Goal: Task Accomplishment & Management: Manage account settings

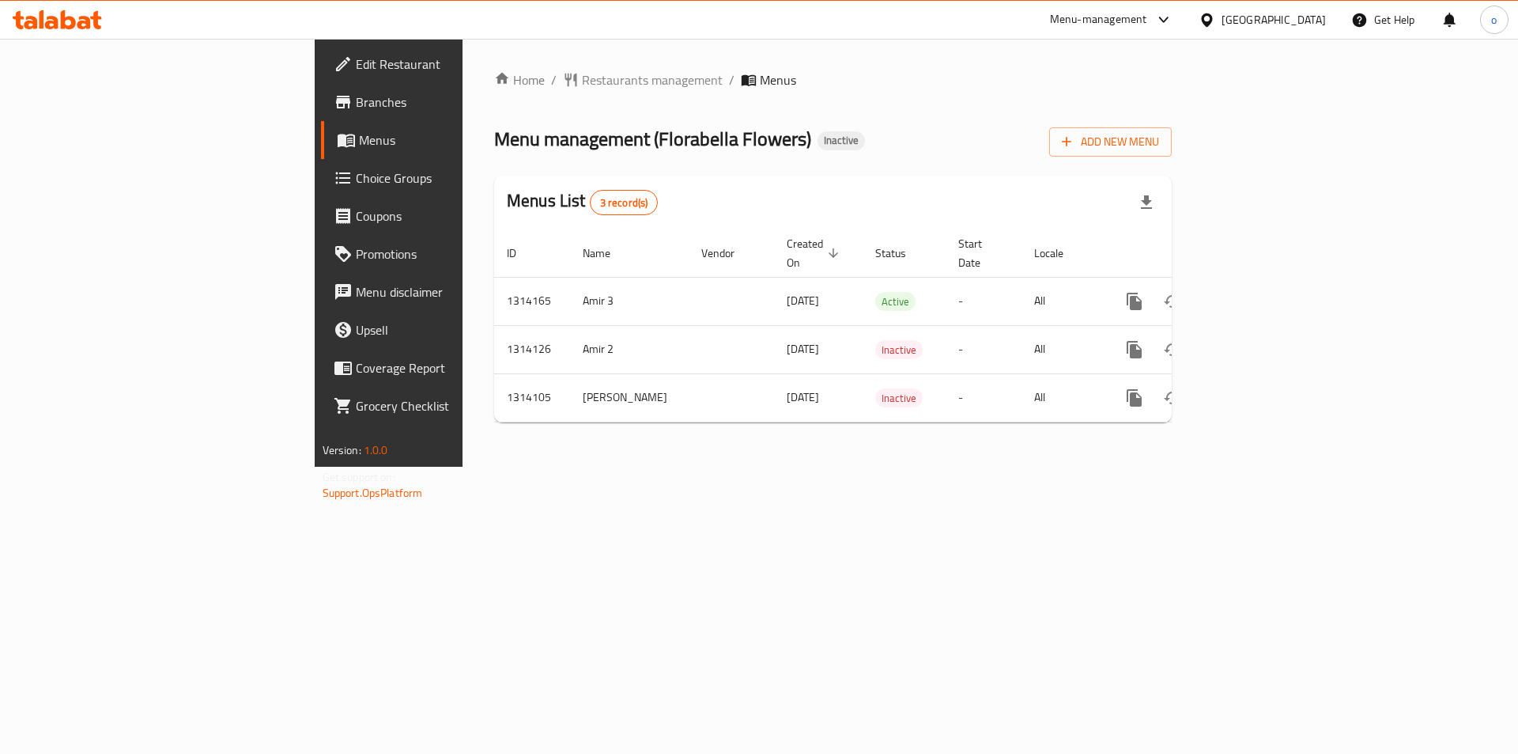
click at [1058, 152] on div "Menu management ( Florabella Flowers ) Inactive Add New Menu" at bounding box center [833, 139] width 678 height 36
click at [1159, 139] on span "Add New Menu" at bounding box center [1110, 142] width 97 height 20
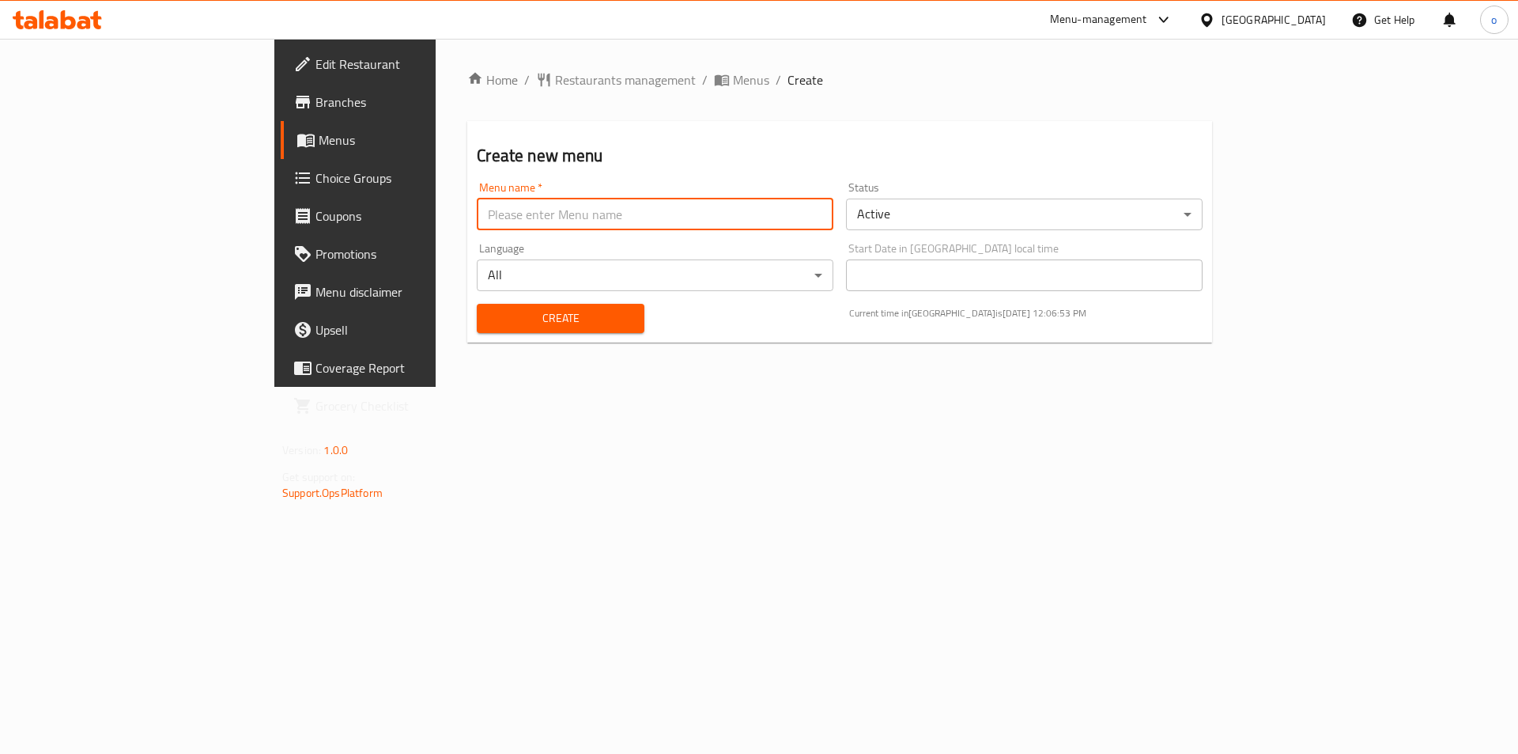
click at [477, 215] on input "text" at bounding box center [655, 215] width 357 height 32
type input "[PERSON_NAME] - [DATE]"
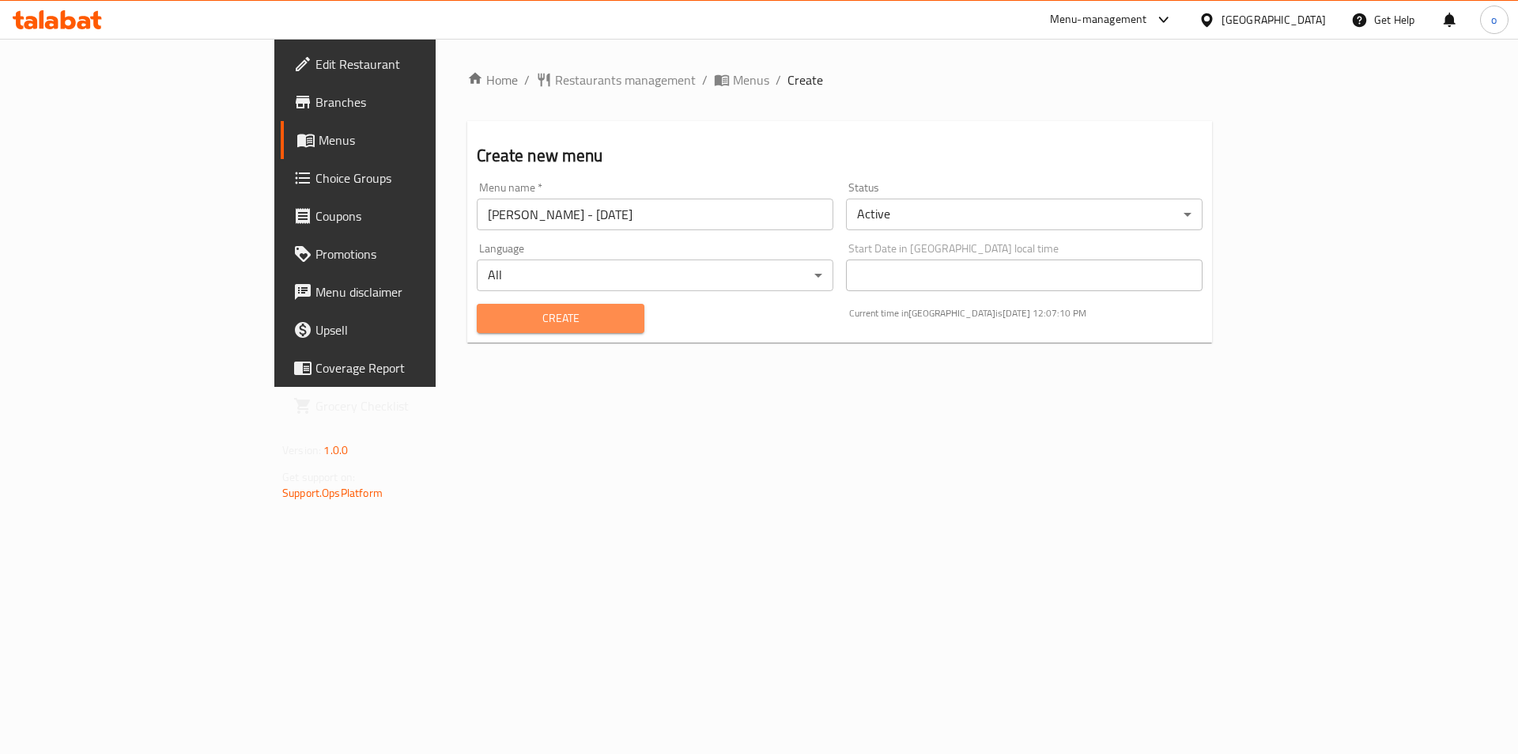
click at [490, 316] on span "Create" at bounding box center [561, 318] width 142 height 20
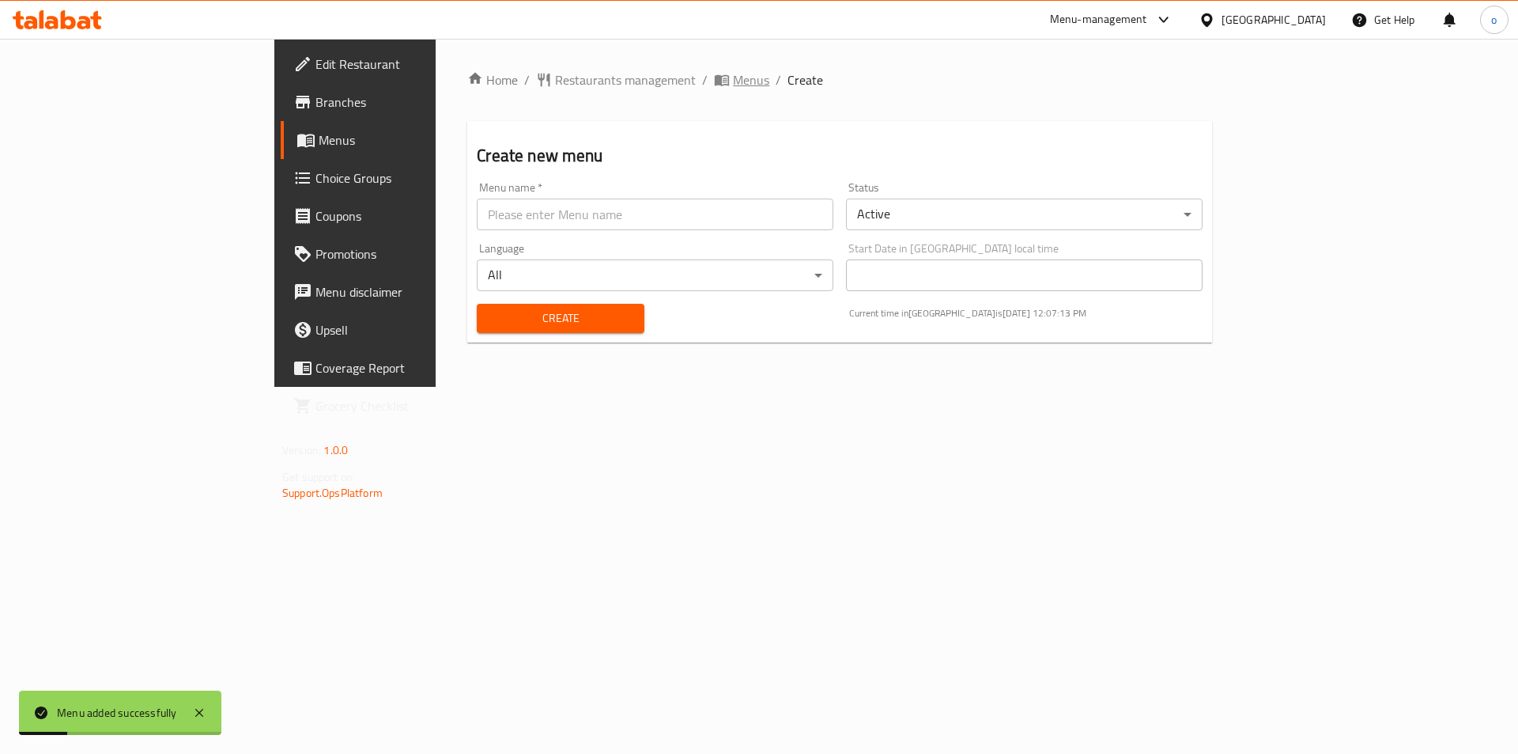
click at [733, 78] on span "Menus" at bounding box center [751, 79] width 36 height 19
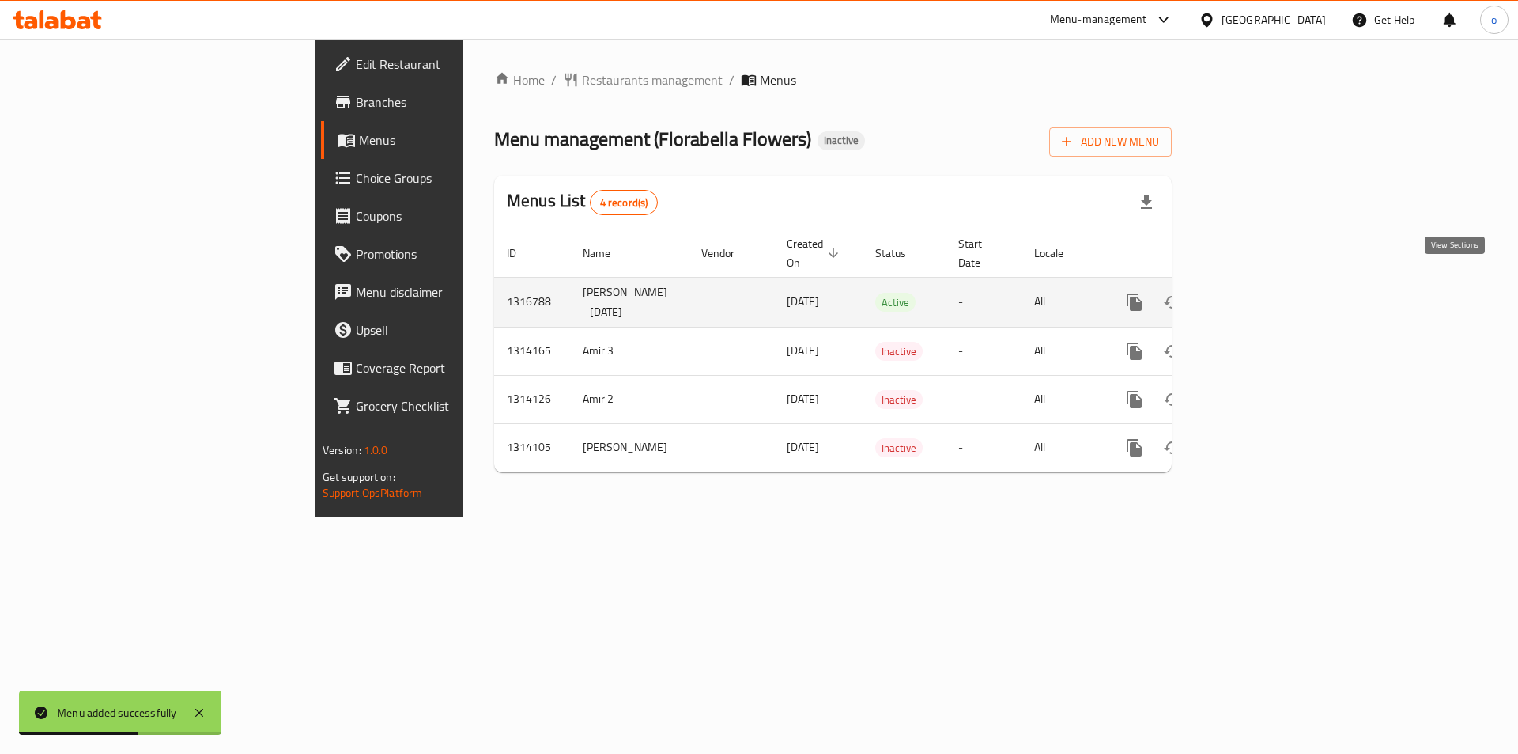
click at [1268, 284] on link "enhanced table" at bounding box center [1249, 302] width 38 height 38
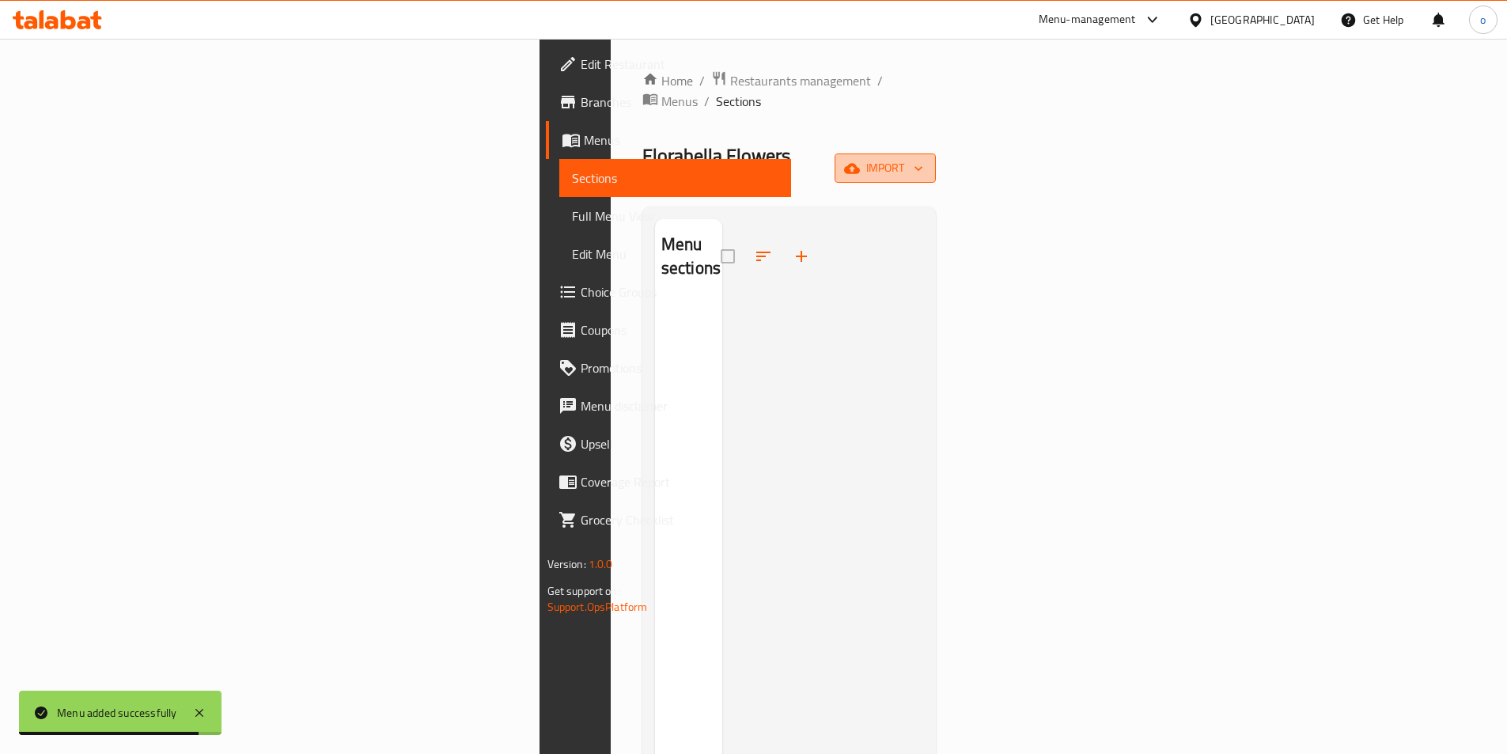
click at [923, 158] on span "import" at bounding box center [885, 168] width 76 height 20
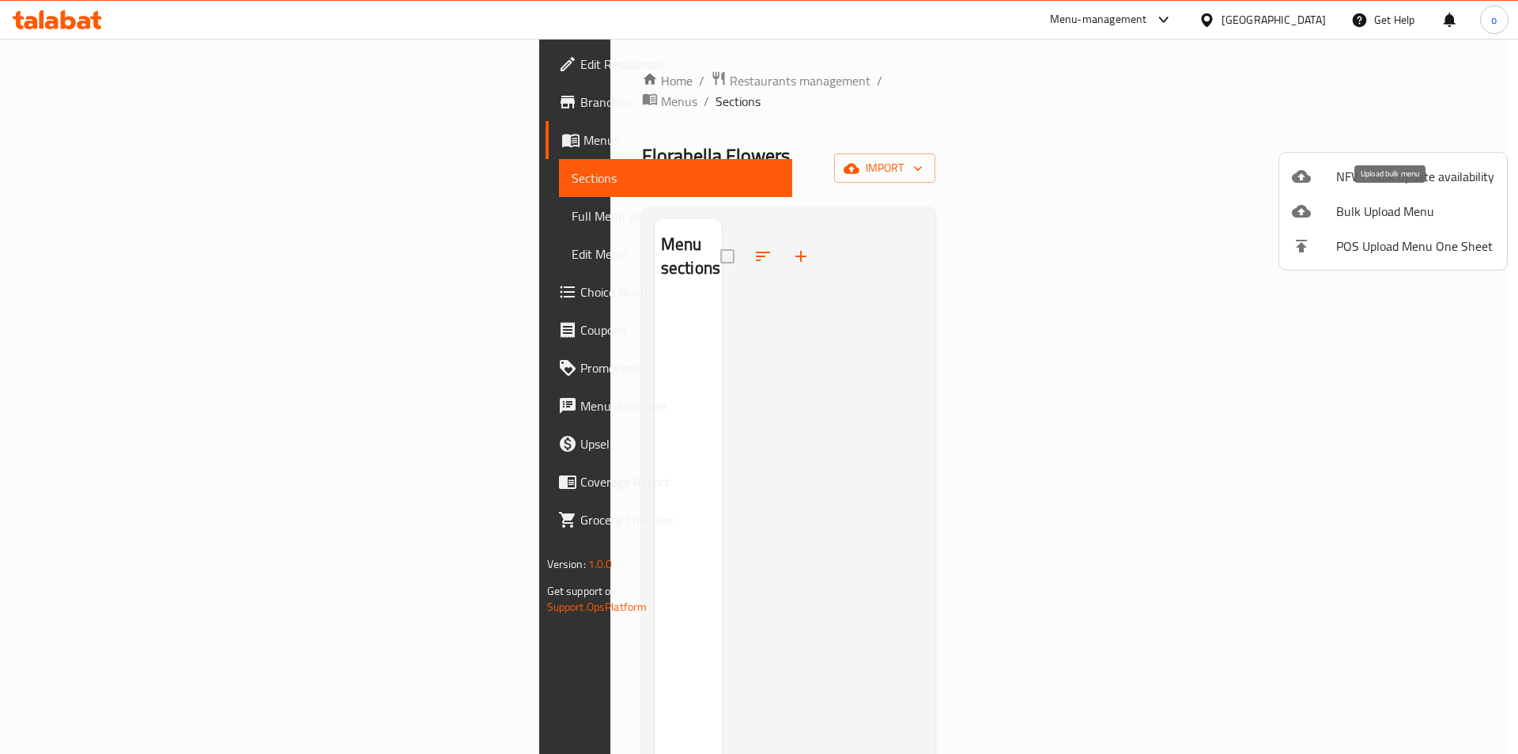
click at [1402, 210] on span "Bulk Upload Menu" at bounding box center [1416, 211] width 158 height 19
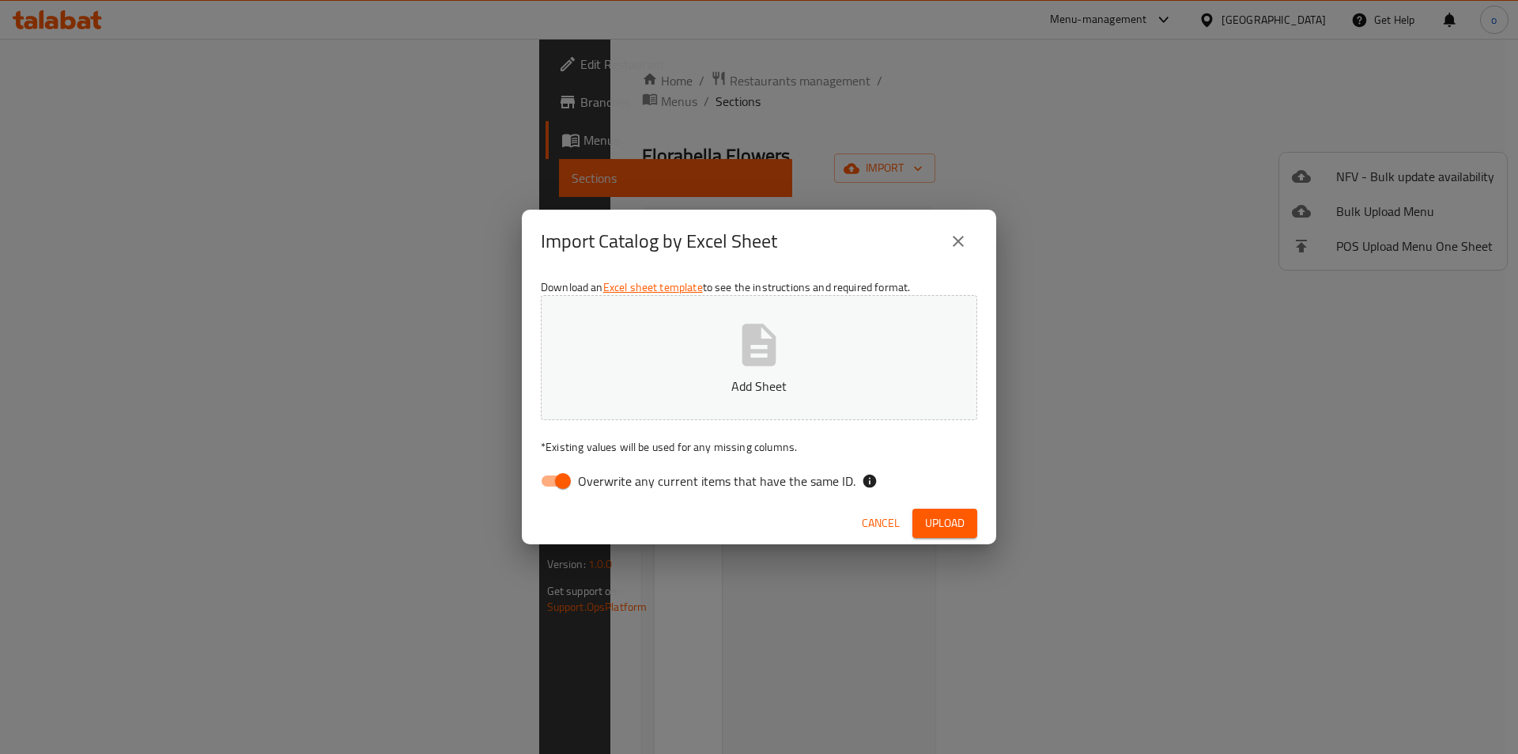
click at [568, 479] on input "Overwrite any current items that have the same ID." at bounding box center [563, 481] width 90 height 30
checkbox input "false"
click at [950, 526] on span "Upload" at bounding box center [945, 523] width 40 height 20
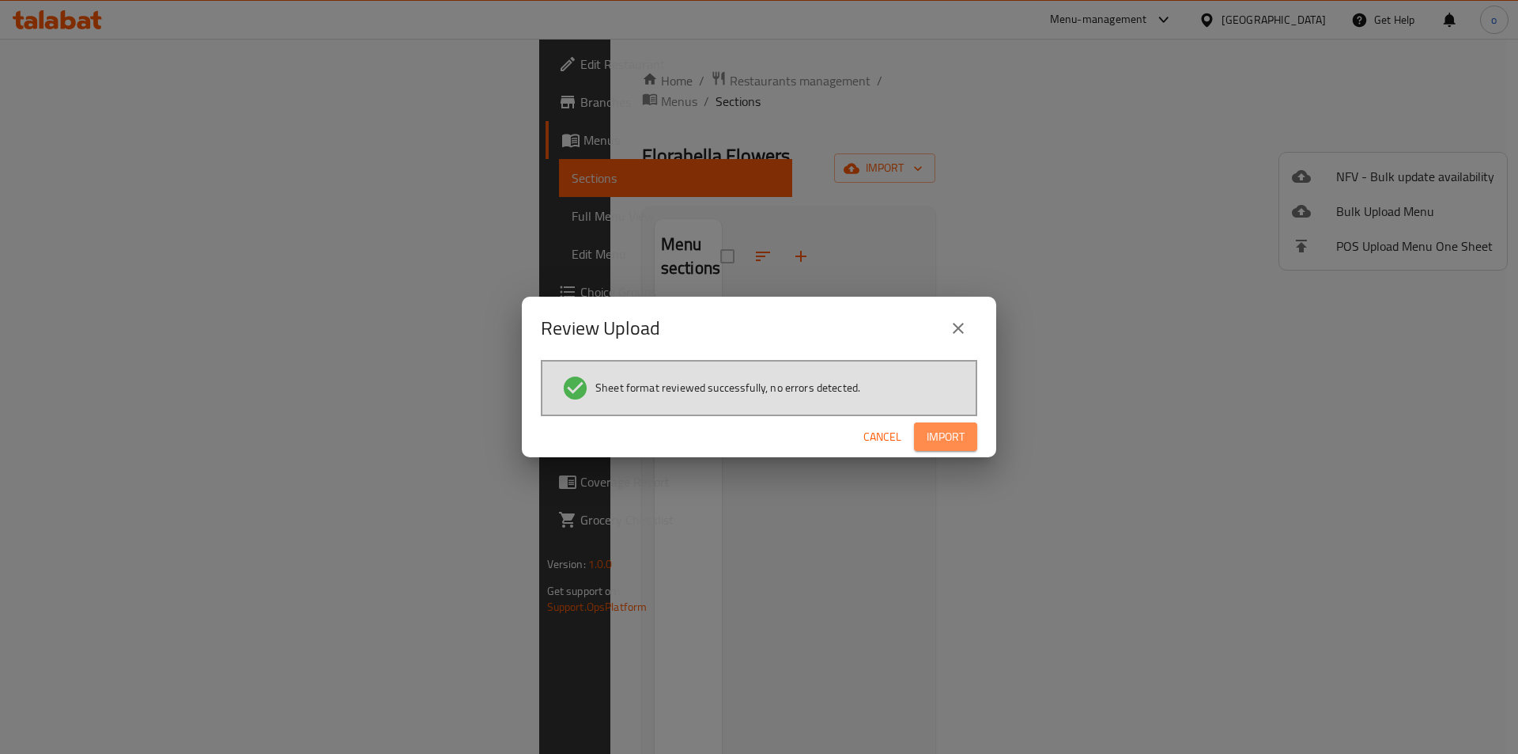
click at [939, 441] on span "Import" at bounding box center [946, 437] width 38 height 20
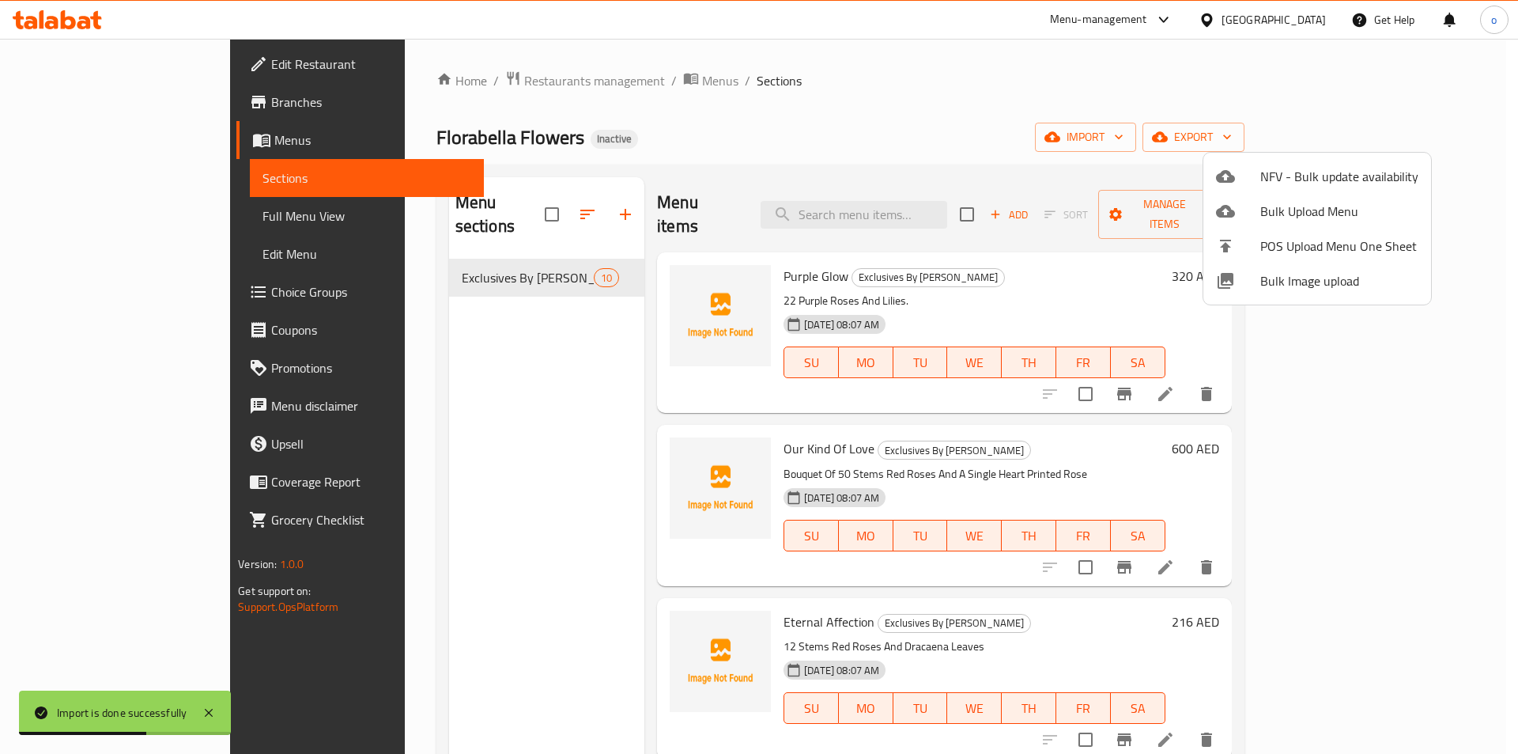
click at [142, 216] on div at bounding box center [759, 377] width 1518 height 754
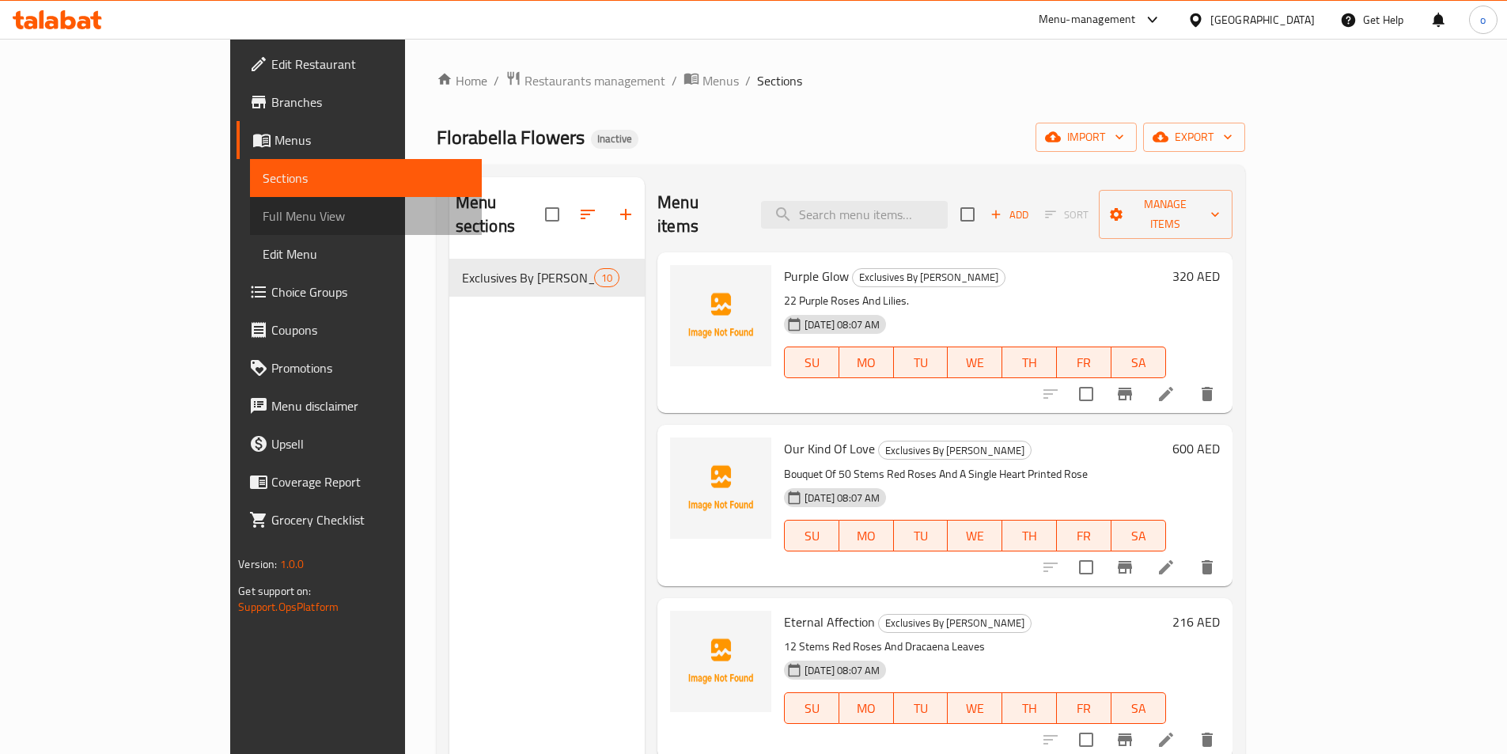
click at [263, 216] on span "Full Menu View" at bounding box center [366, 215] width 206 height 19
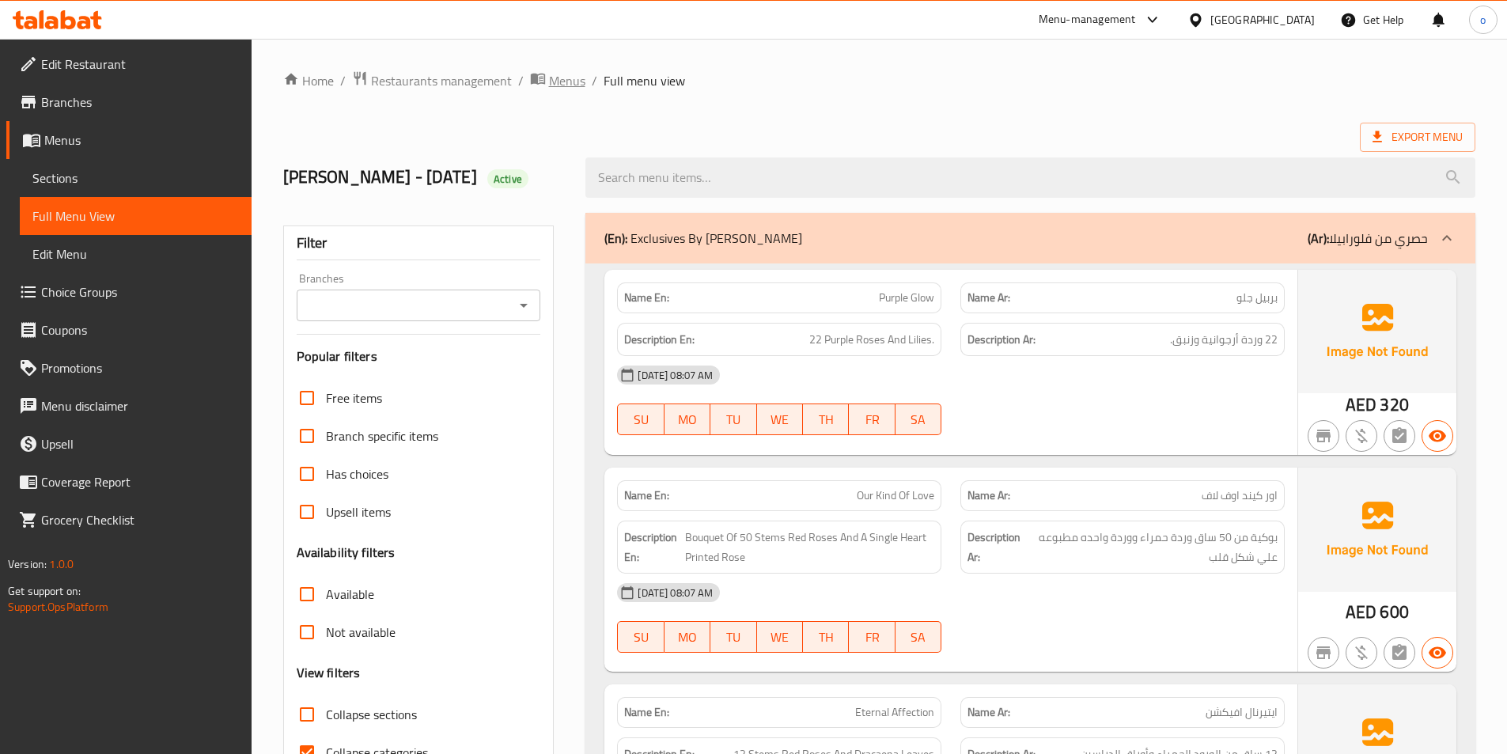
click at [562, 78] on span "Menus" at bounding box center [567, 80] width 36 height 19
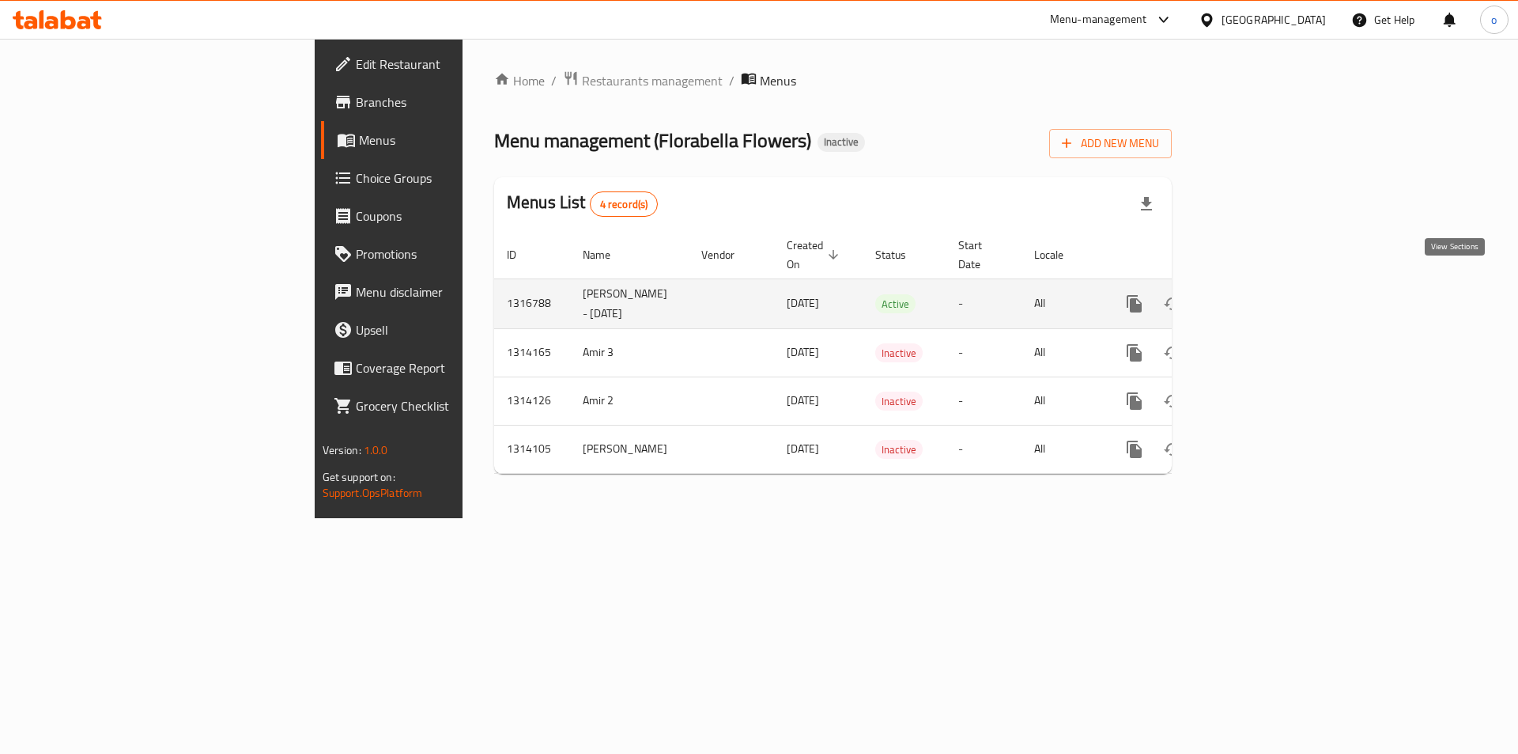
click at [1268, 285] on link "enhanced table" at bounding box center [1249, 304] width 38 height 38
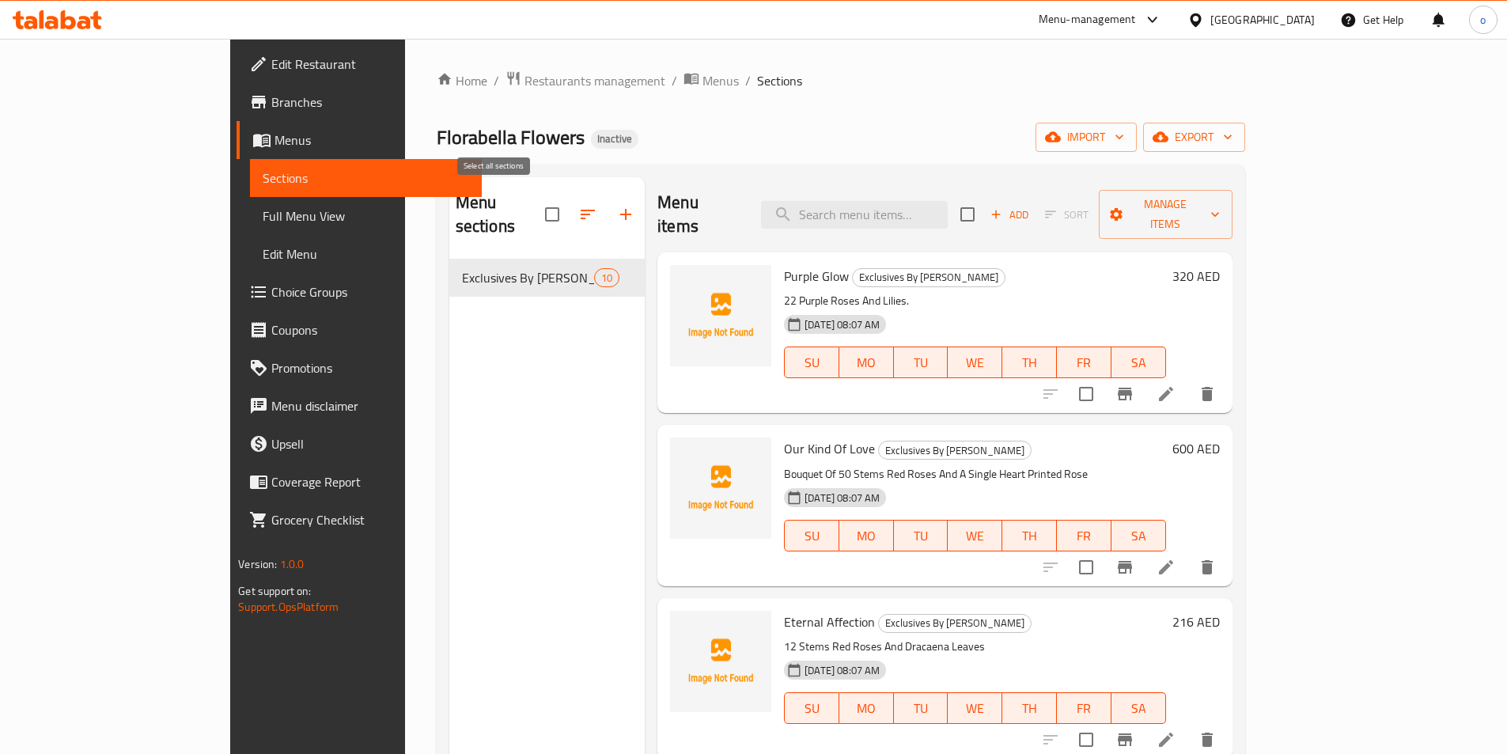
click at [535, 206] on input "checkbox" at bounding box center [551, 214] width 33 height 33
checkbox input "true"
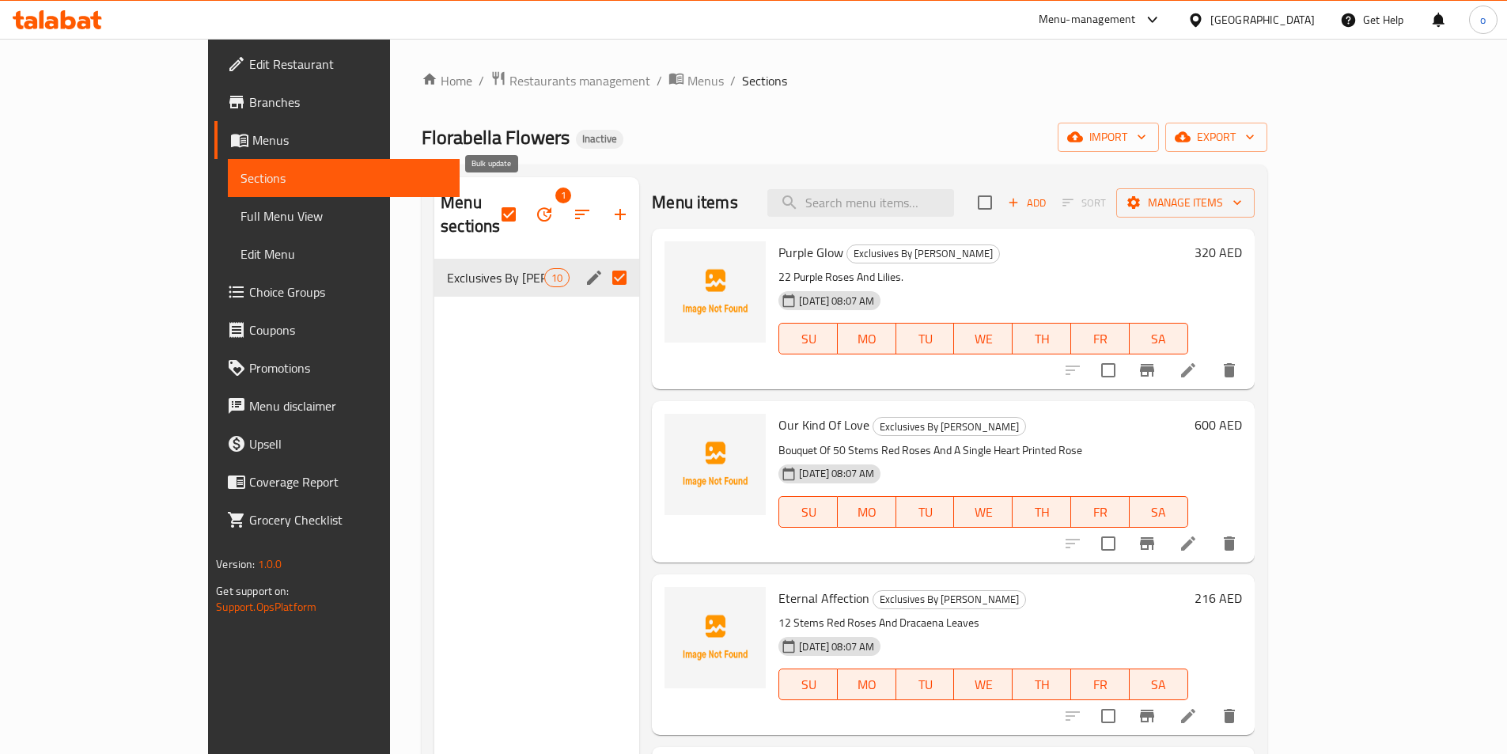
click at [535, 205] on icon "button" at bounding box center [544, 214] width 19 height 19
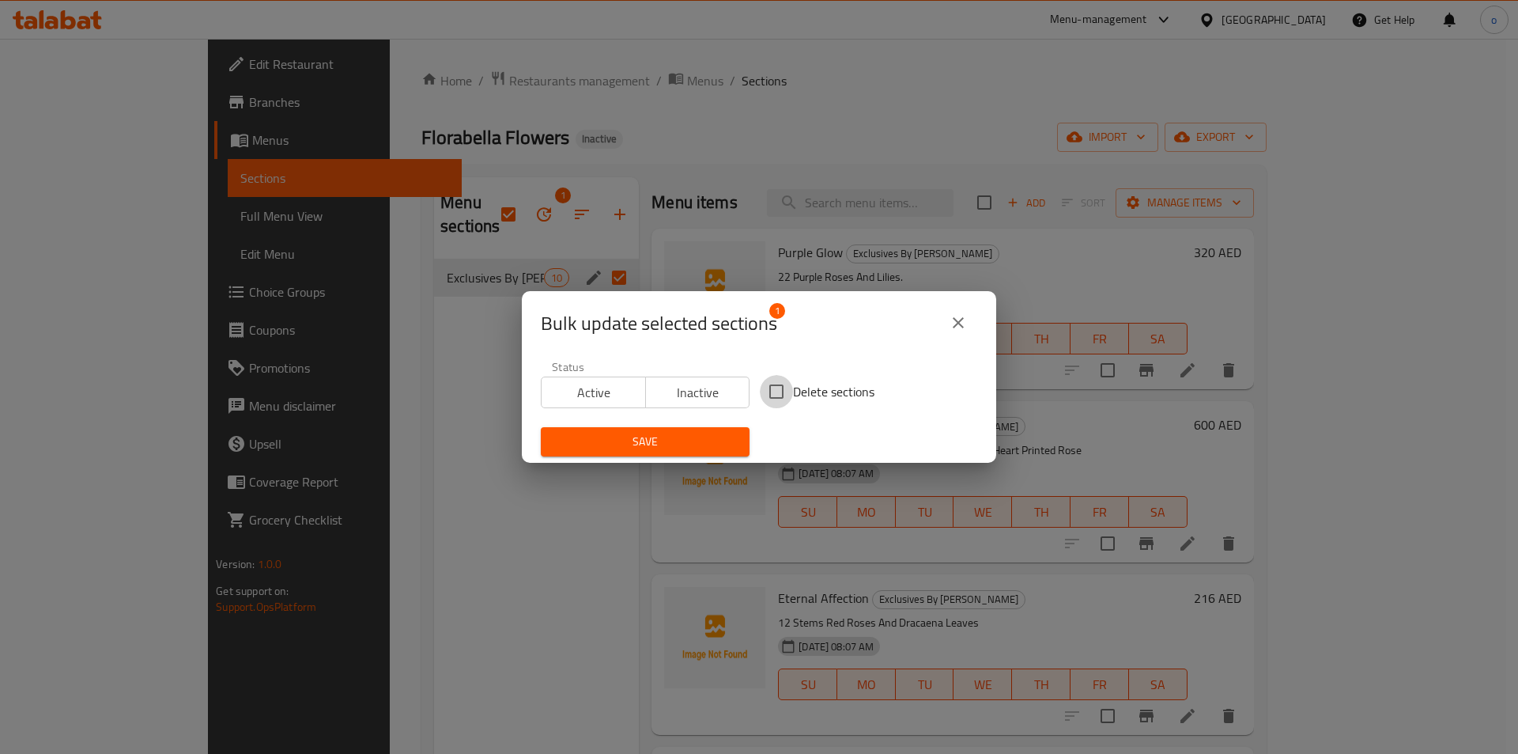
click at [766, 392] on input "Delete sections" at bounding box center [776, 391] width 33 height 33
checkbox input "true"
click at [708, 422] on div "Save" at bounding box center [645, 442] width 228 height 48
click at [702, 435] on span "Save" at bounding box center [645, 442] width 183 height 20
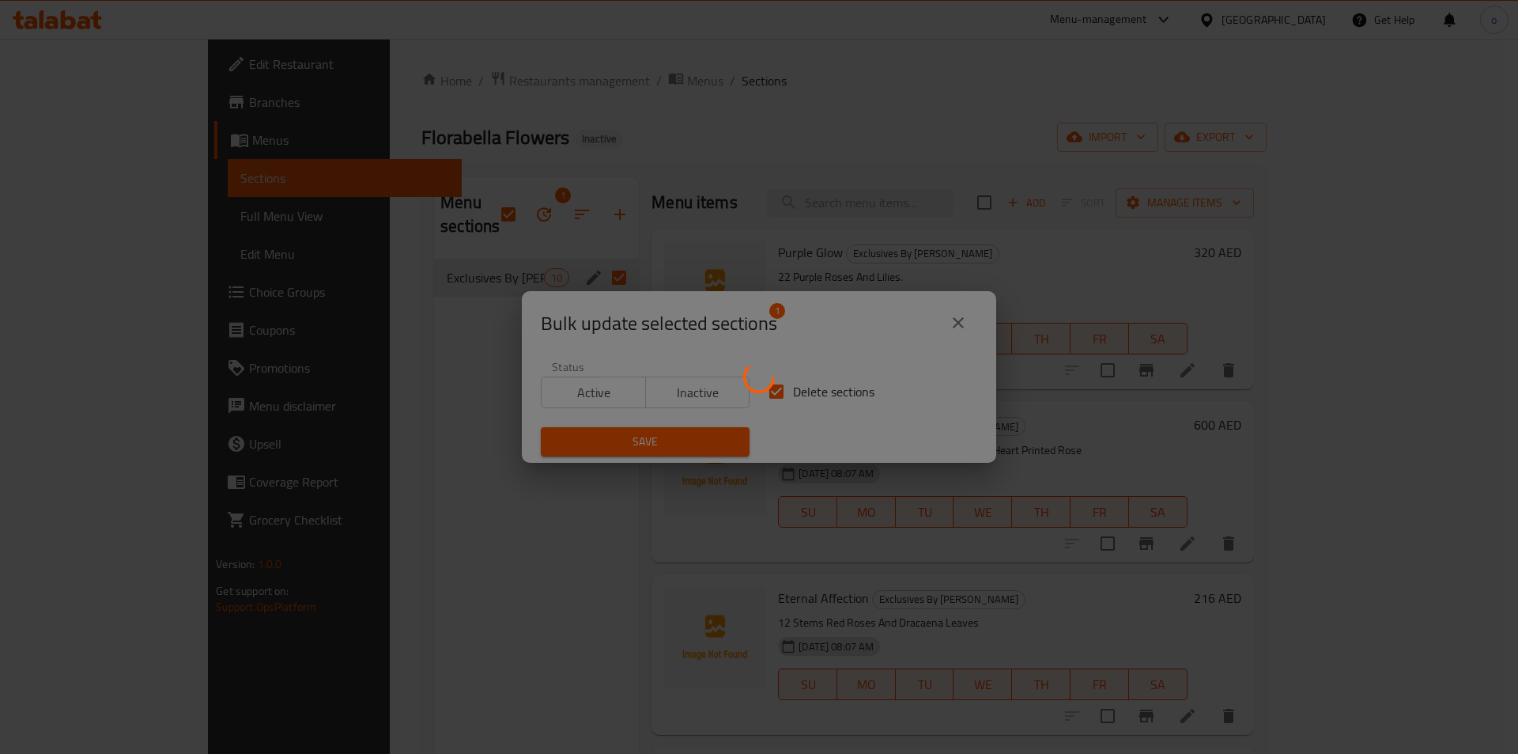
checkbox input "false"
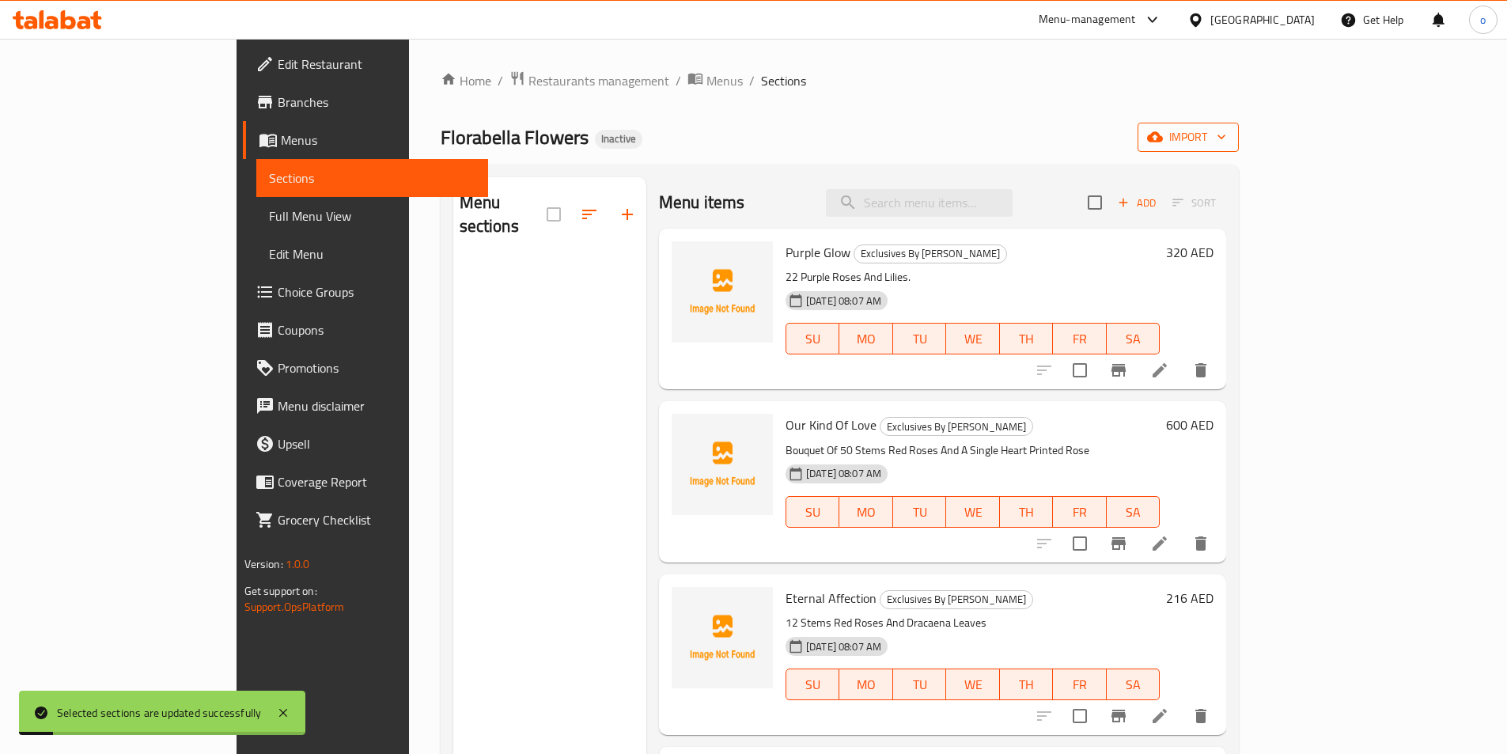
click at [1163, 141] on icon "button" at bounding box center [1155, 137] width 16 height 10
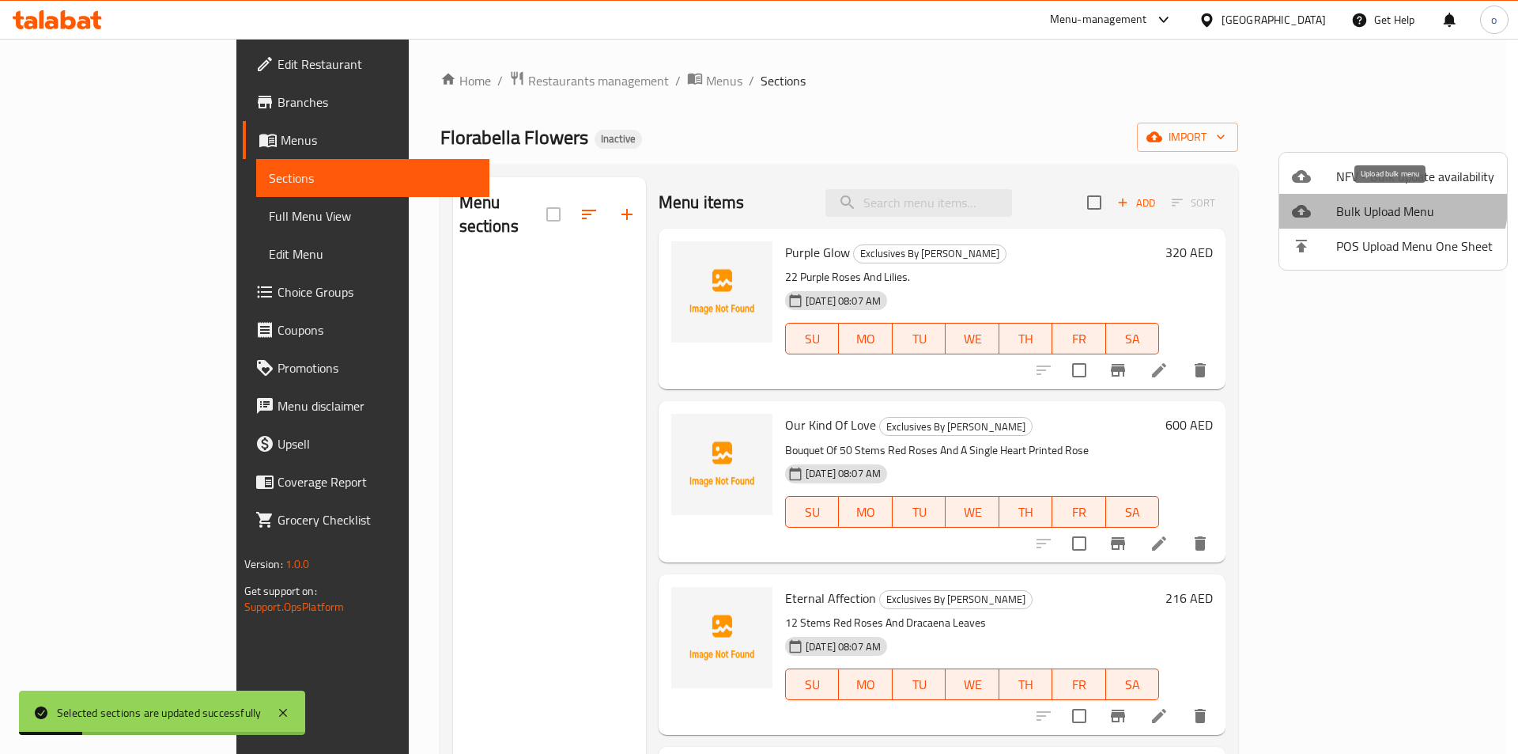
click at [1367, 199] on li "Bulk Upload Menu" at bounding box center [1394, 211] width 228 height 35
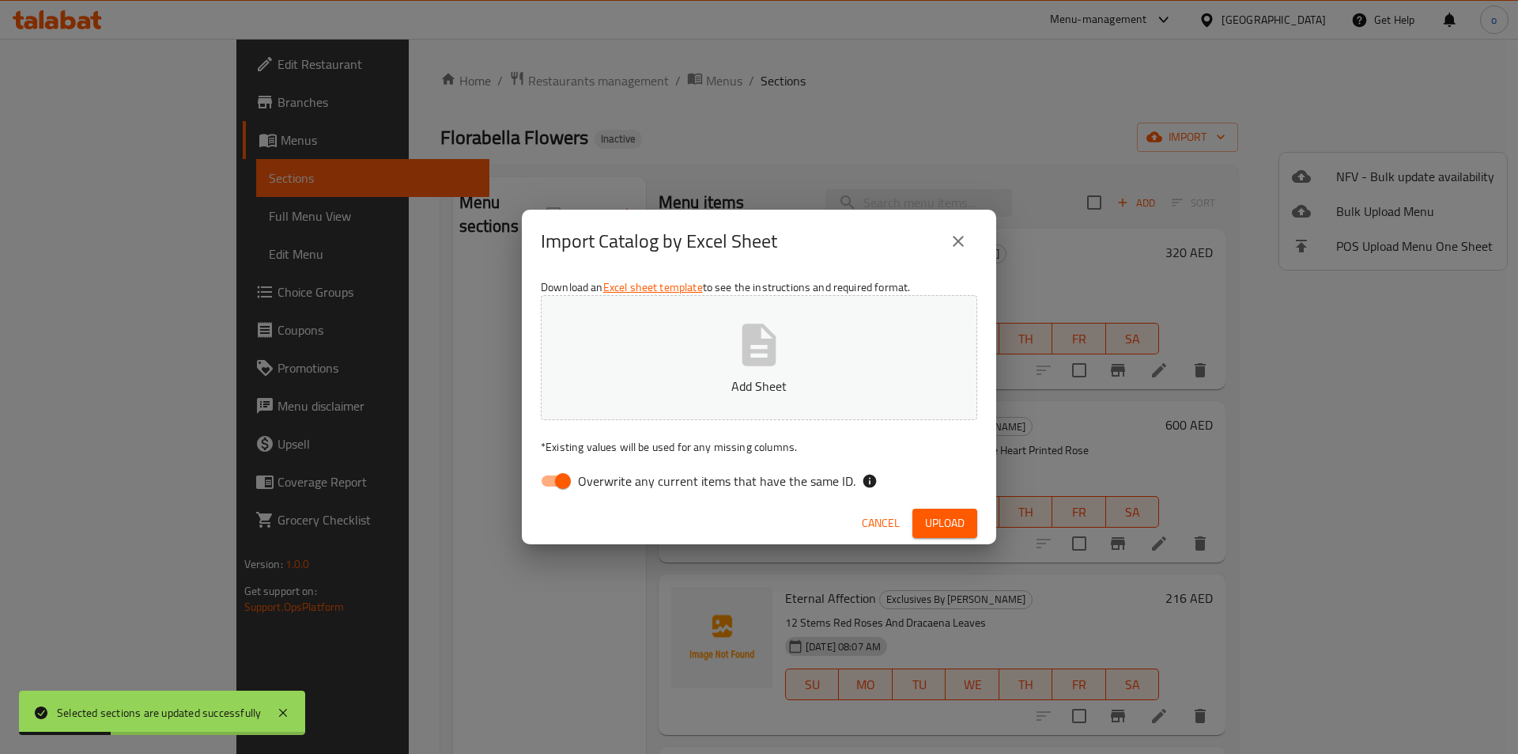
click at [751, 471] on span "Overwrite any current items that have the same ID." at bounding box center [717, 480] width 278 height 19
click at [608, 469] on input "Overwrite any current items that have the same ID." at bounding box center [563, 481] width 90 height 30
checkbox input "false"
click at [955, 529] on span "Upload" at bounding box center [945, 523] width 40 height 20
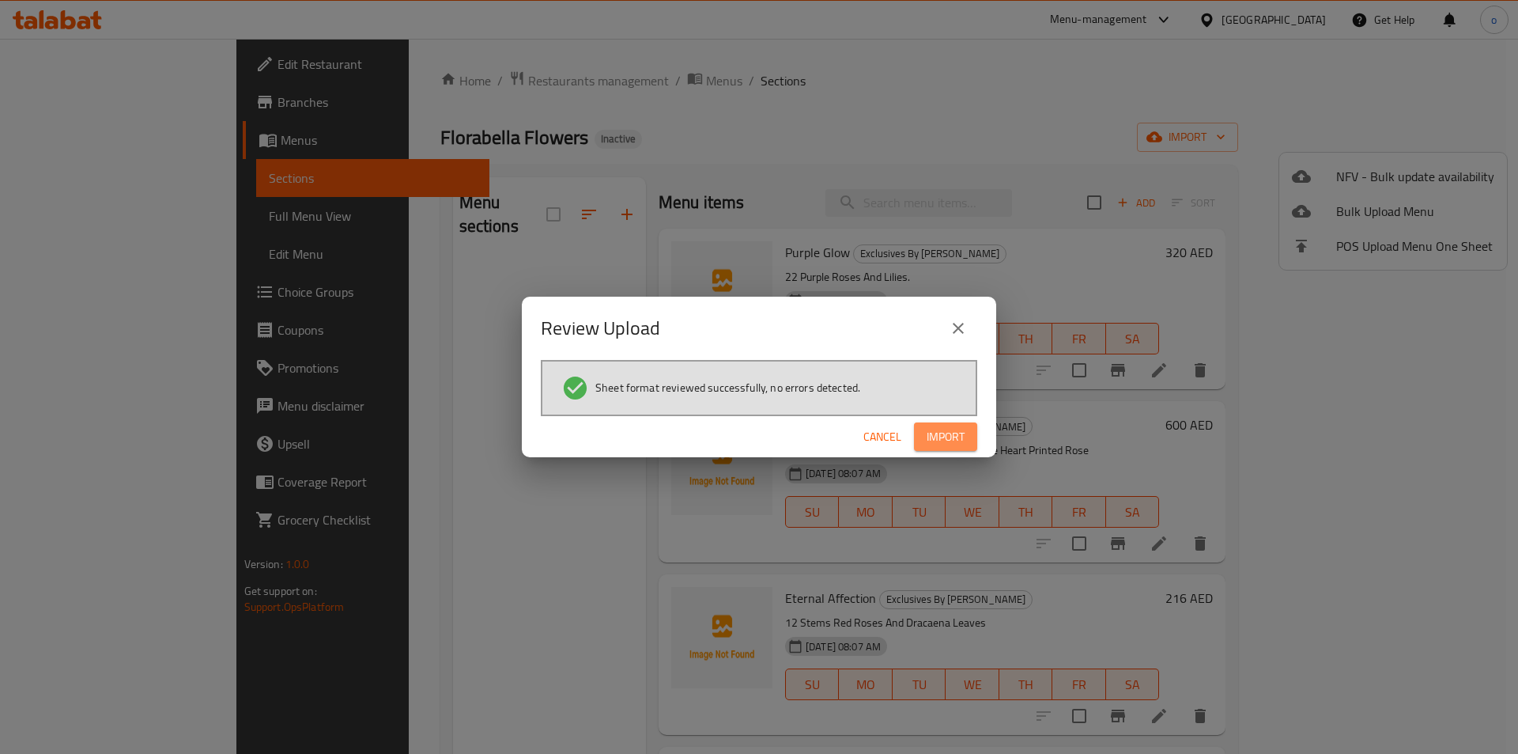
click at [944, 437] on span "Import" at bounding box center [946, 437] width 38 height 20
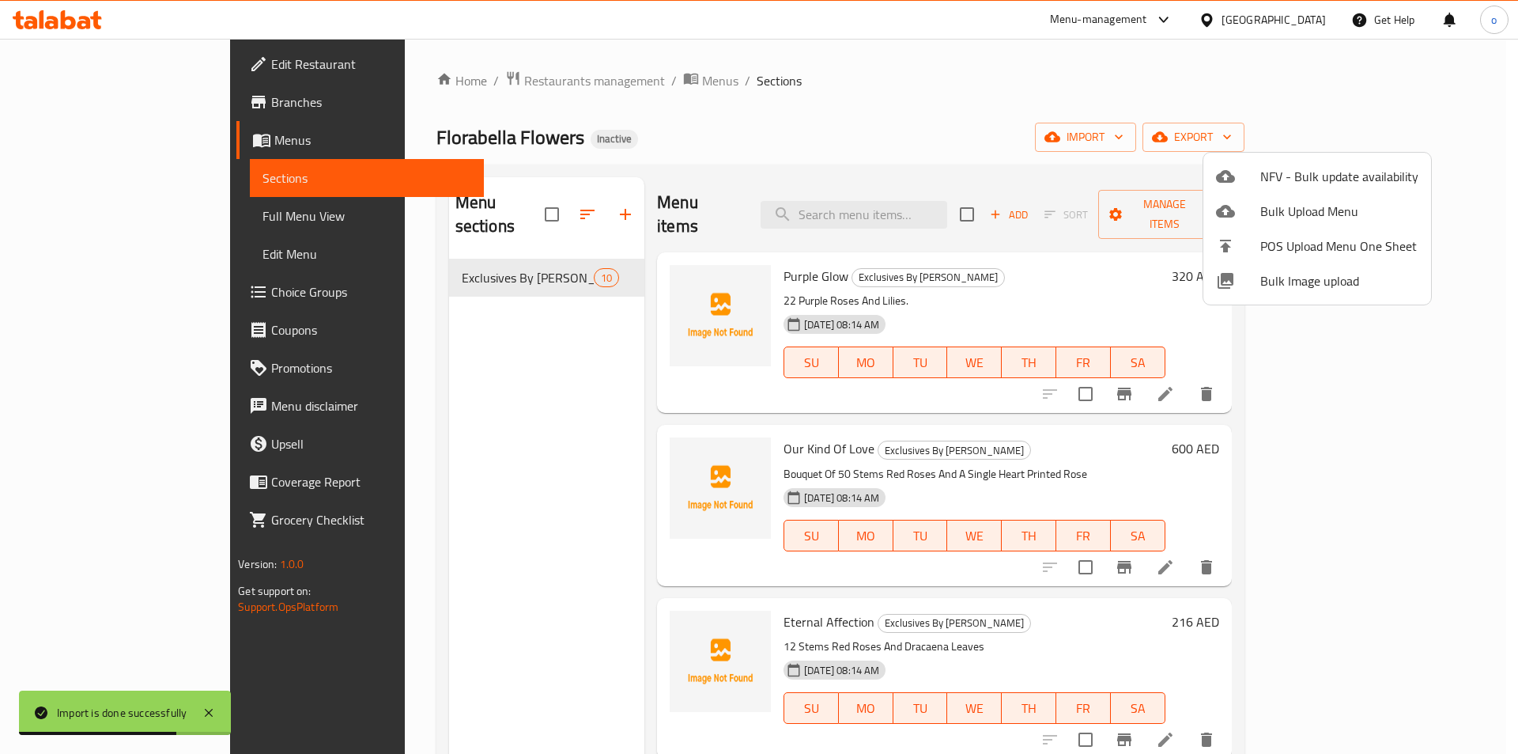
click at [102, 211] on div at bounding box center [759, 377] width 1518 height 754
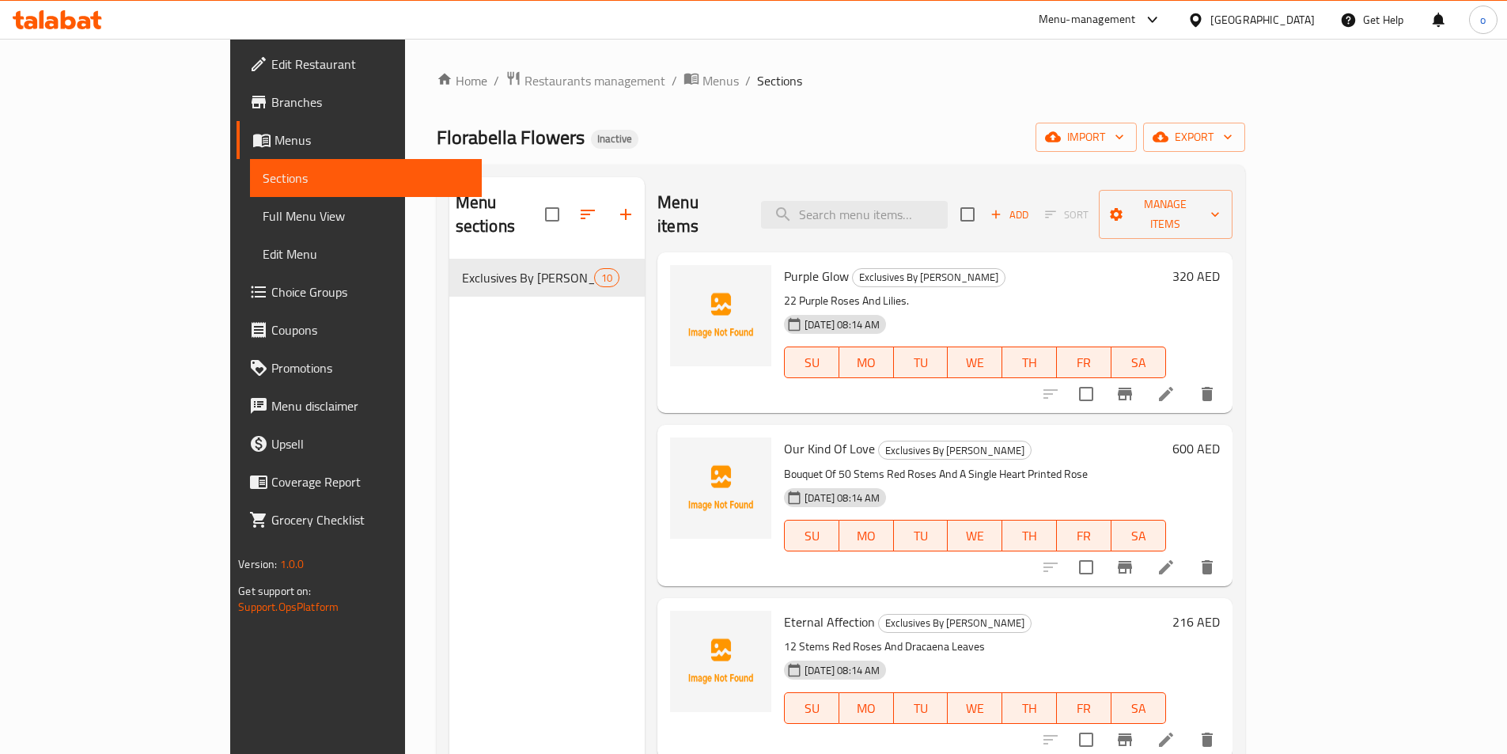
click at [263, 221] on span "Full Menu View" at bounding box center [366, 215] width 206 height 19
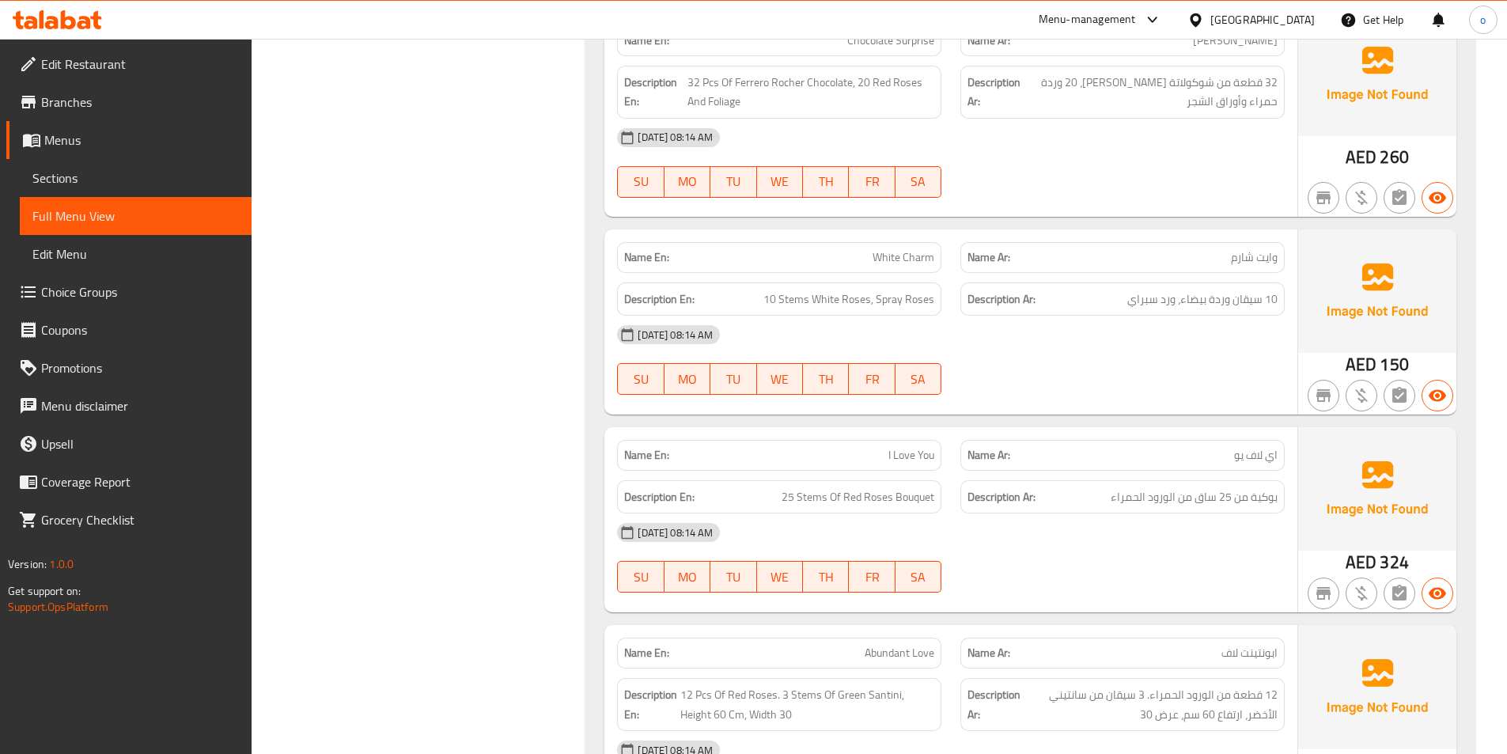
scroll to position [1186, 0]
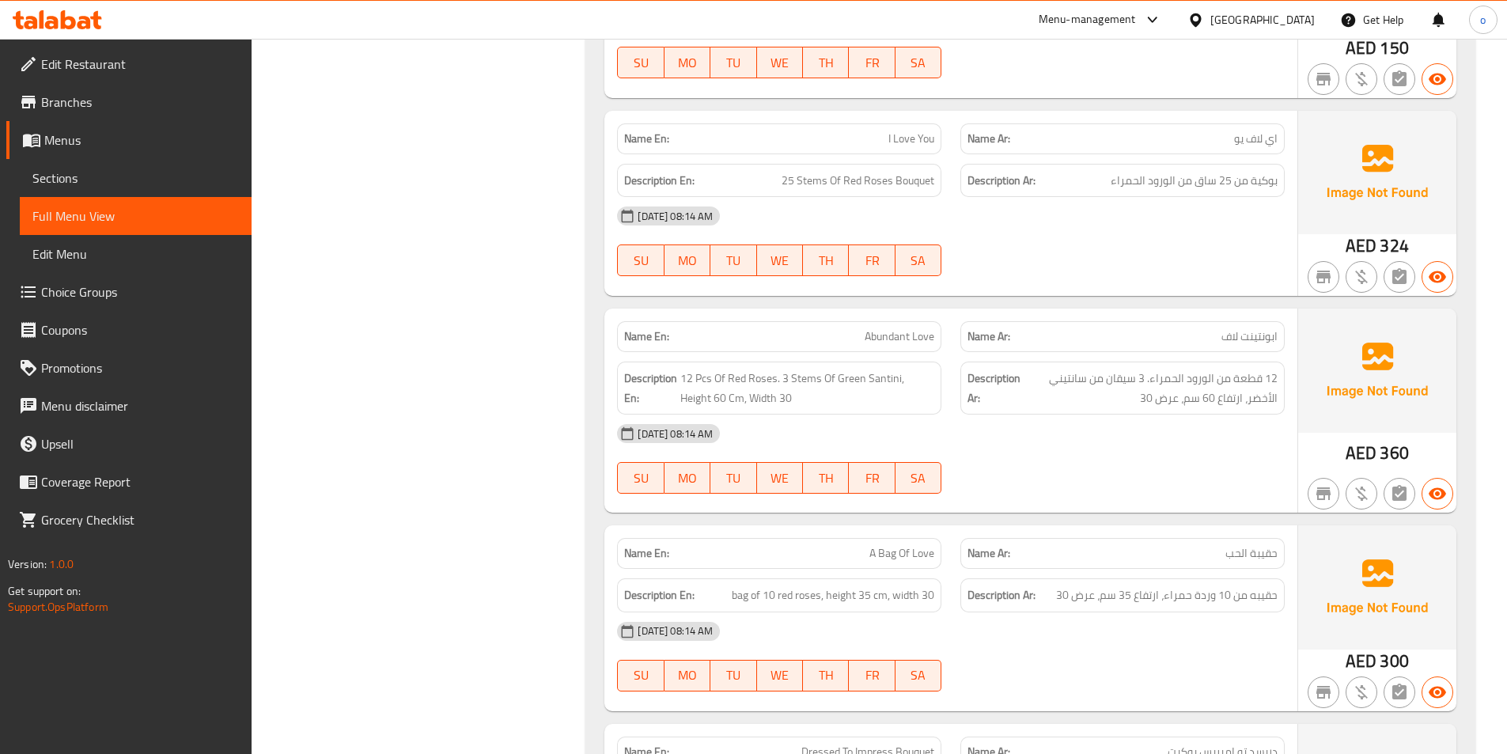
click at [313, 148] on div "Filter Branches Branches Popular filters Free items Branch specific items Has c…" at bounding box center [425, 101] width 303 height 2169
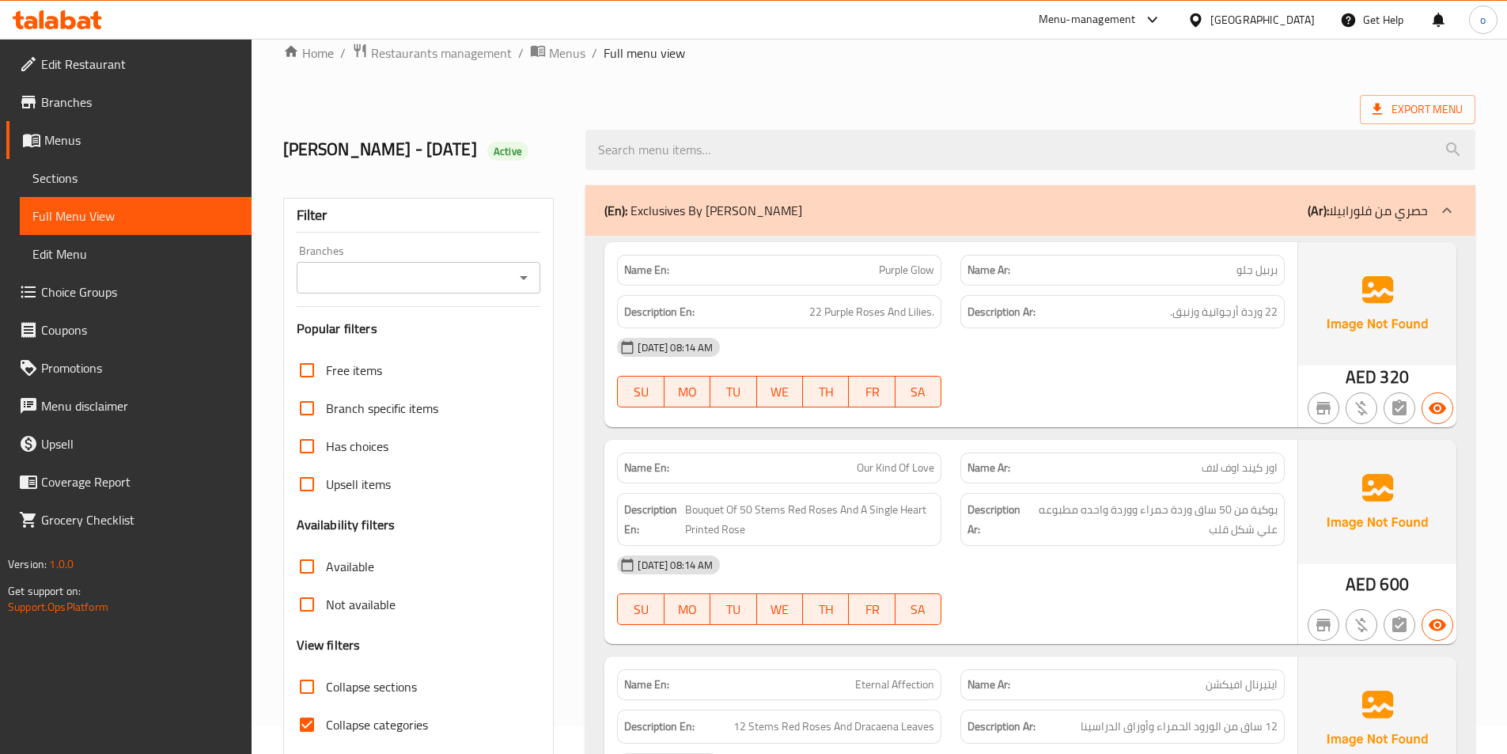
scroll to position [0, 0]
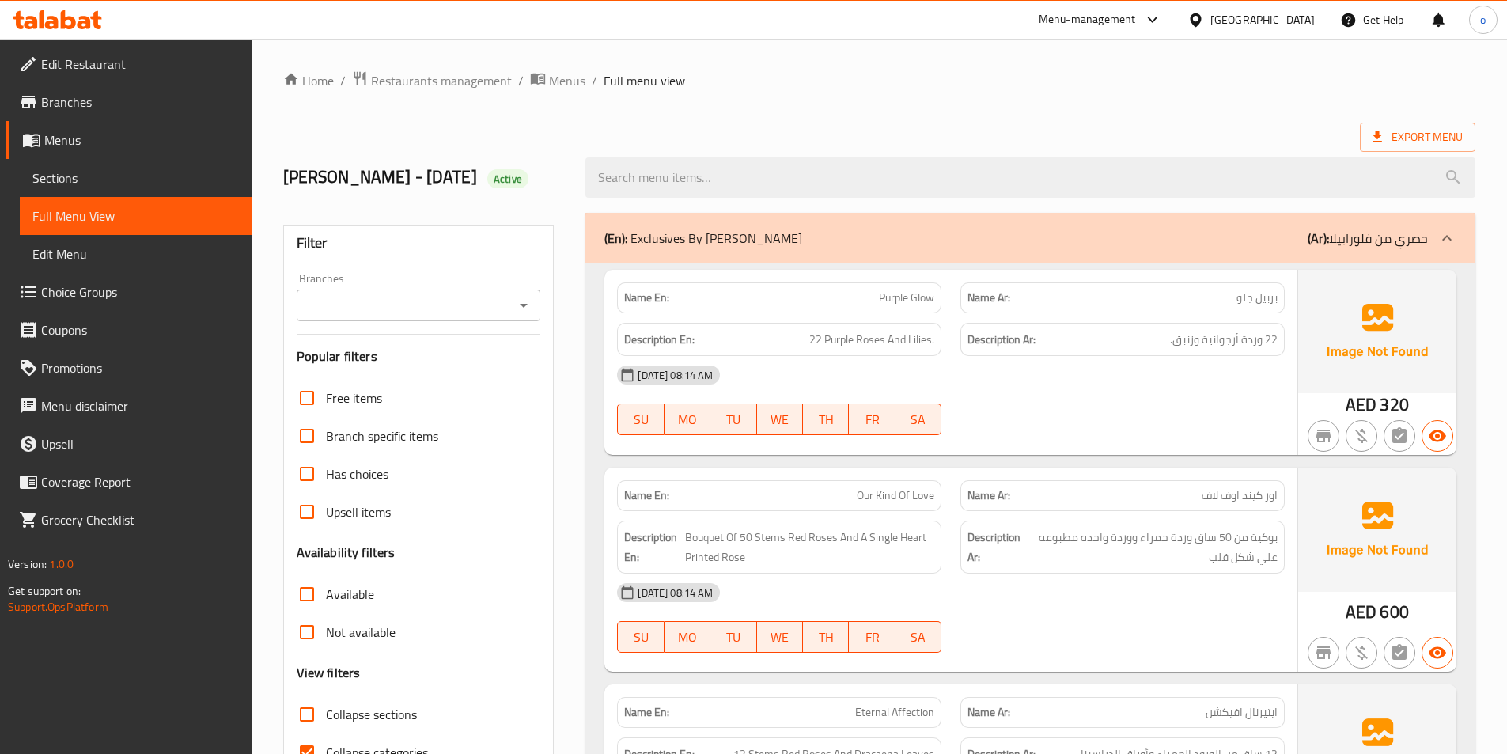
click at [96, 183] on span "Sections" at bounding box center [135, 177] width 206 height 19
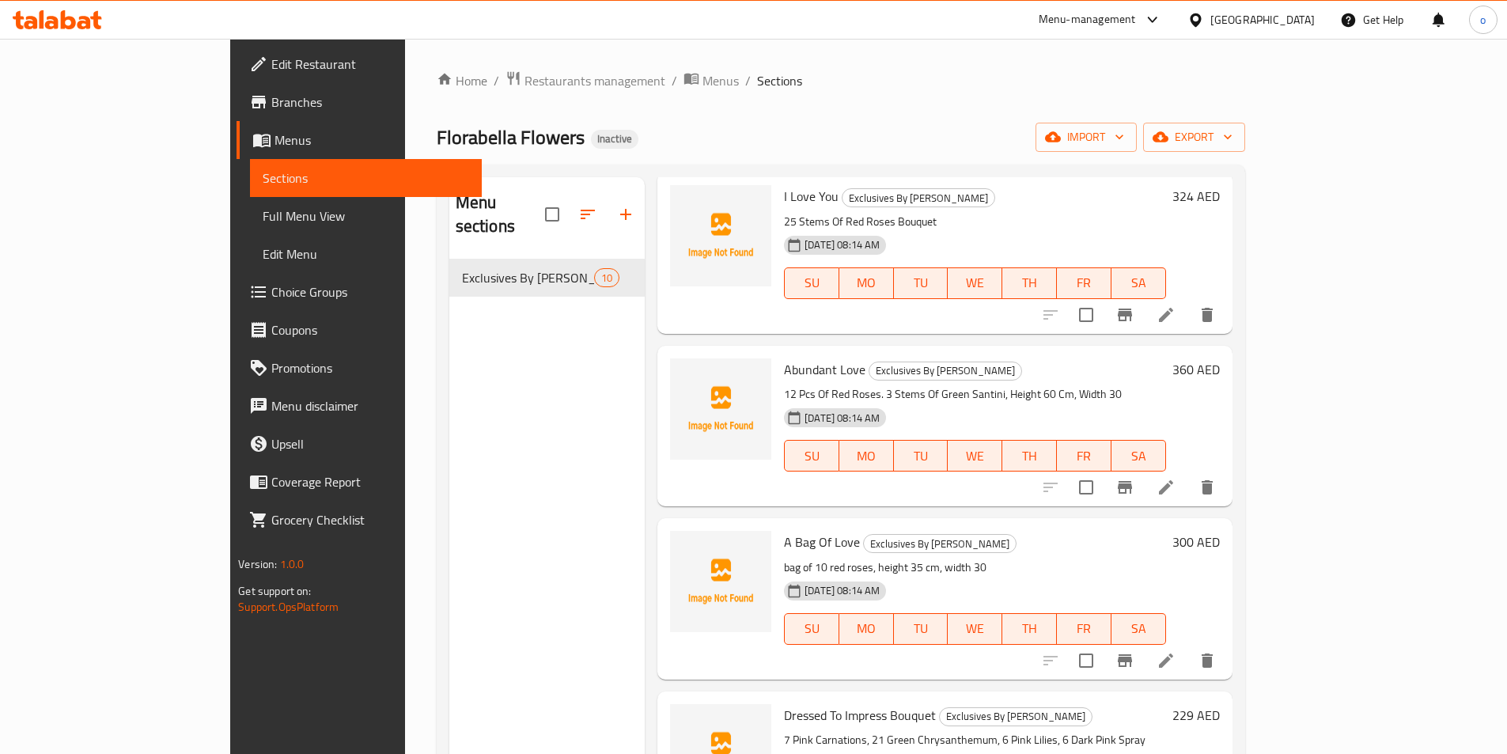
scroll to position [949, 0]
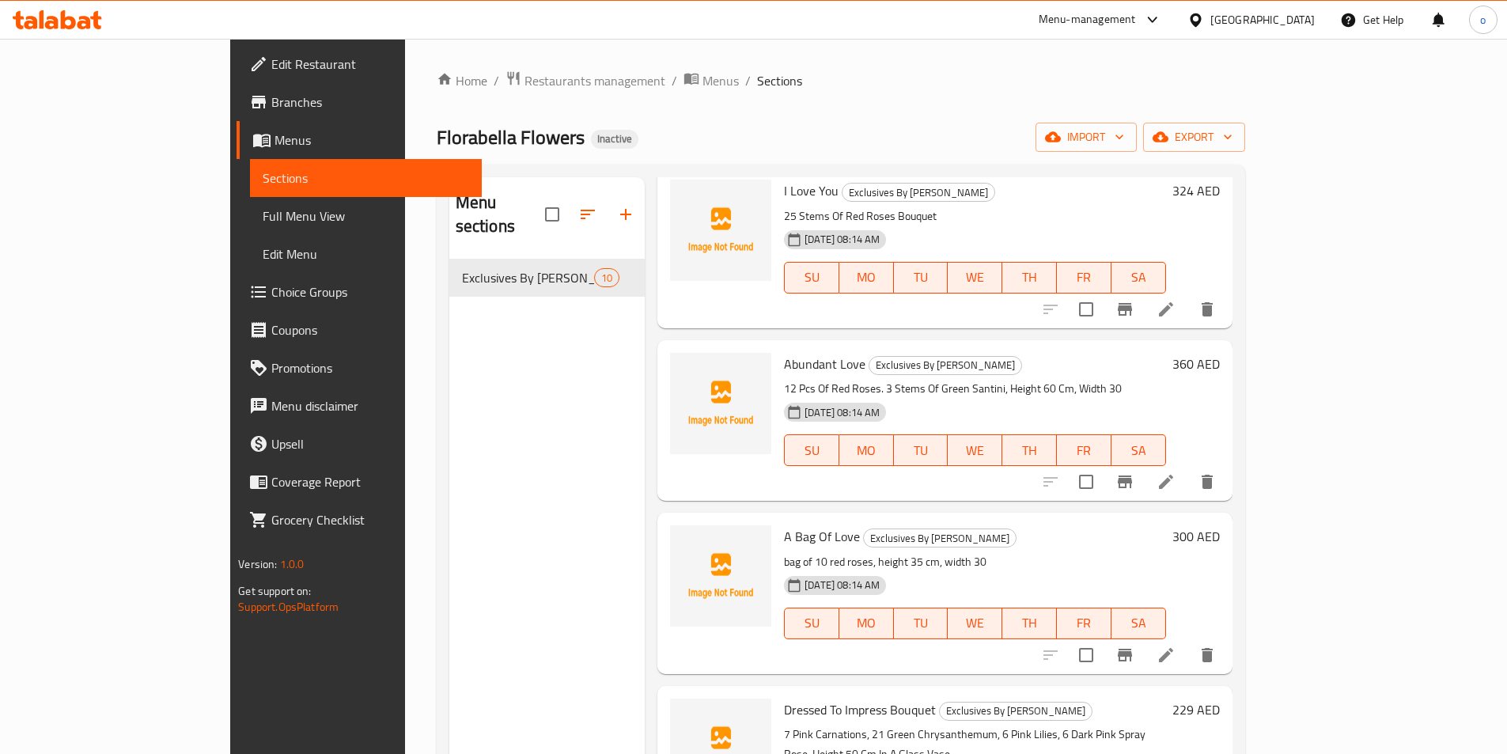
drag, startPoint x: 1389, startPoint y: 267, endPoint x: 442, endPoint y: 251, distance: 946.8
click at [462, 268] on span "Exclusives By [PERSON_NAME]" at bounding box center [528, 277] width 132 height 19
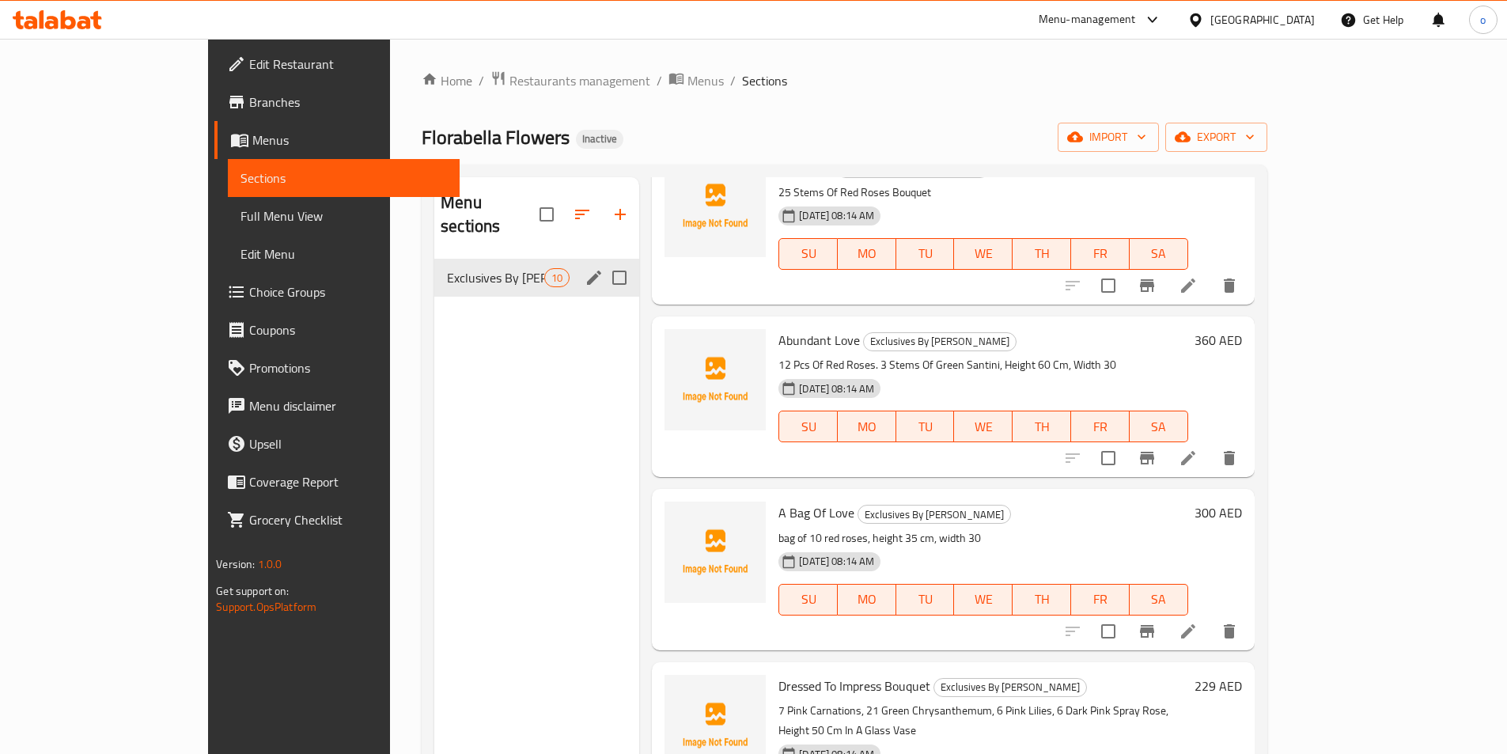
click at [603, 261] on input "Menu sections" at bounding box center [619, 277] width 33 height 33
checkbox input "true"
click at [537, 207] on icon "button" at bounding box center [544, 214] width 14 height 14
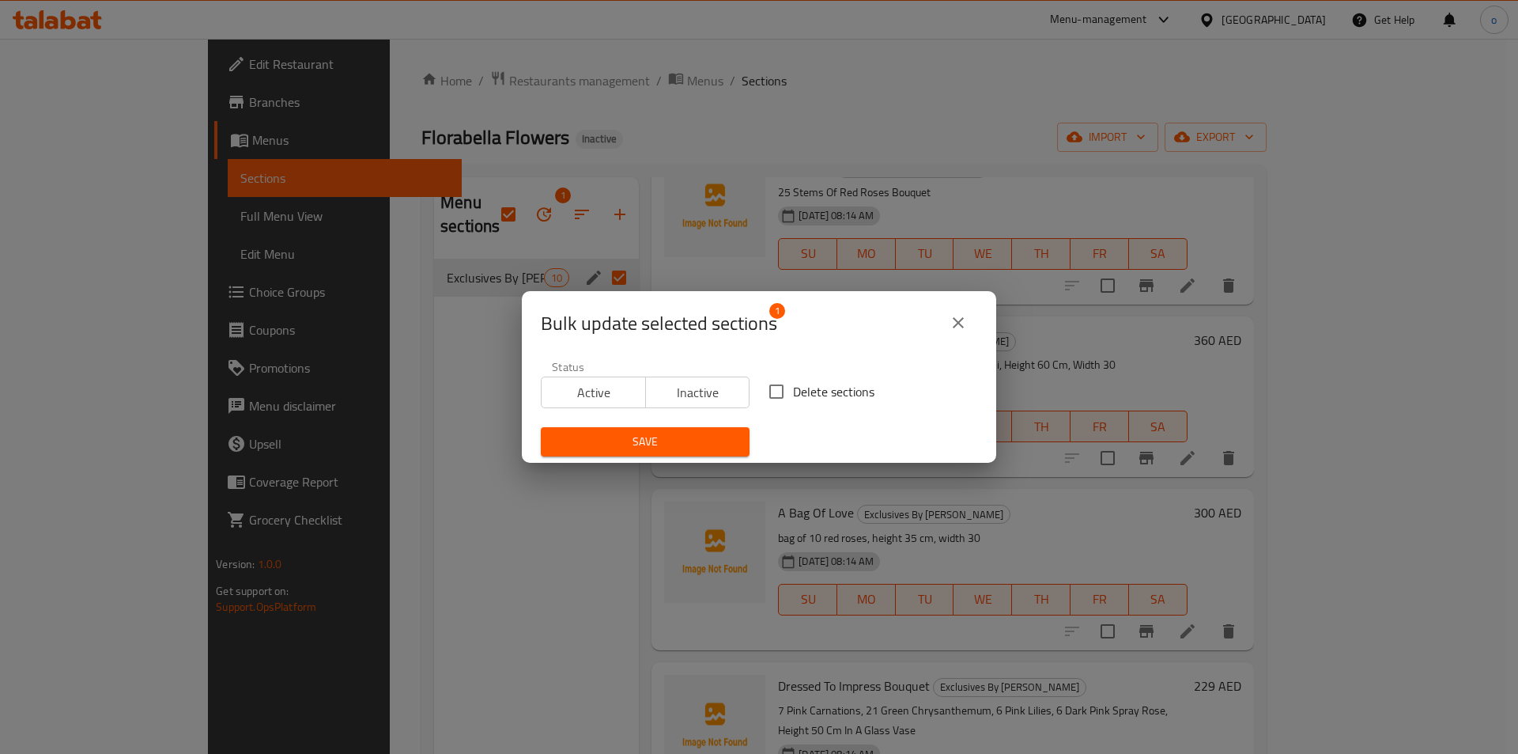
click at [793, 393] on span "Delete sections" at bounding box center [833, 391] width 81 height 19
click at [791, 393] on input "Delete sections" at bounding box center [776, 391] width 33 height 33
checkbox input "true"
click at [684, 440] on span "Save" at bounding box center [645, 442] width 183 height 20
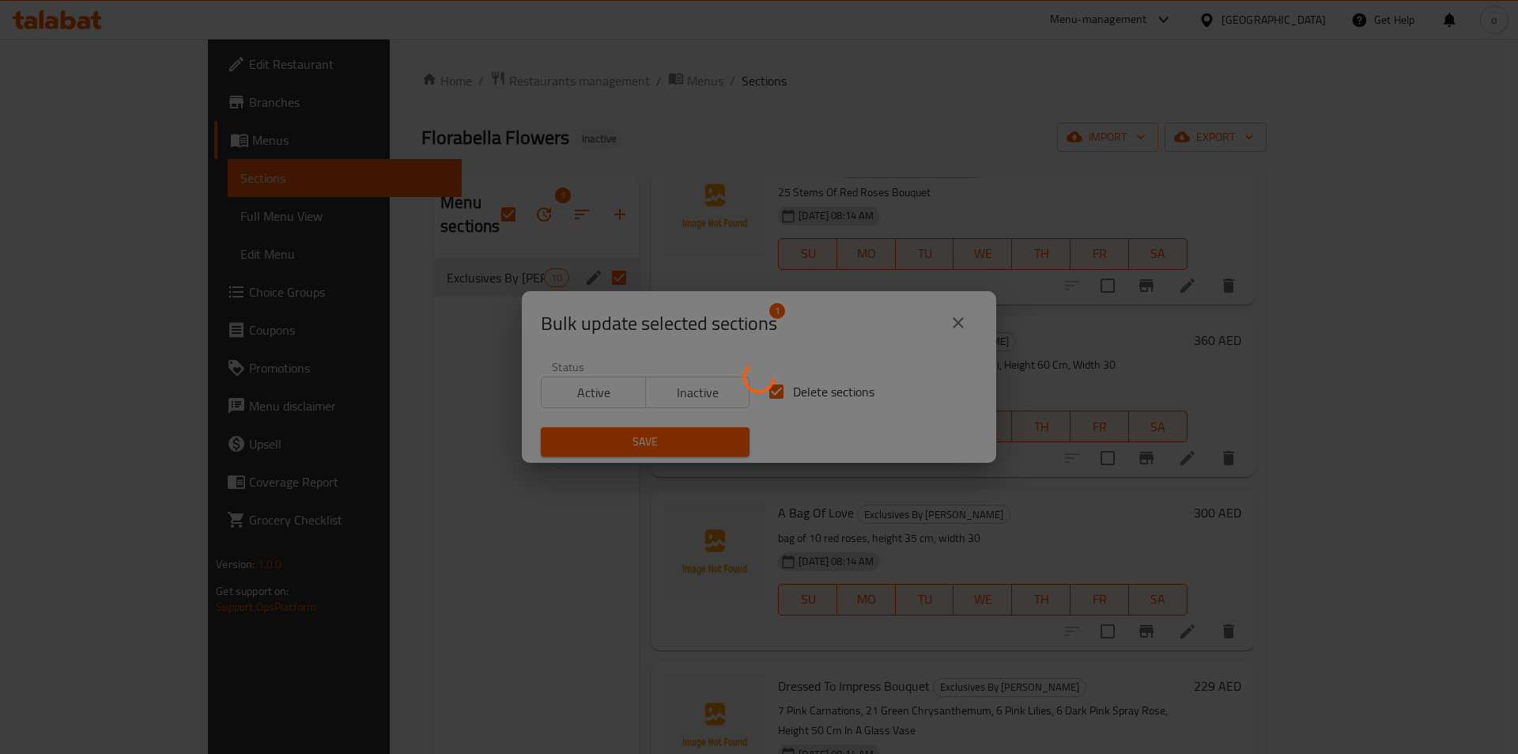
checkbox input "false"
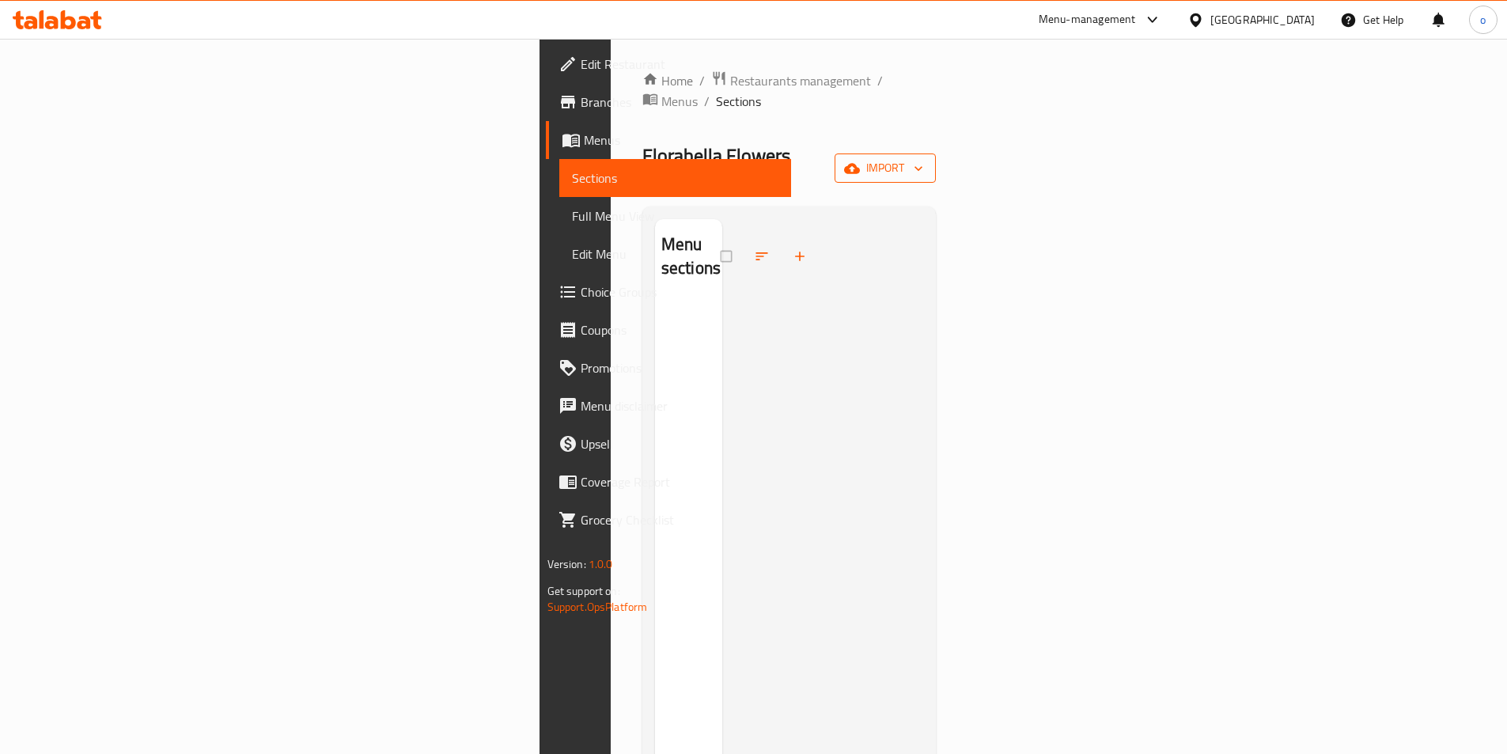
click at [923, 158] on span "import" at bounding box center [885, 168] width 76 height 20
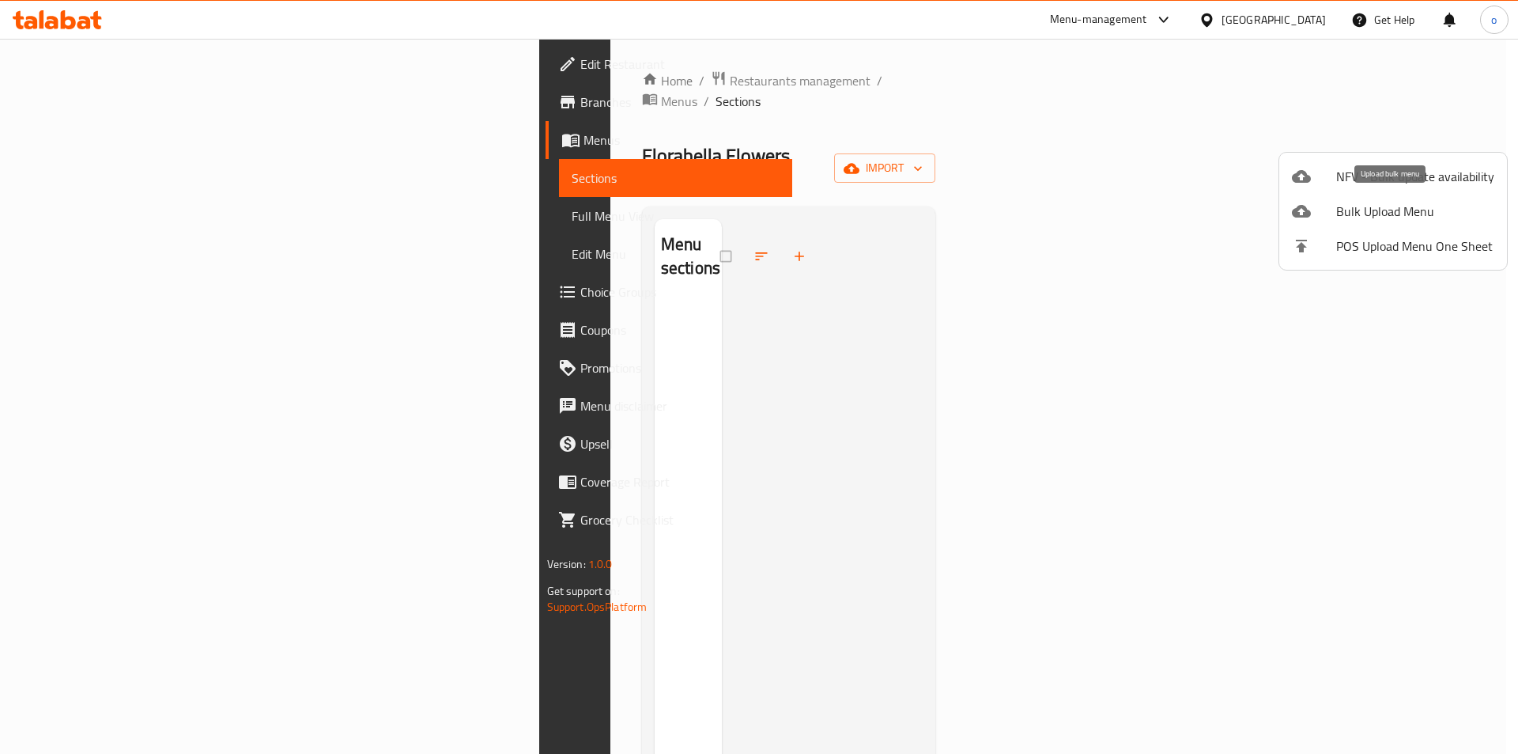
click at [1364, 214] on span "Bulk Upload Menu" at bounding box center [1416, 211] width 158 height 19
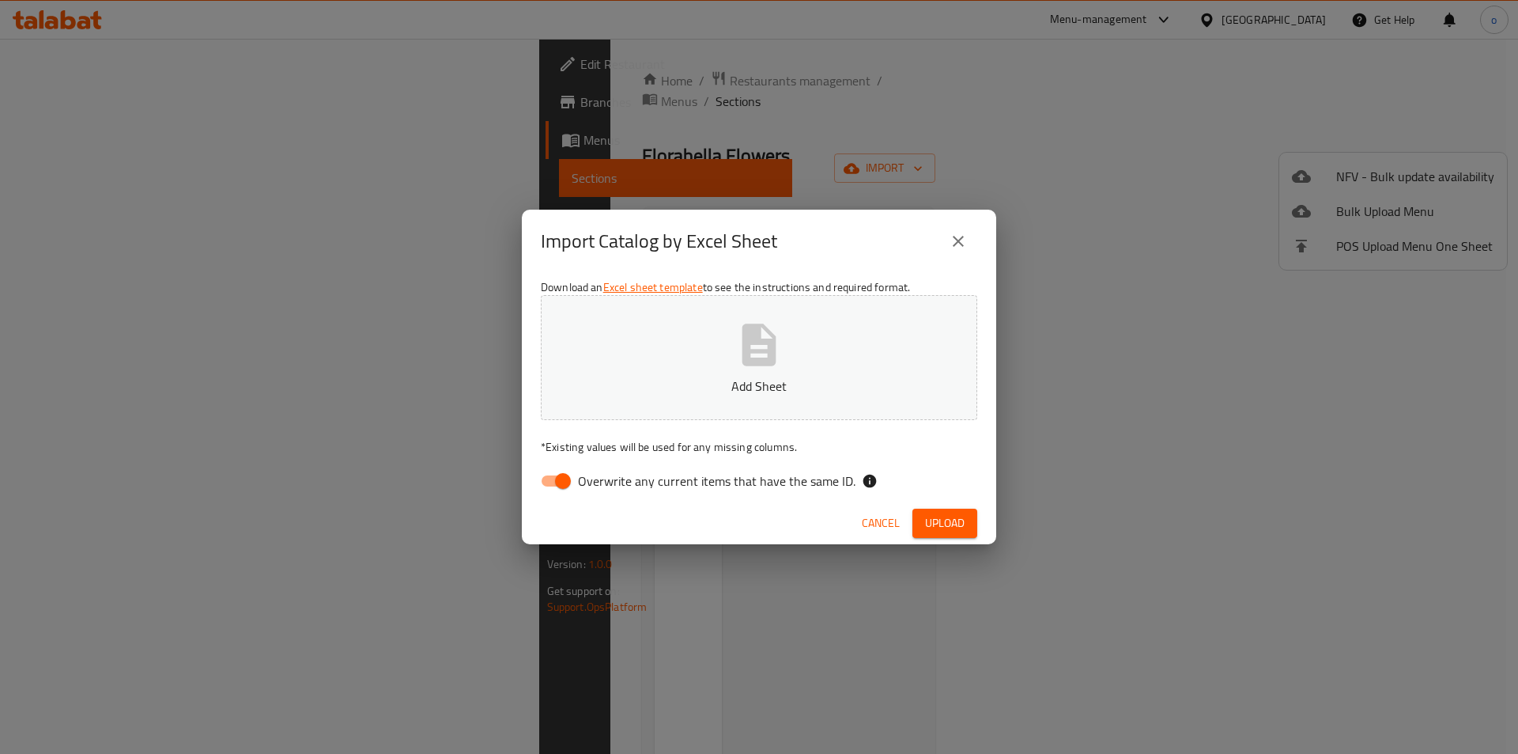
click at [554, 486] on input "Overwrite any current items that have the same ID." at bounding box center [563, 481] width 90 height 30
checkbox input "false"
click at [950, 518] on span "Upload" at bounding box center [945, 523] width 40 height 20
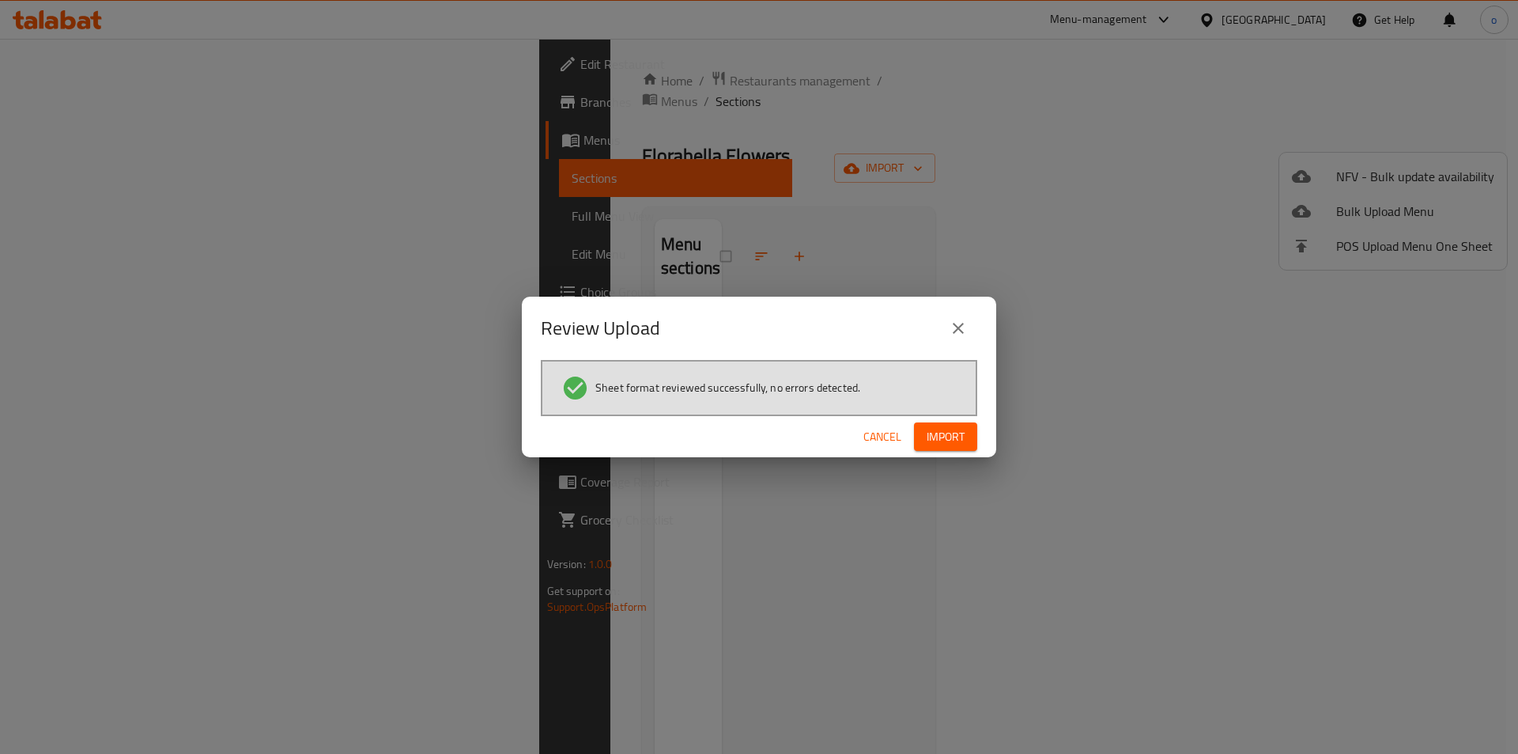
click at [948, 444] on span "Import" at bounding box center [946, 437] width 38 height 20
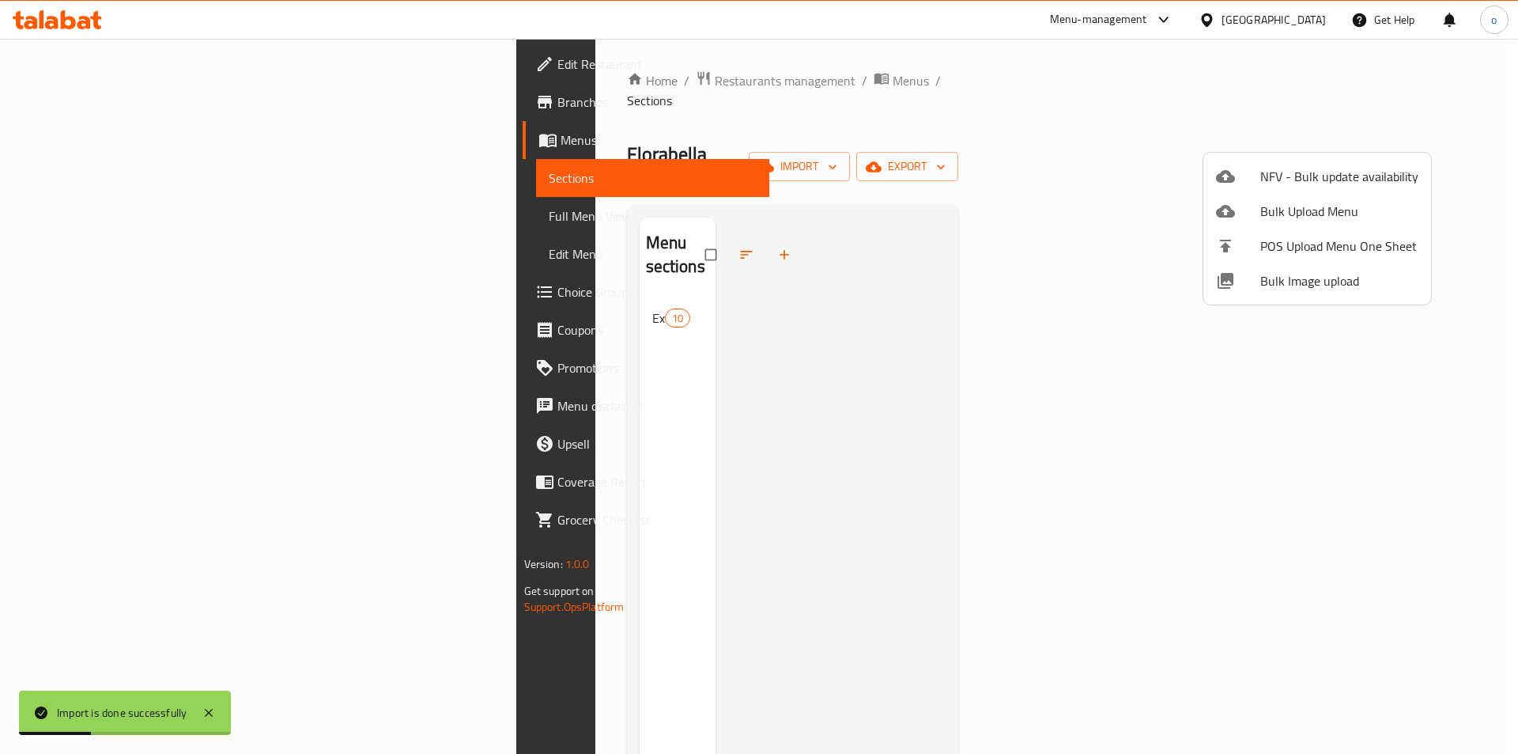
click at [107, 221] on div at bounding box center [759, 377] width 1518 height 754
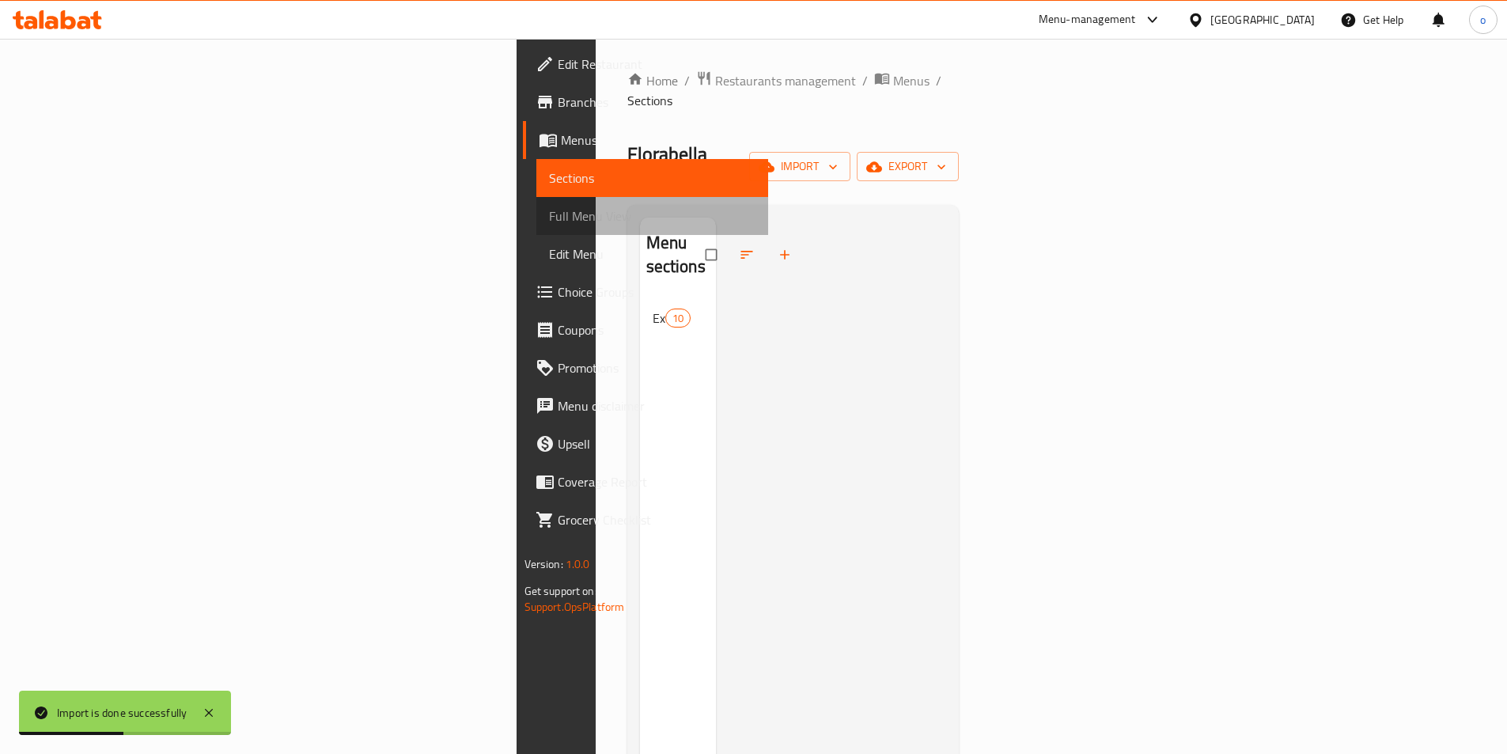
click at [549, 221] on span "Full Menu View" at bounding box center [652, 215] width 206 height 19
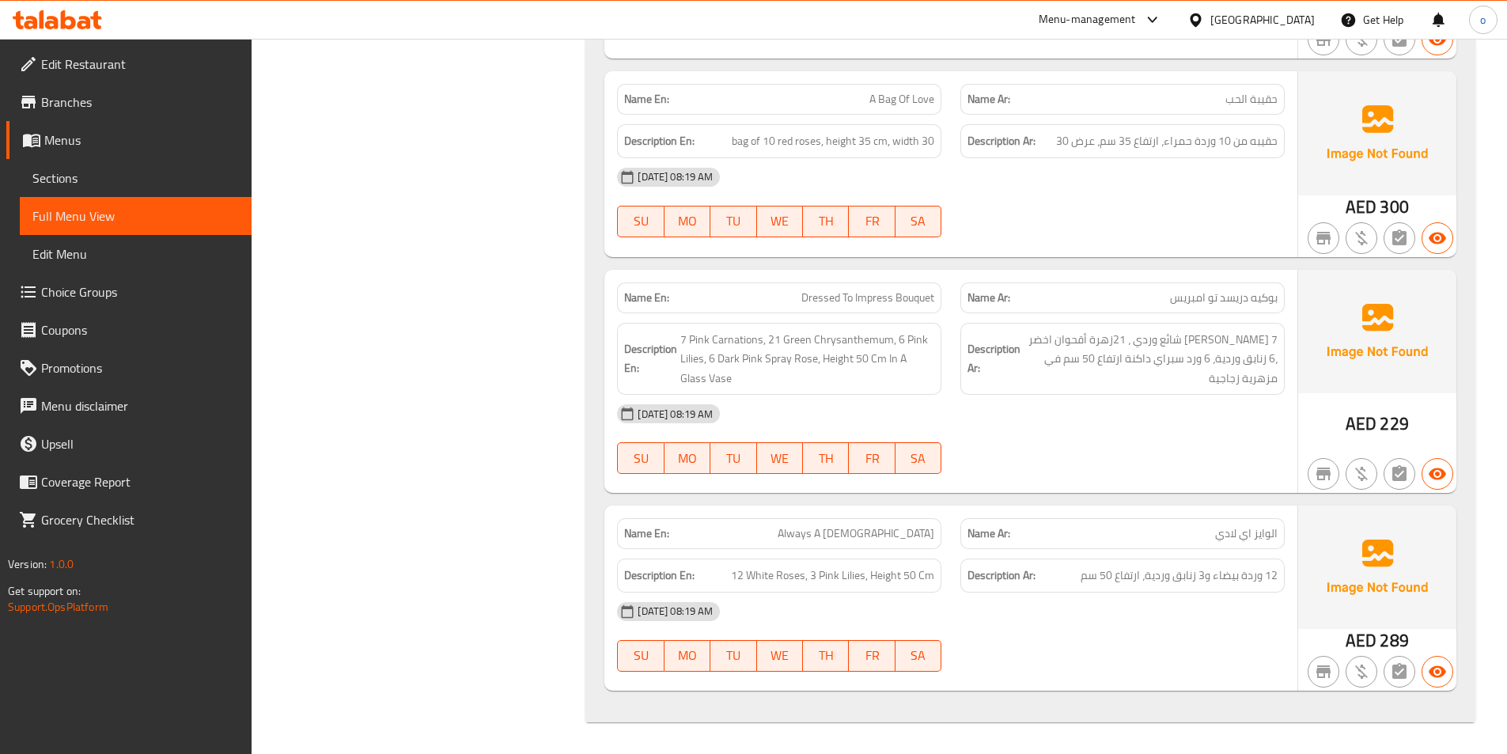
scroll to position [1664, 0]
click at [1204, 574] on span "12 وردة بيضاء و3 زنابق وردية، ارتفاع 50 سم" at bounding box center [1178, 575] width 197 height 20
click at [1191, 360] on span "7 زهرة قرنفل شائع وردي ، 21زهرة أقحوان اخضر ،6 زنابق وردية، 6 ورد سبراي داكنة ا…" at bounding box center [1150, 359] width 254 height 59
click at [81, 176] on span "Sections" at bounding box center [135, 177] width 206 height 19
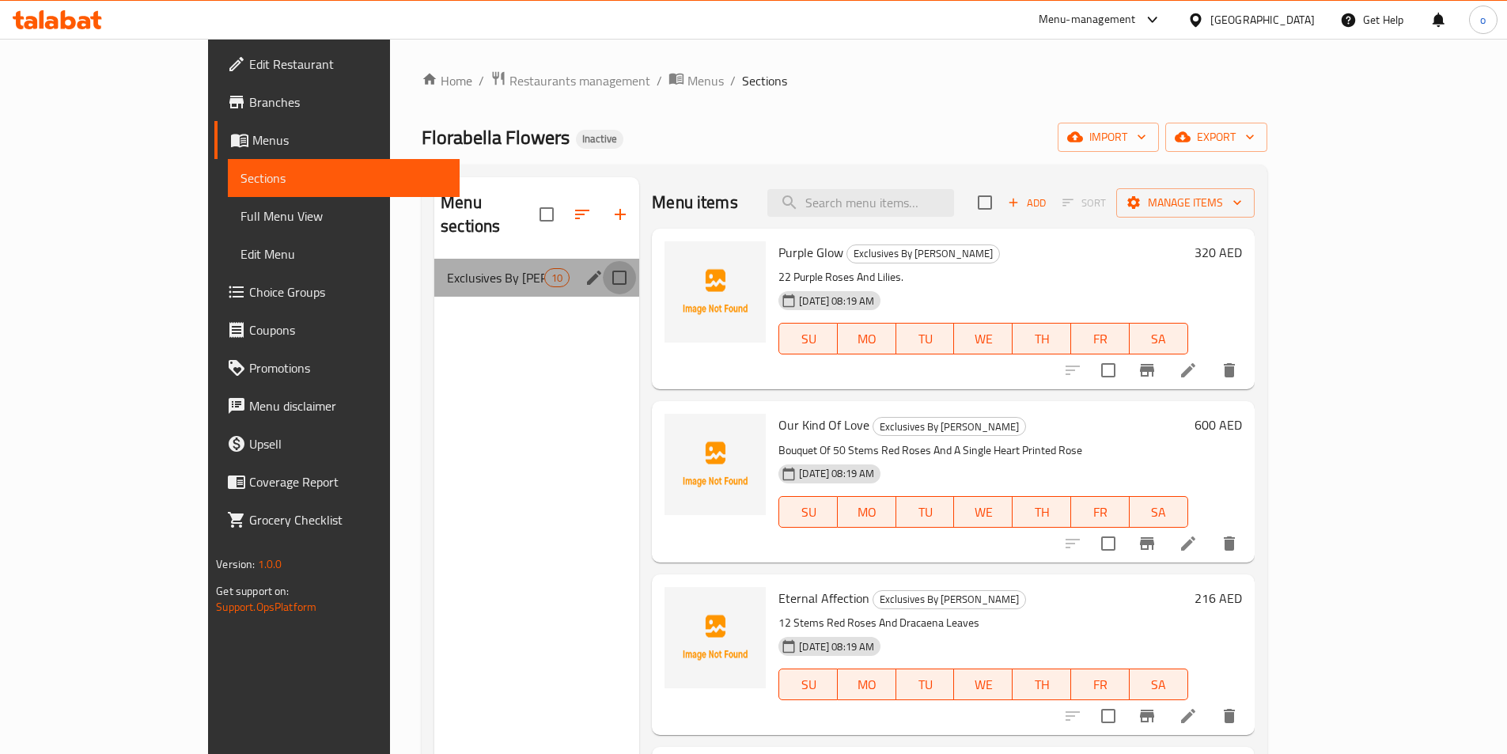
click at [603, 261] on input "Menu sections" at bounding box center [619, 277] width 33 height 33
checkbox input "true"
click at [587, 270] on icon "edit" at bounding box center [594, 277] width 14 height 14
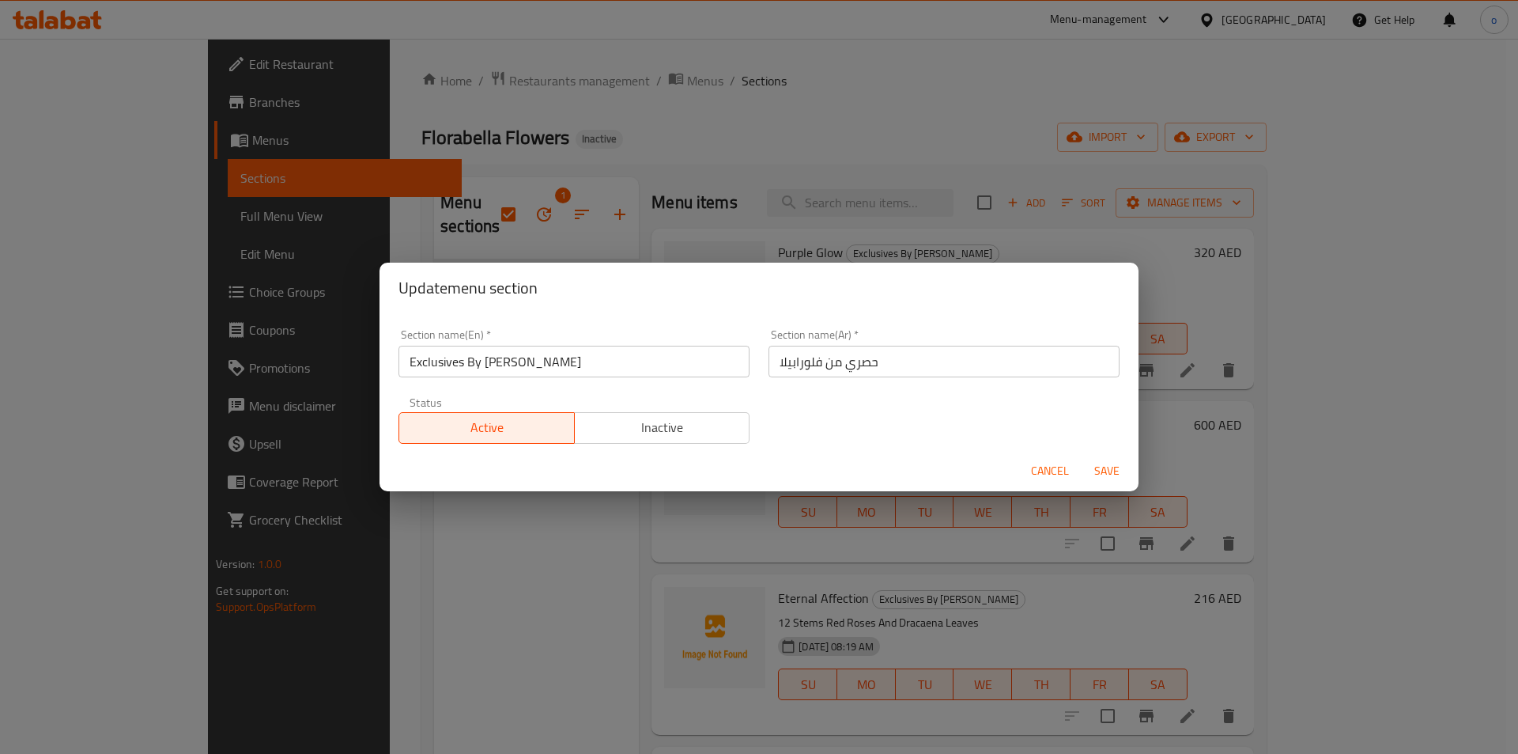
click at [476, 550] on div "Update menu section Section name(En)   * Exclusives By Florabella Section name(…" at bounding box center [759, 377] width 1518 height 754
click at [1063, 476] on span "Cancel" at bounding box center [1050, 471] width 38 height 20
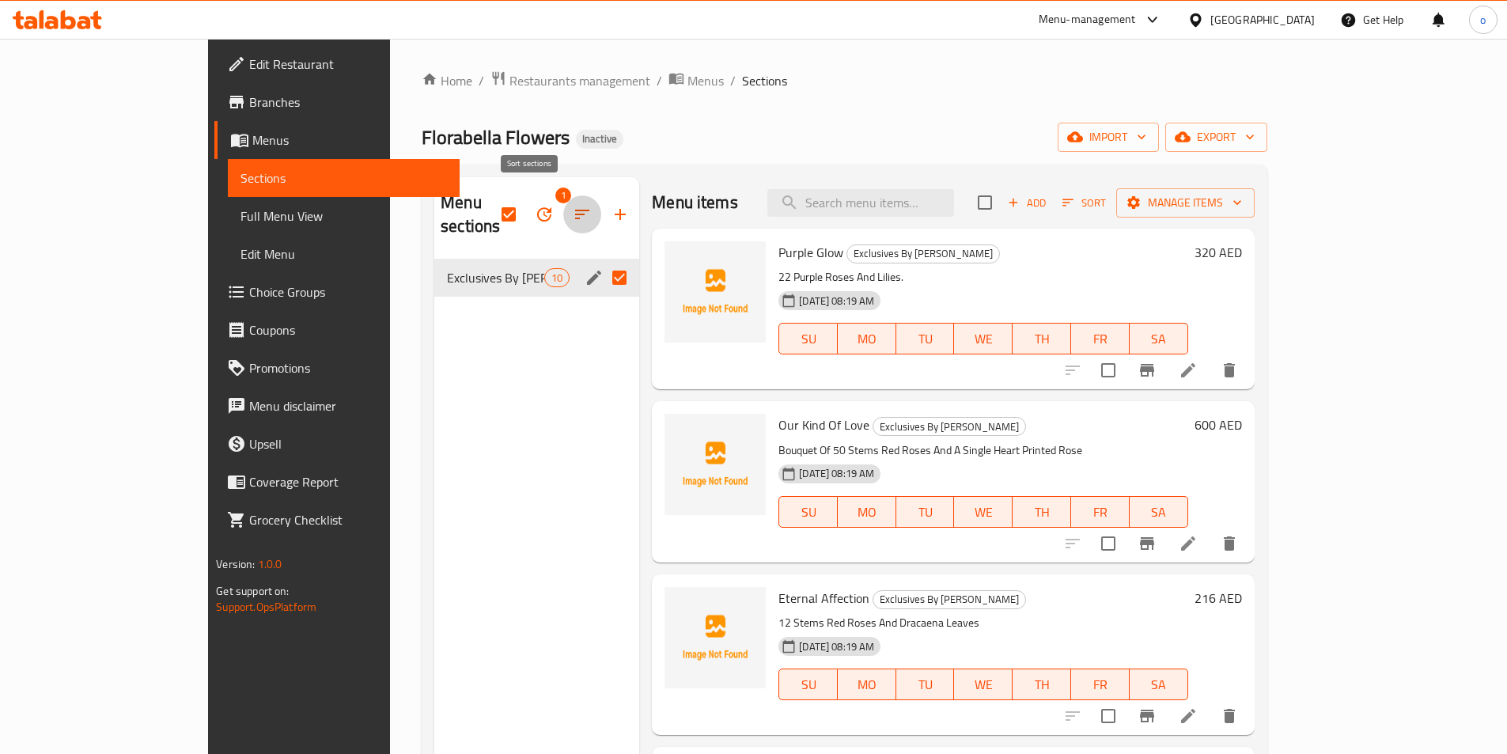
click at [573, 205] on icon "button" at bounding box center [582, 214] width 19 height 19
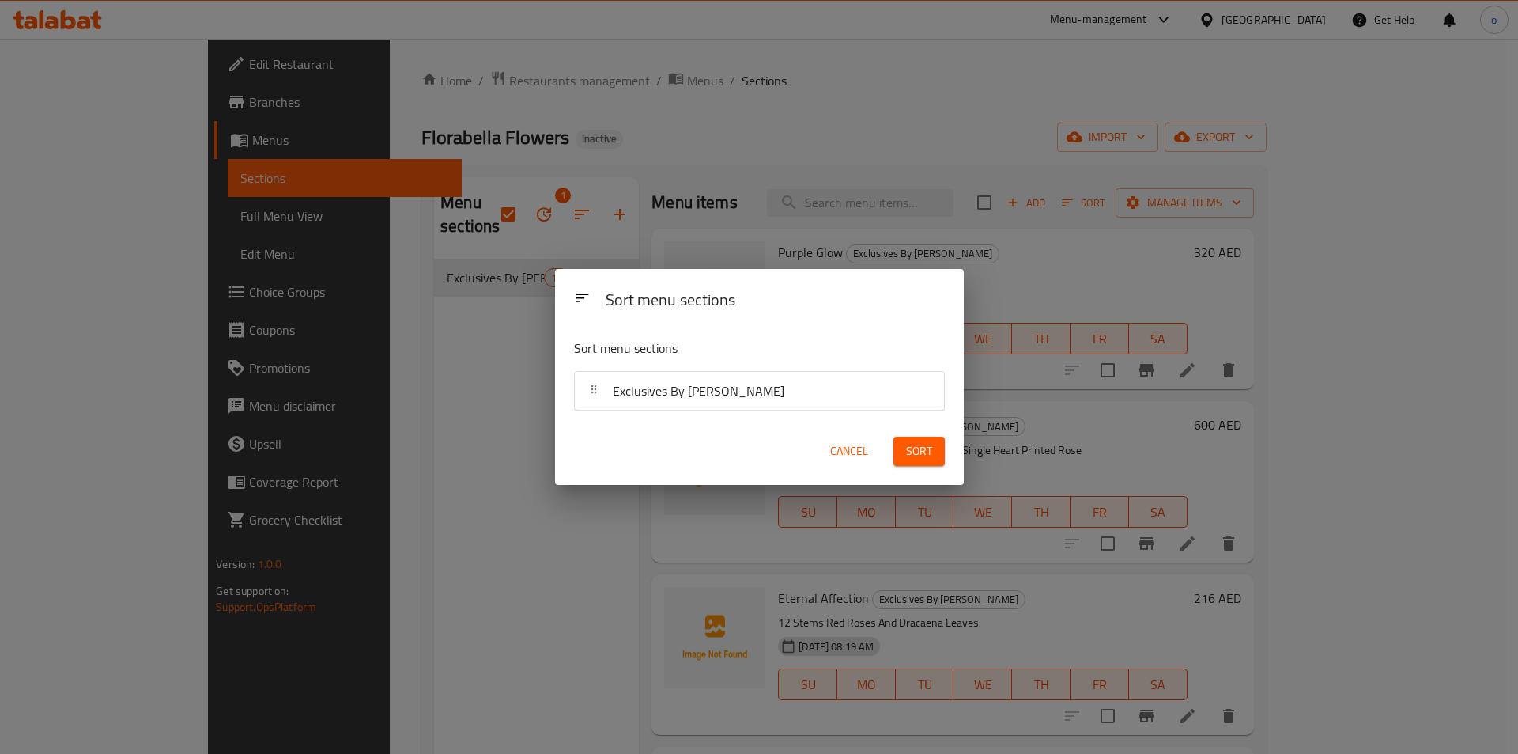
click at [454, 387] on div "Sort menu sections Sort menu sections Exclusives By Florabella Cancel Sort" at bounding box center [759, 377] width 1518 height 754
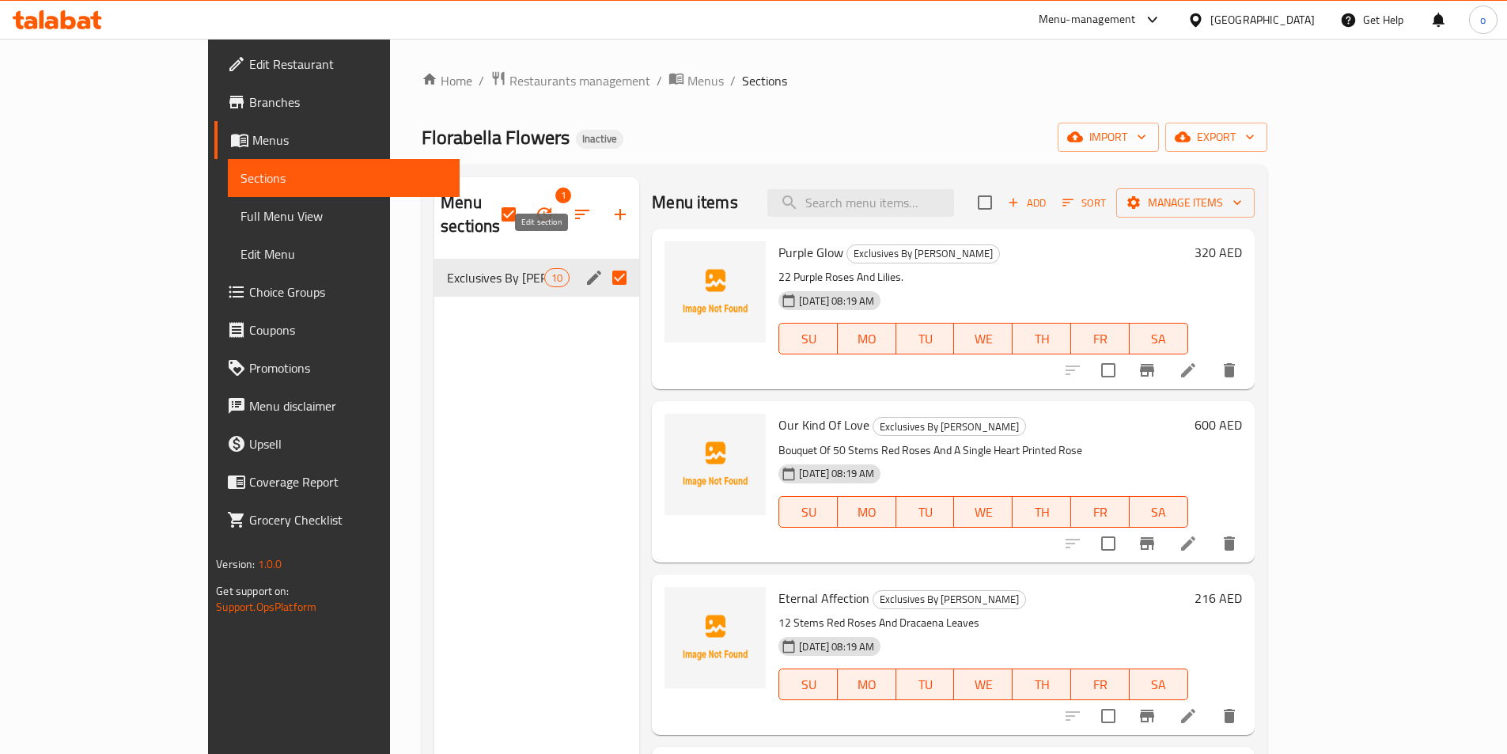
click at [584, 268] on icon "edit" at bounding box center [593, 277] width 19 height 19
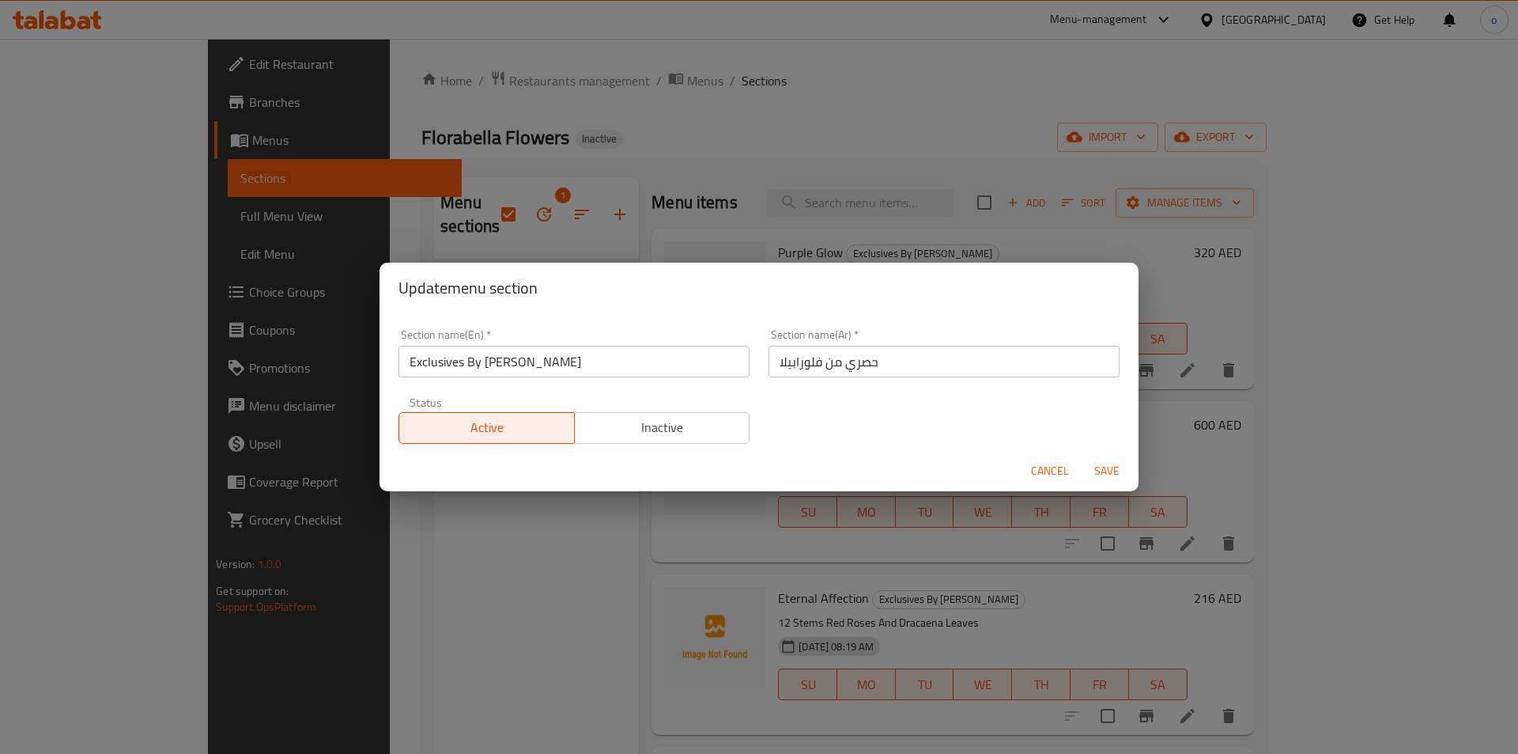
click at [1047, 467] on span "Cancel" at bounding box center [1050, 471] width 38 height 20
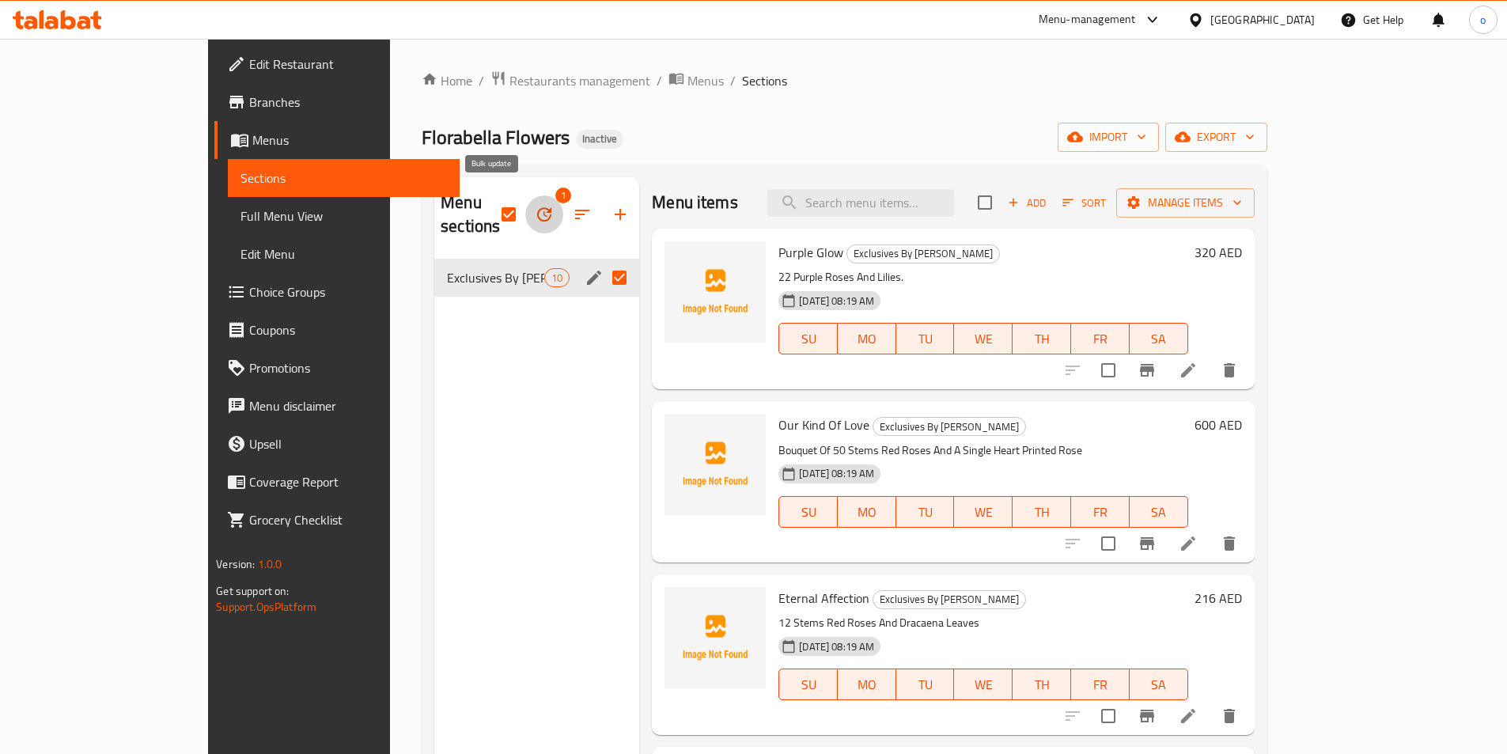
click at [535, 205] on icon "button" at bounding box center [544, 214] width 19 height 19
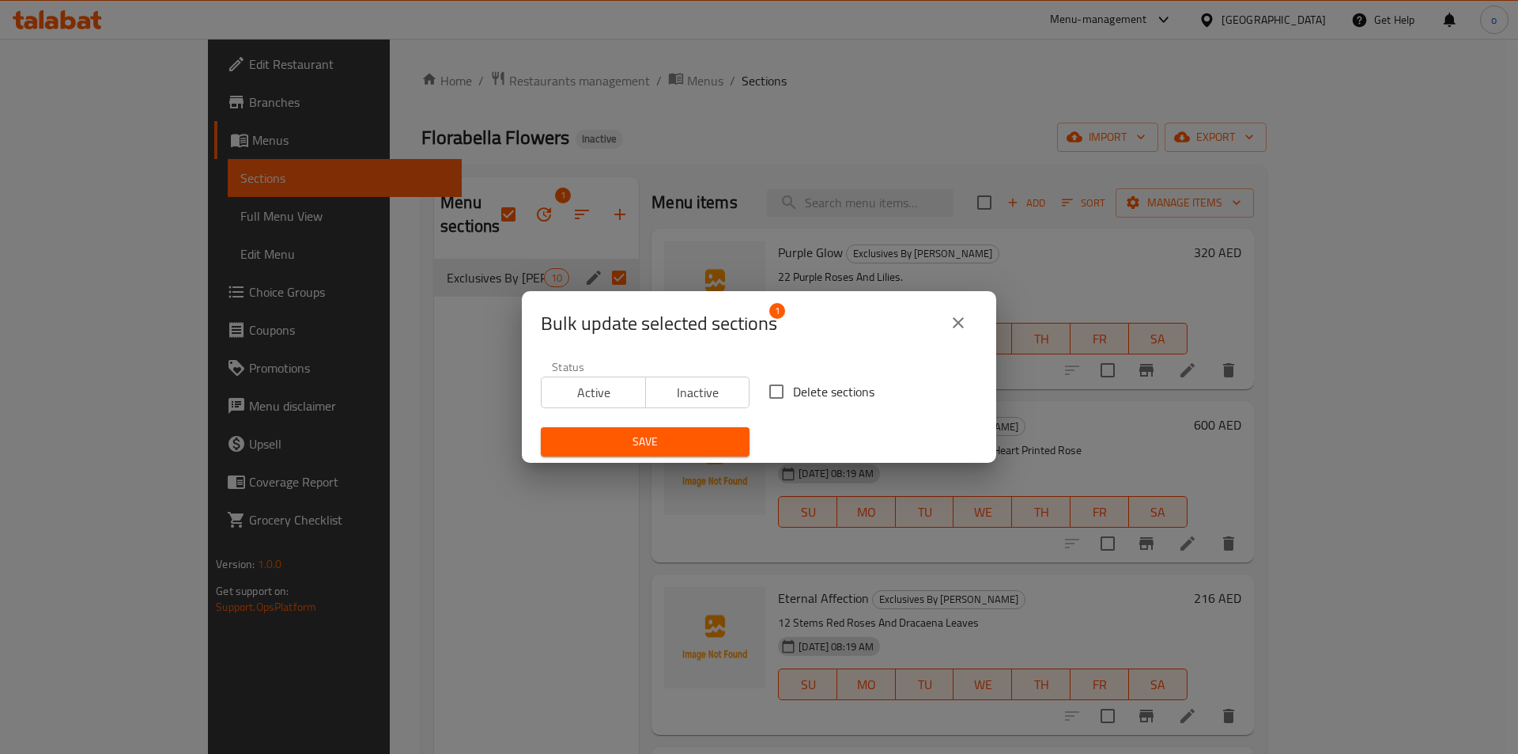
click at [708, 391] on span "Inactive" at bounding box center [698, 392] width 92 height 23
click at [770, 391] on input "Delete sections" at bounding box center [776, 391] width 33 height 33
checkbox input "true"
click at [615, 445] on span "Save" at bounding box center [645, 442] width 183 height 20
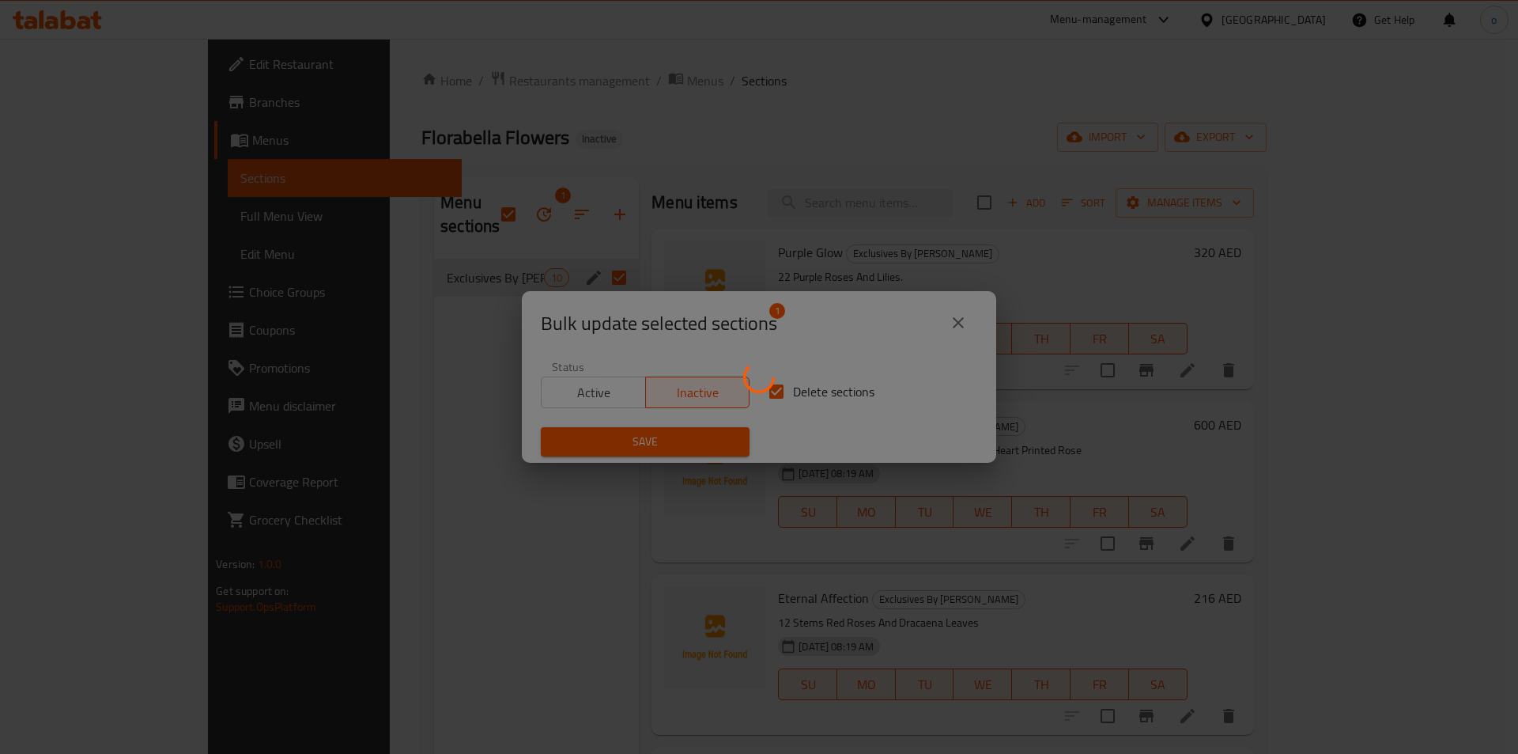
checkbox input "false"
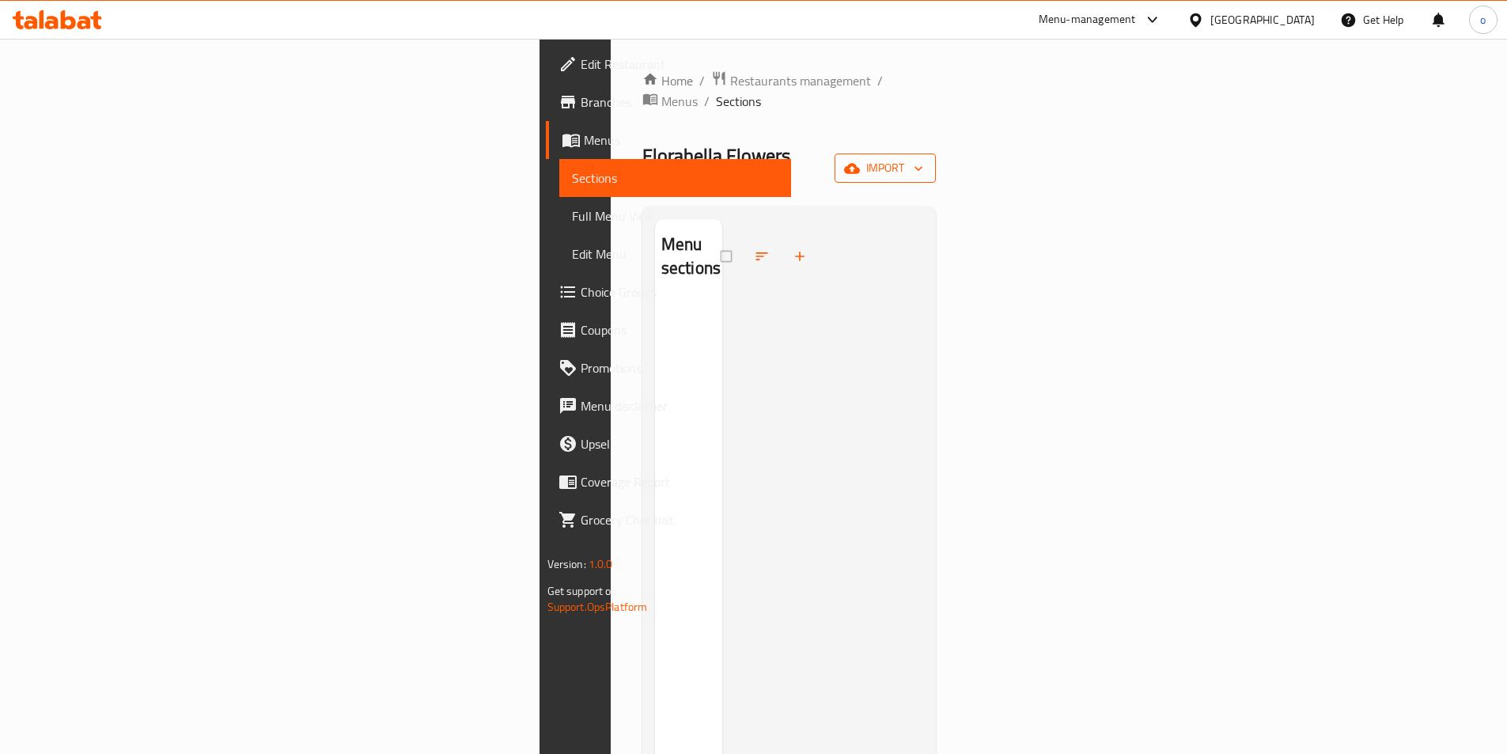
click at [923, 158] on span "import" at bounding box center [885, 168] width 76 height 20
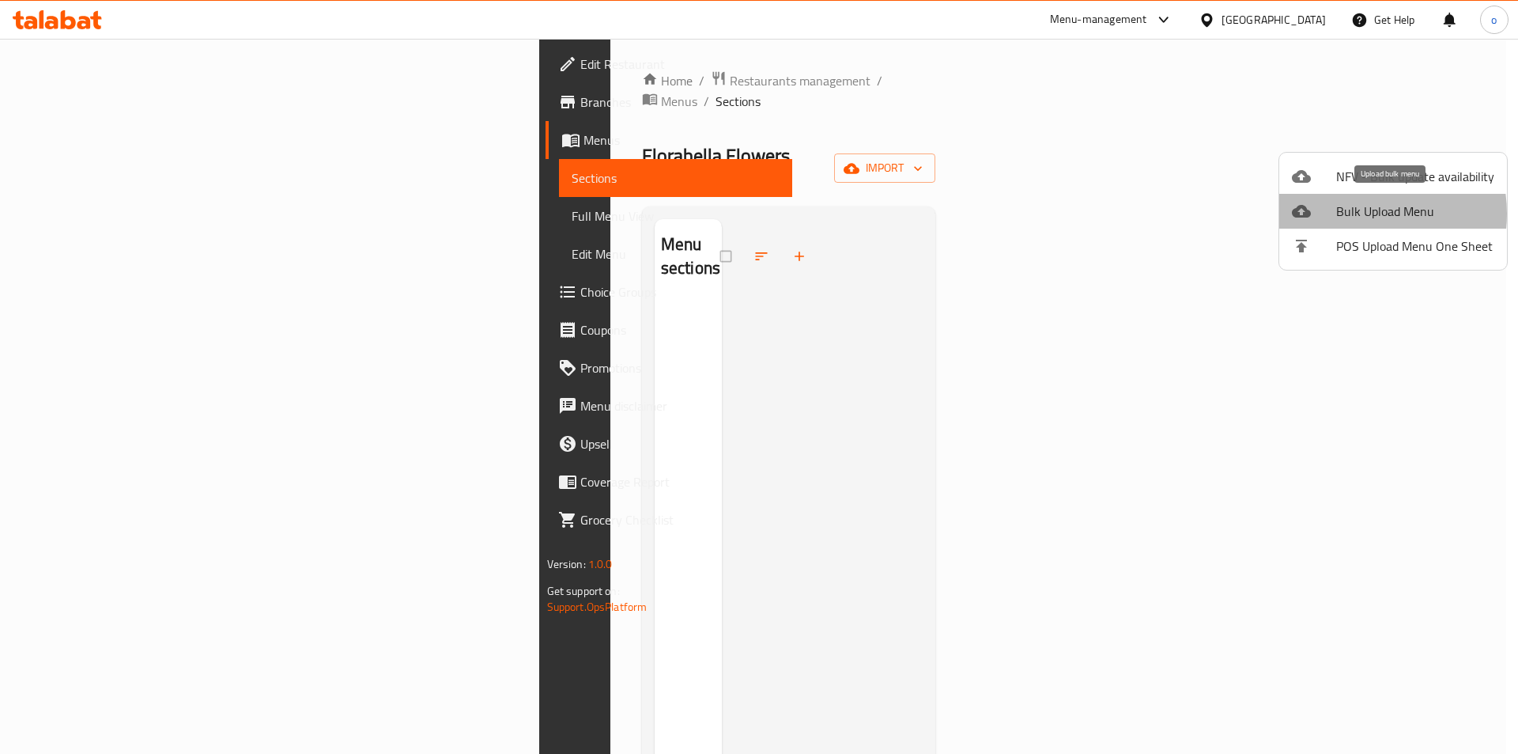
click at [1353, 214] on span "Bulk Upload Menu" at bounding box center [1416, 211] width 158 height 19
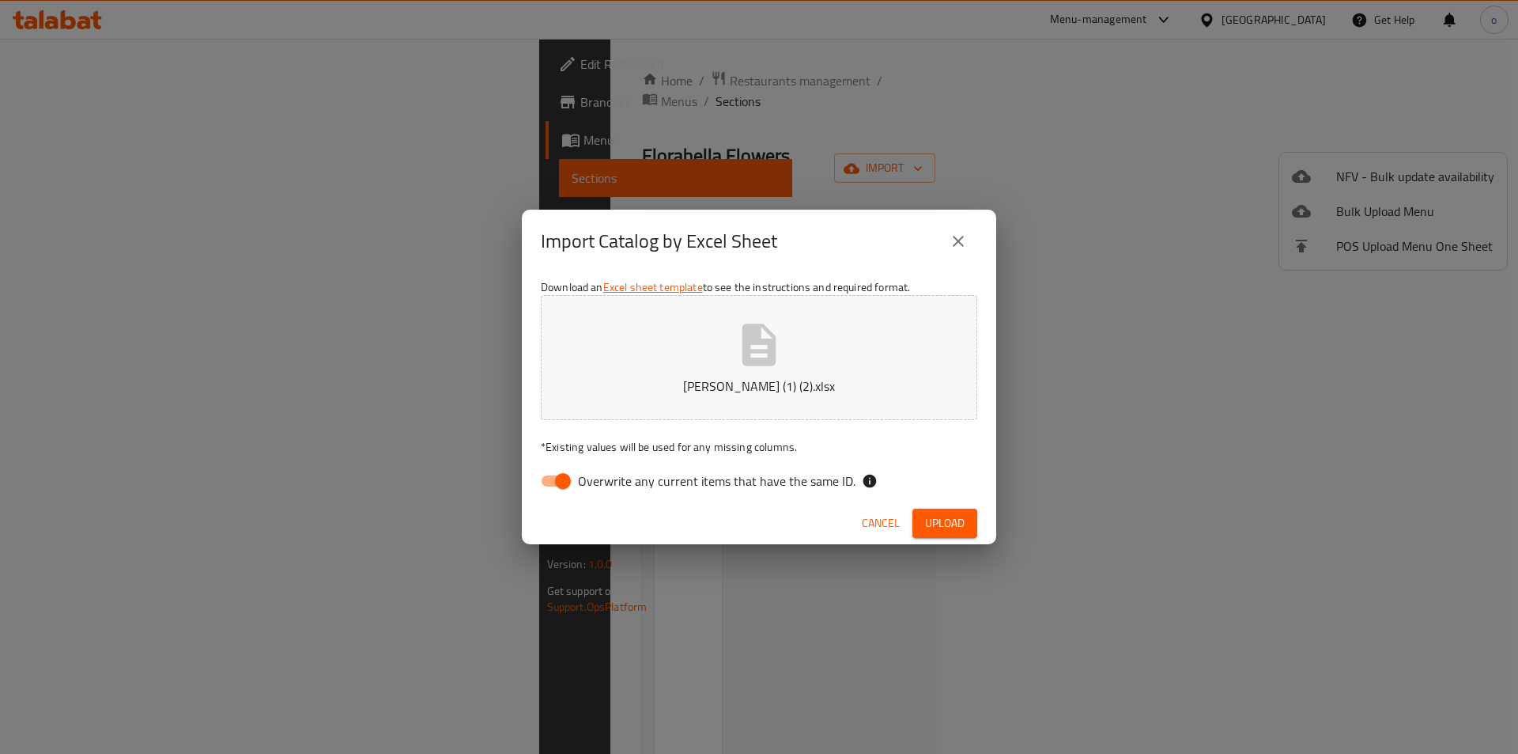
click at [559, 483] on input "Overwrite any current items that have the same ID." at bounding box center [563, 481] width 90 height 30
checkbox input "false"
click at [952, 520] on span "Upload" at bounding box center [945, 523] width 40 height 20
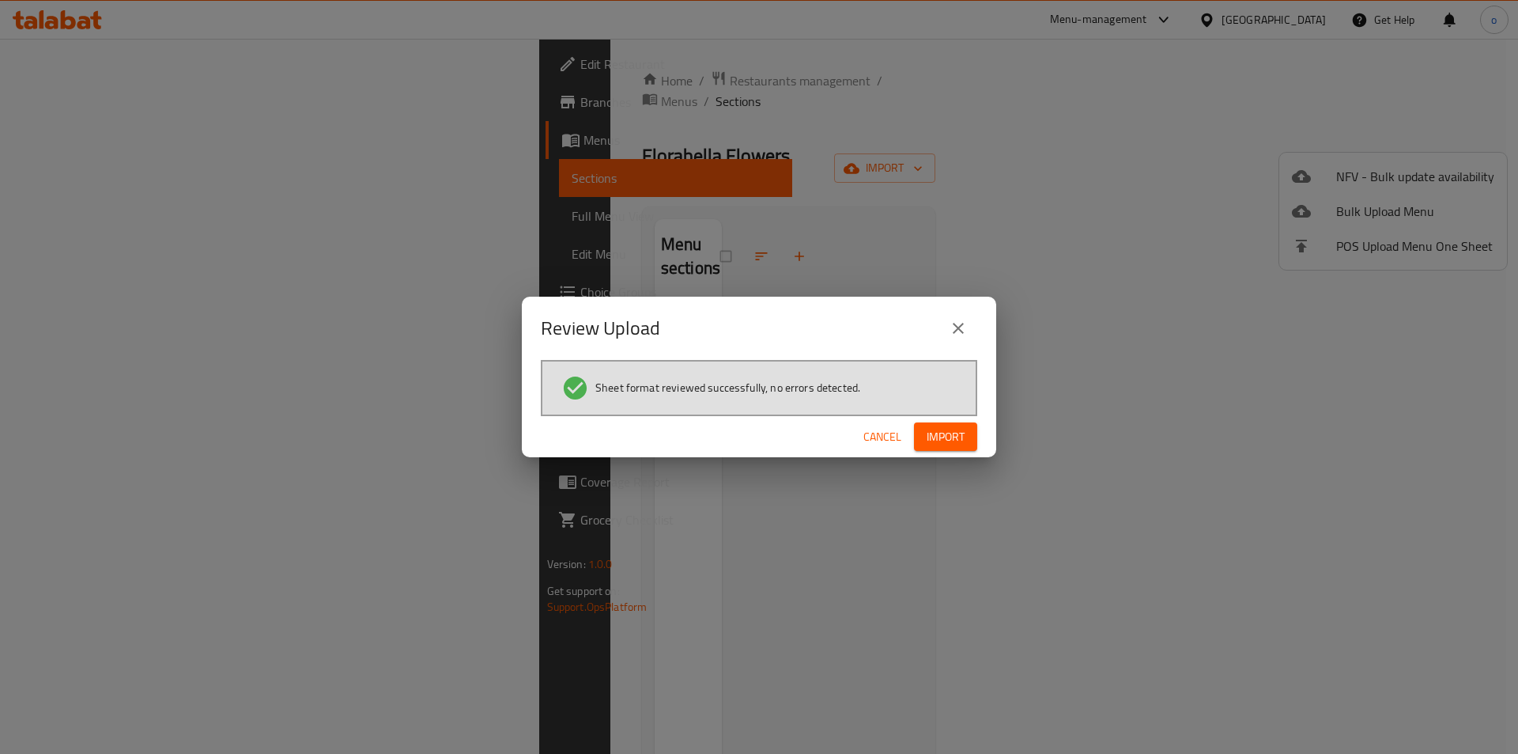
click at [955, 445] on span "Import" at bounding box center [946, 437] width 38 height 20
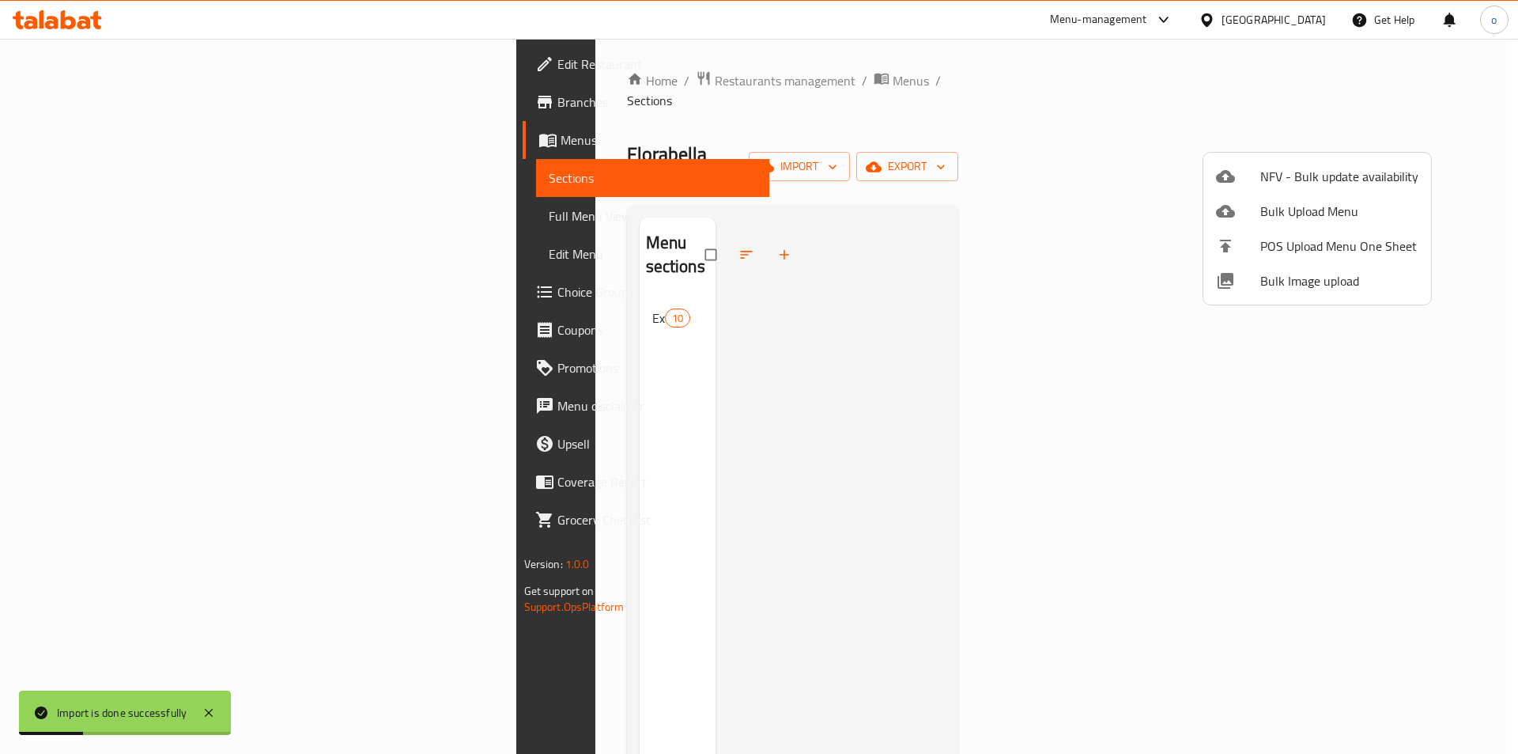
click at [119, 222] on div at bounding box center [759, 377] width 1518 height 754
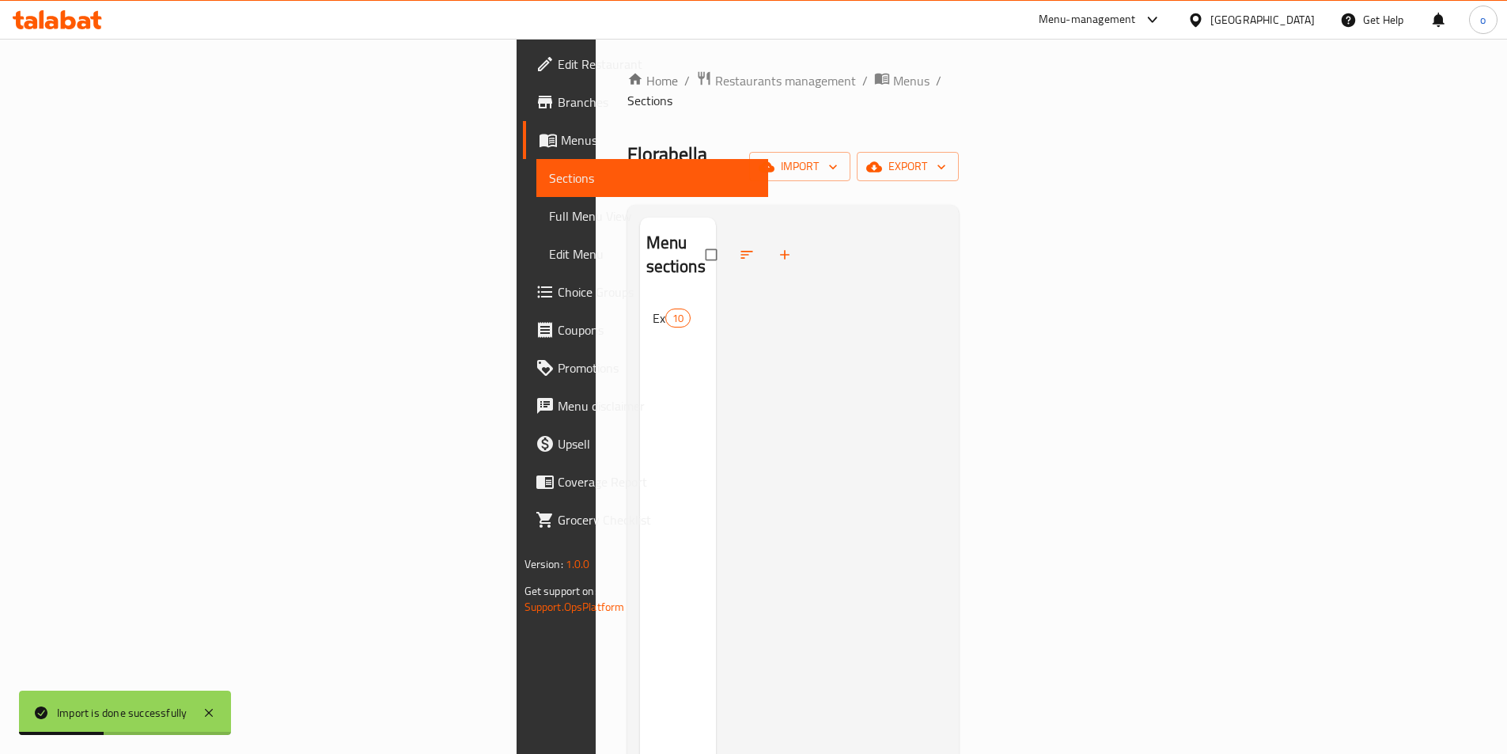
click at [549, 219] on span "Full Menu View" at bounding box center [652, 215] width 206 height 19
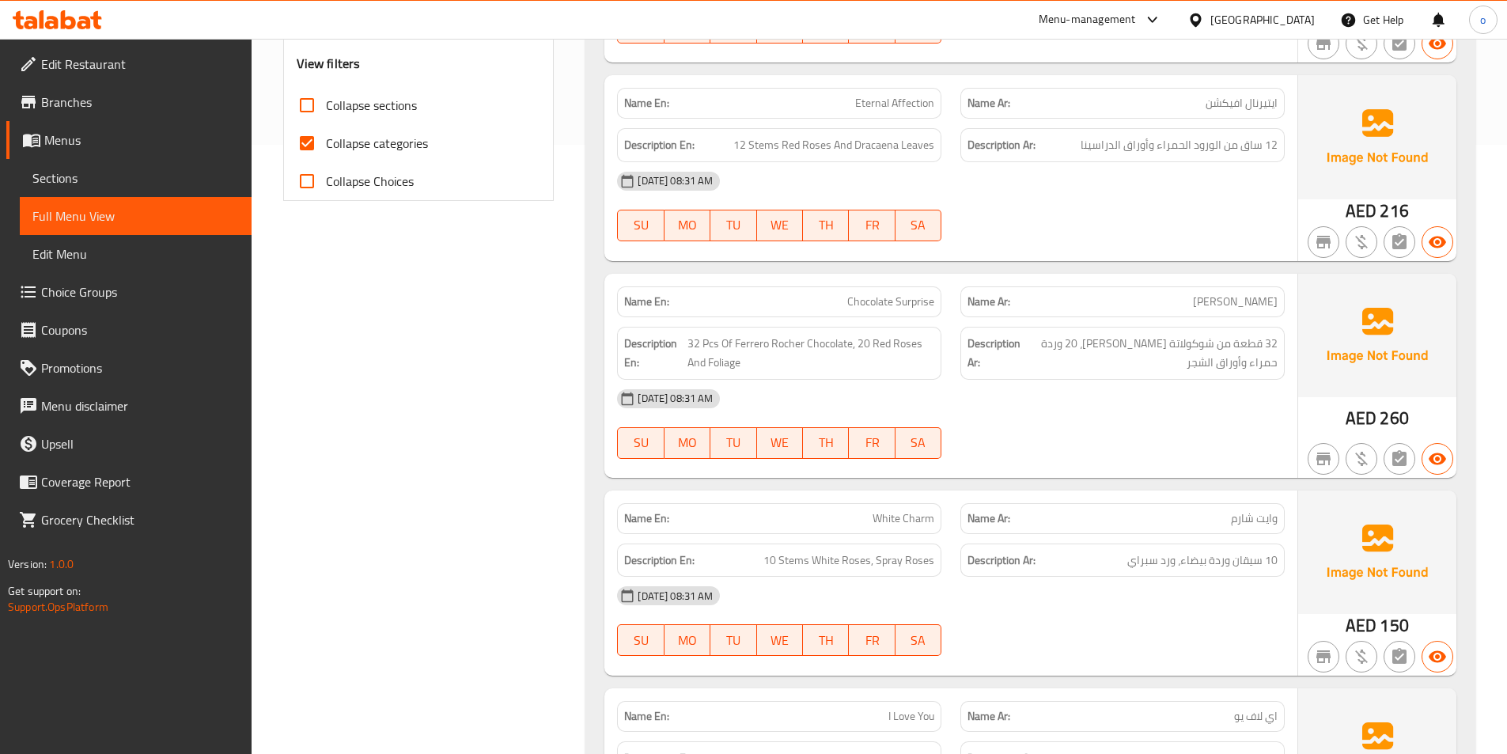
scroll to position [633, 0]
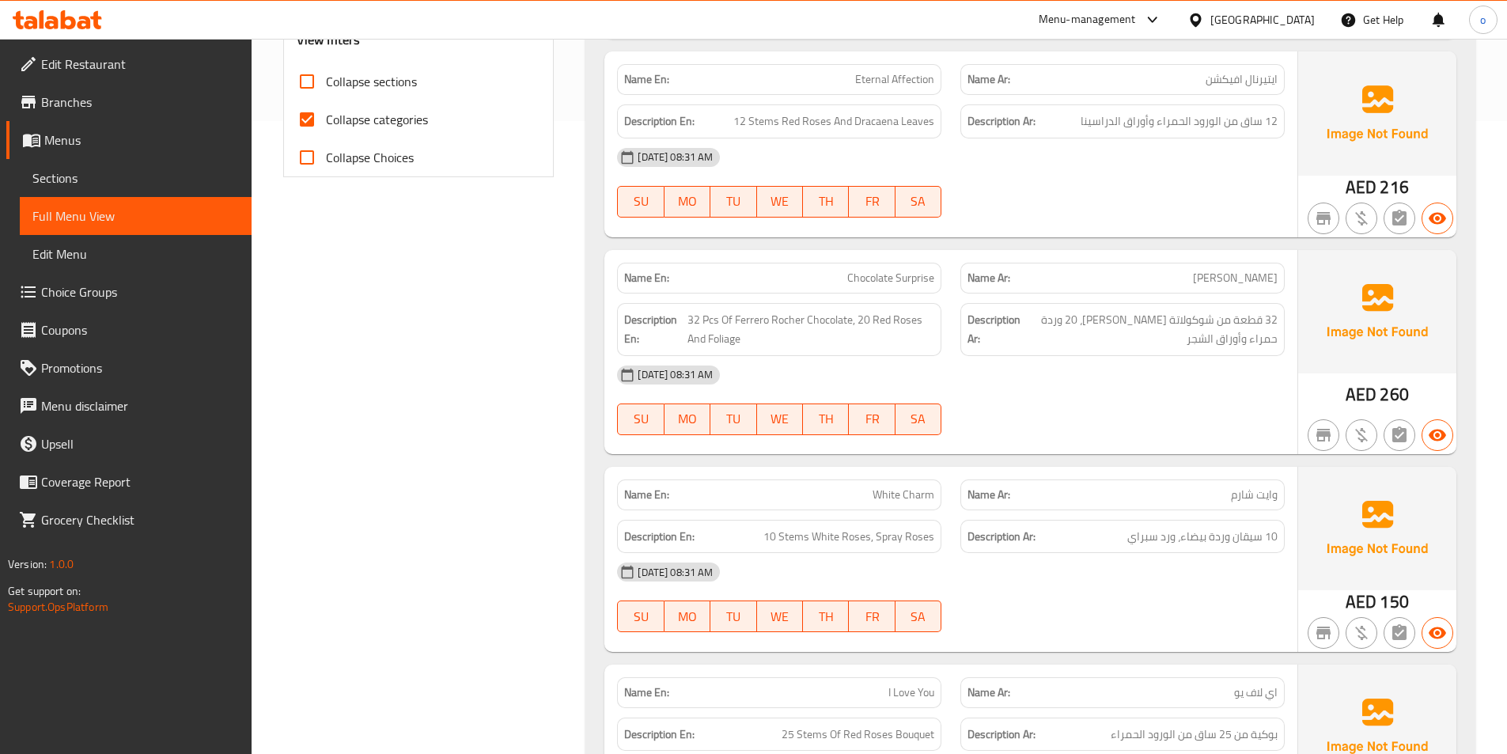
click at [921, 286] on span "Chocolate Surprise" at bounding box center [890, 278] width 87 height 17
click at [876, 286] on span "Chocolate Surprise" at bounding box center [890, 278] width 87 height 17
click at [903, 286] on span "Chocolate Surprise" at bounding box center [890, 278] width 87 height 17
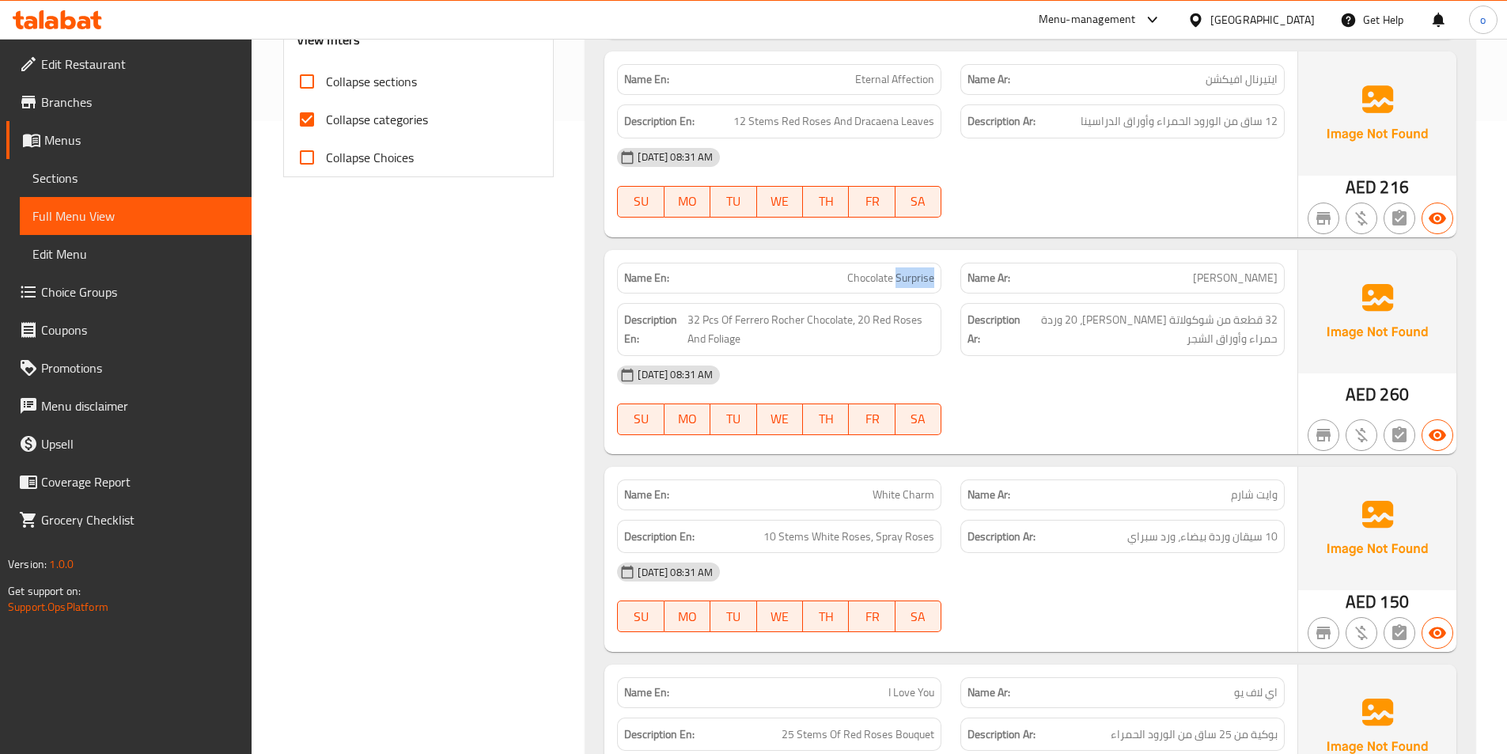
click at [903, 286] on span "Chocolate Surprise" at bounding box center [890, 278] width 87 height 17
click at [885, 286] on span "Chocolate Surprise" at bounding box center [890, 278] width 87 height 17
click at [1220, 286] on span "شيكولات سيربريس" at bounding box center [1235, 278] width 85 height 17
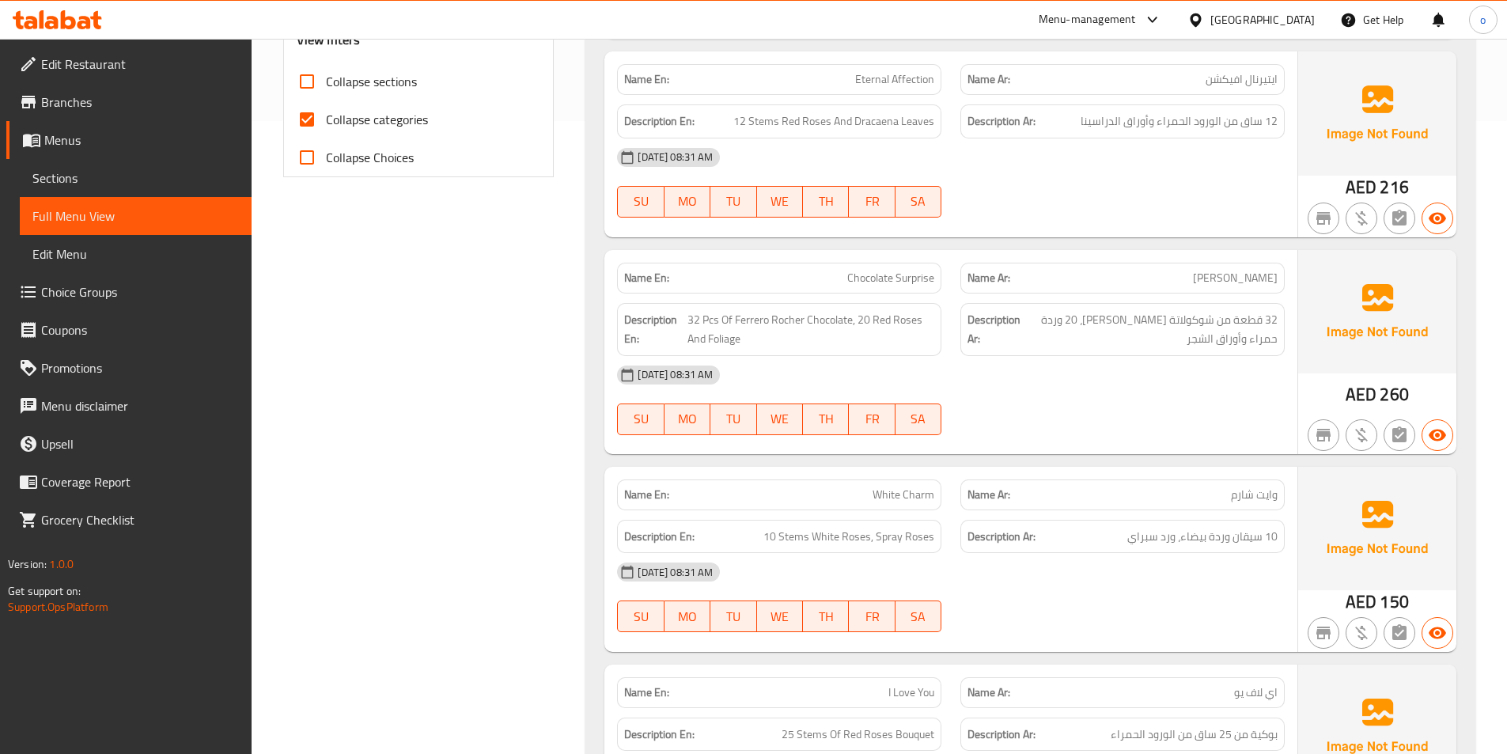
click at [908, 286] on span "Chocolate Surprise" at bounding box center [890, 278] width 87 height 17
click at [1207, 286] on span "شيكولات سيربريس" at bounding box center [1235, 278] width 85 height 17
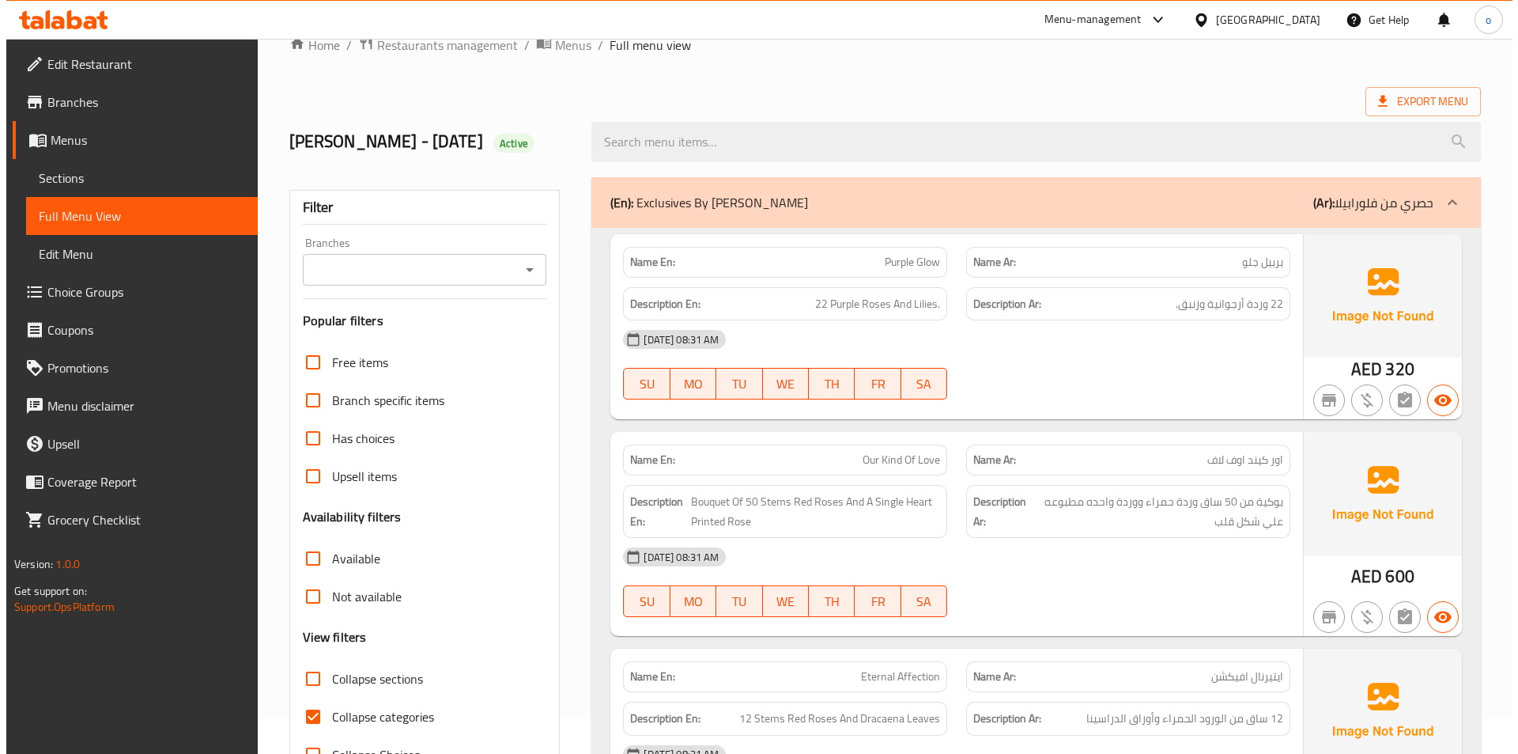
scroll to position [0, 0]
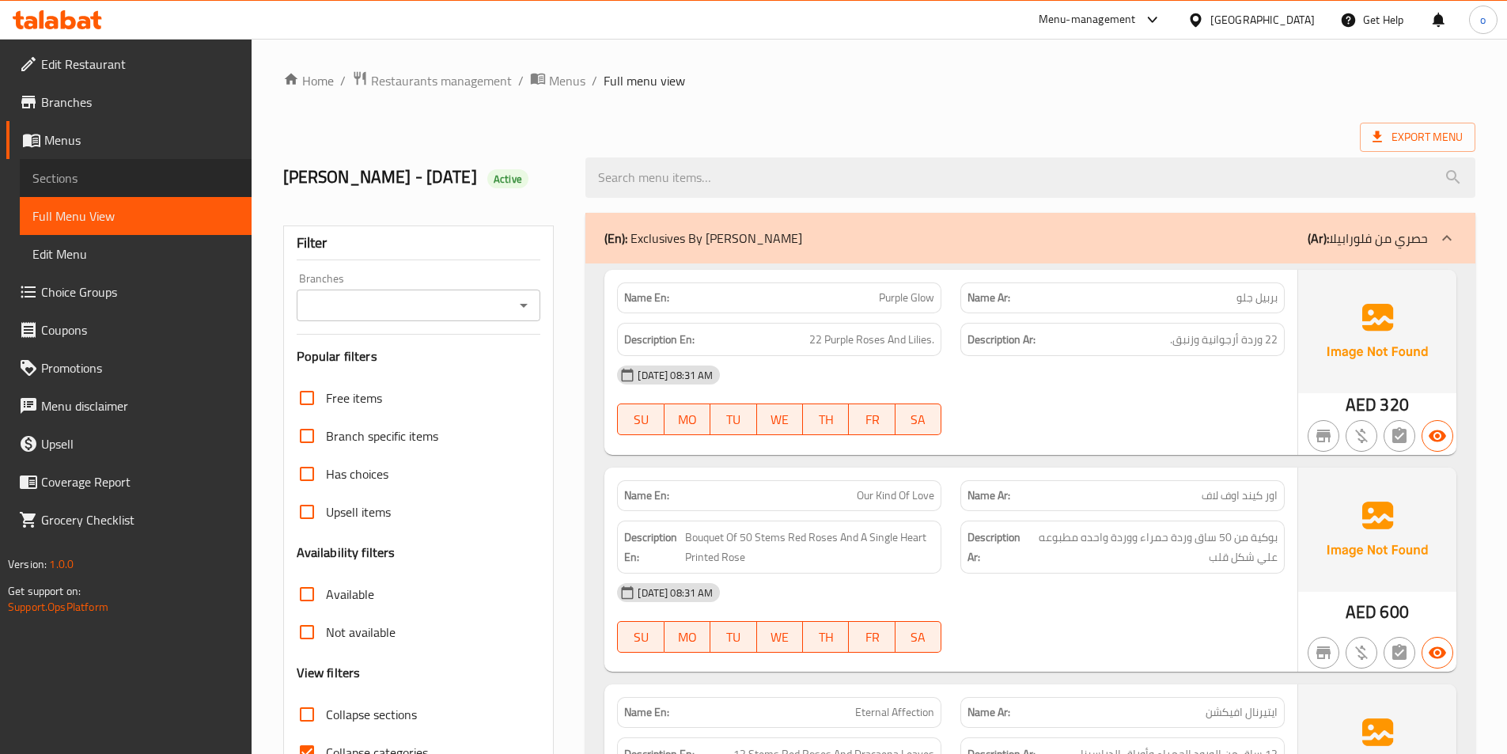
click at [101, 176] on span "Sections" at bounding box center [135, 177] width 206 height 19
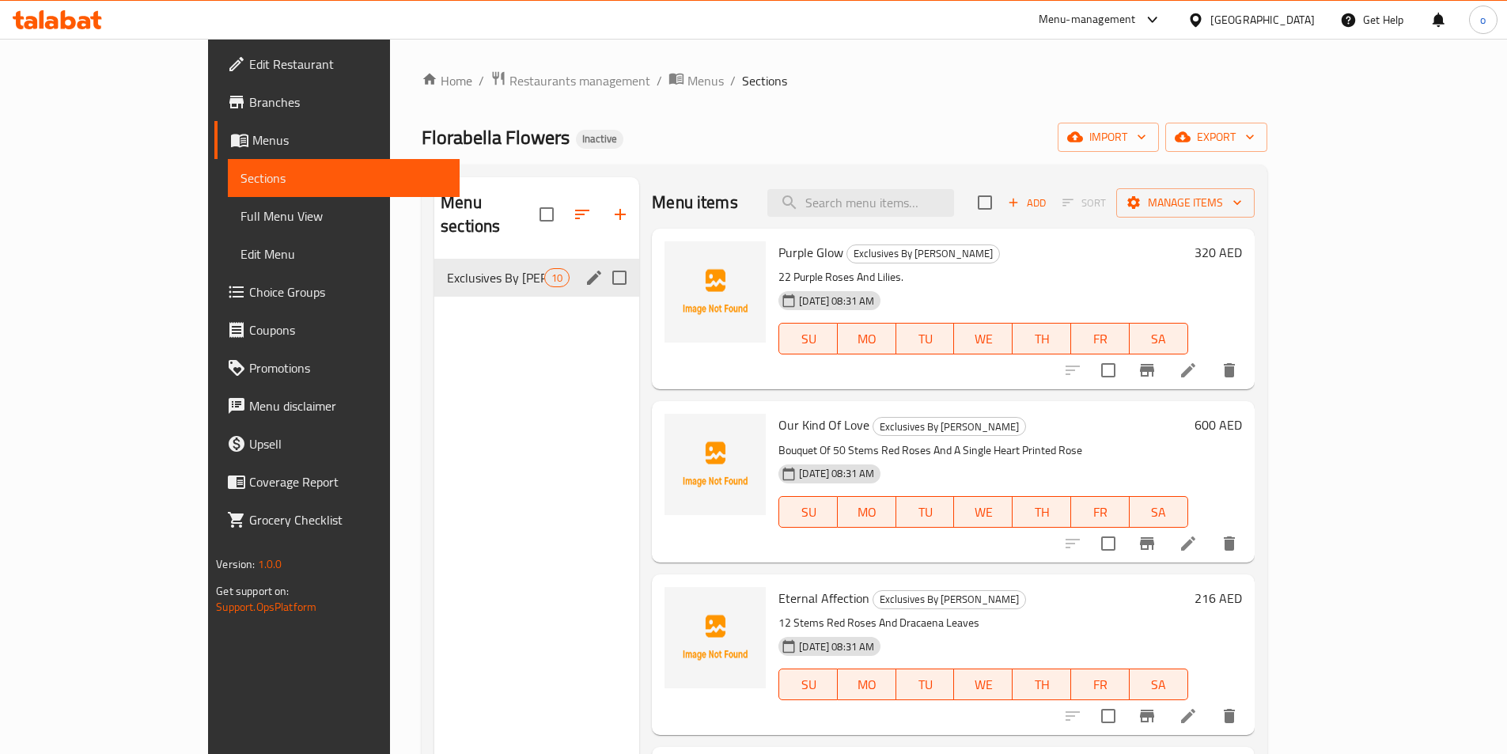
click at [603, 261] on input "Menu sections" at bounding box center [619, 277] width 33 height 33
checkbox input "true"
click at [603, 261] on input "Menu sections" at bounding box center [619, 277] width 33 height 33
checkbox input "false"
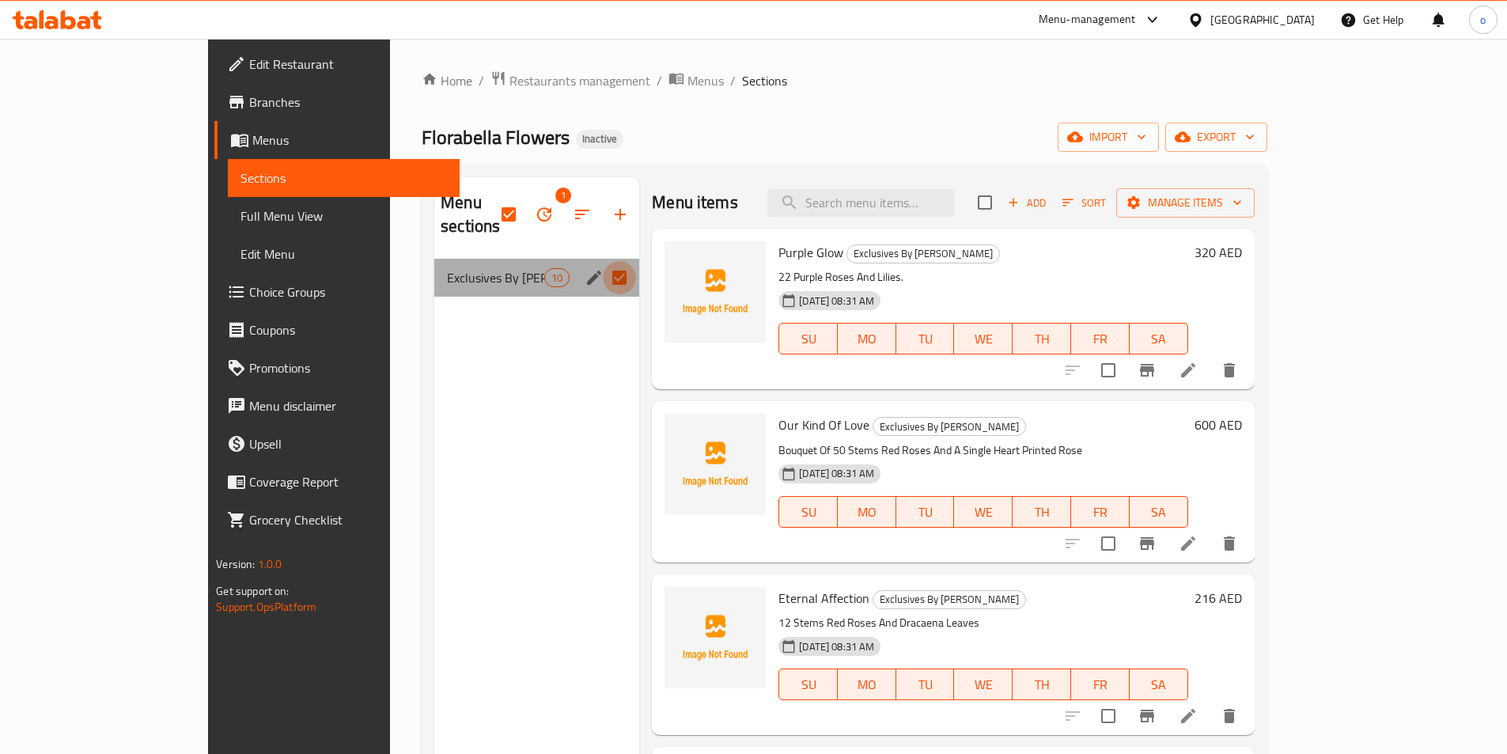
checkbox input "false"
click at [603, 261] on input "Menu sections" at bounding box center [619, 277] width 33 height 33
checkbox input "true"
click at [525, 215] on button "button" at bounding box center [544, 214] width 38 height 38
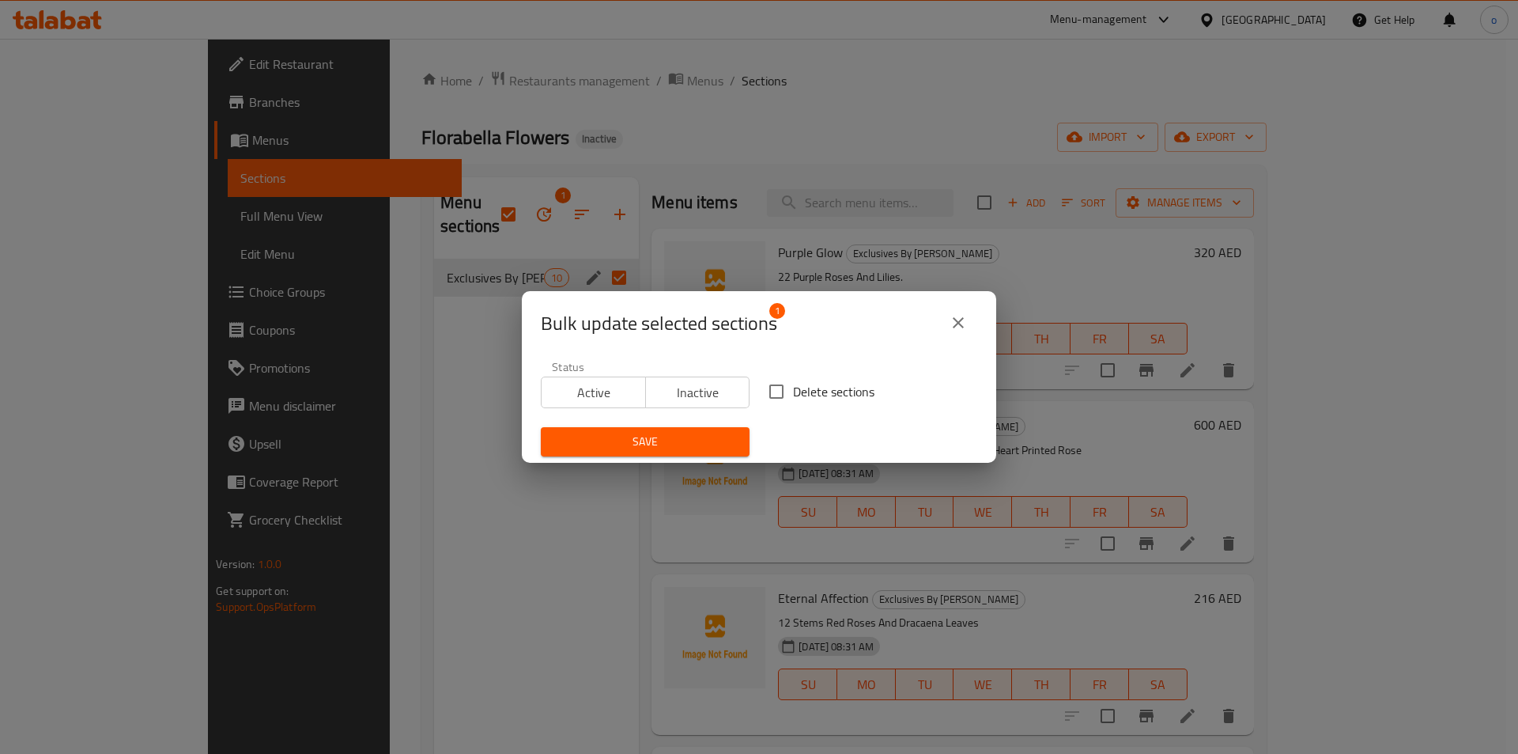
click at [786, 377] on input "Delete sections" at bounding box center [776, 391] width 33 height 33
checkbox input "true"
click at [736, 435] on button "Save" at bounding box center [645, 441] width 209 height 29
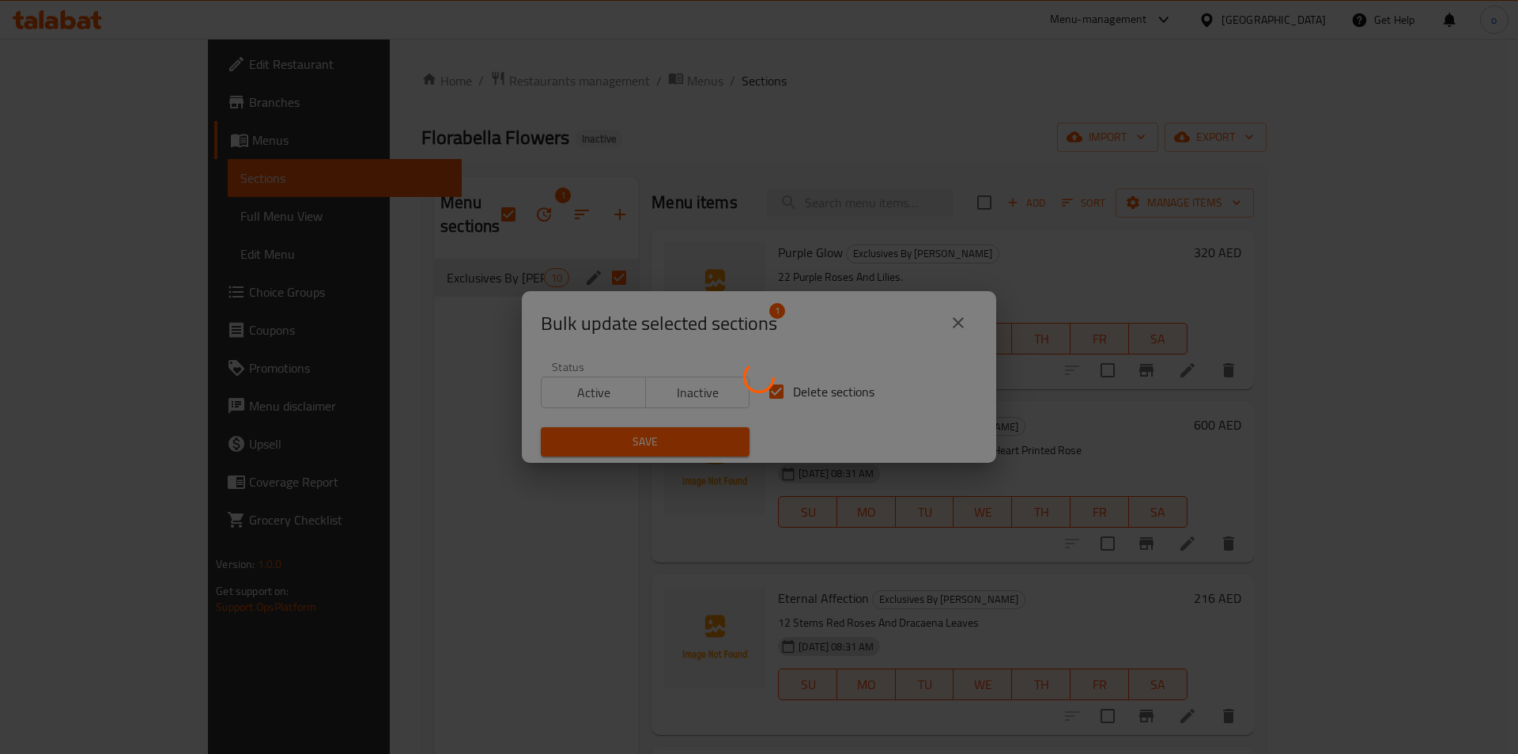
checkbox input "false"
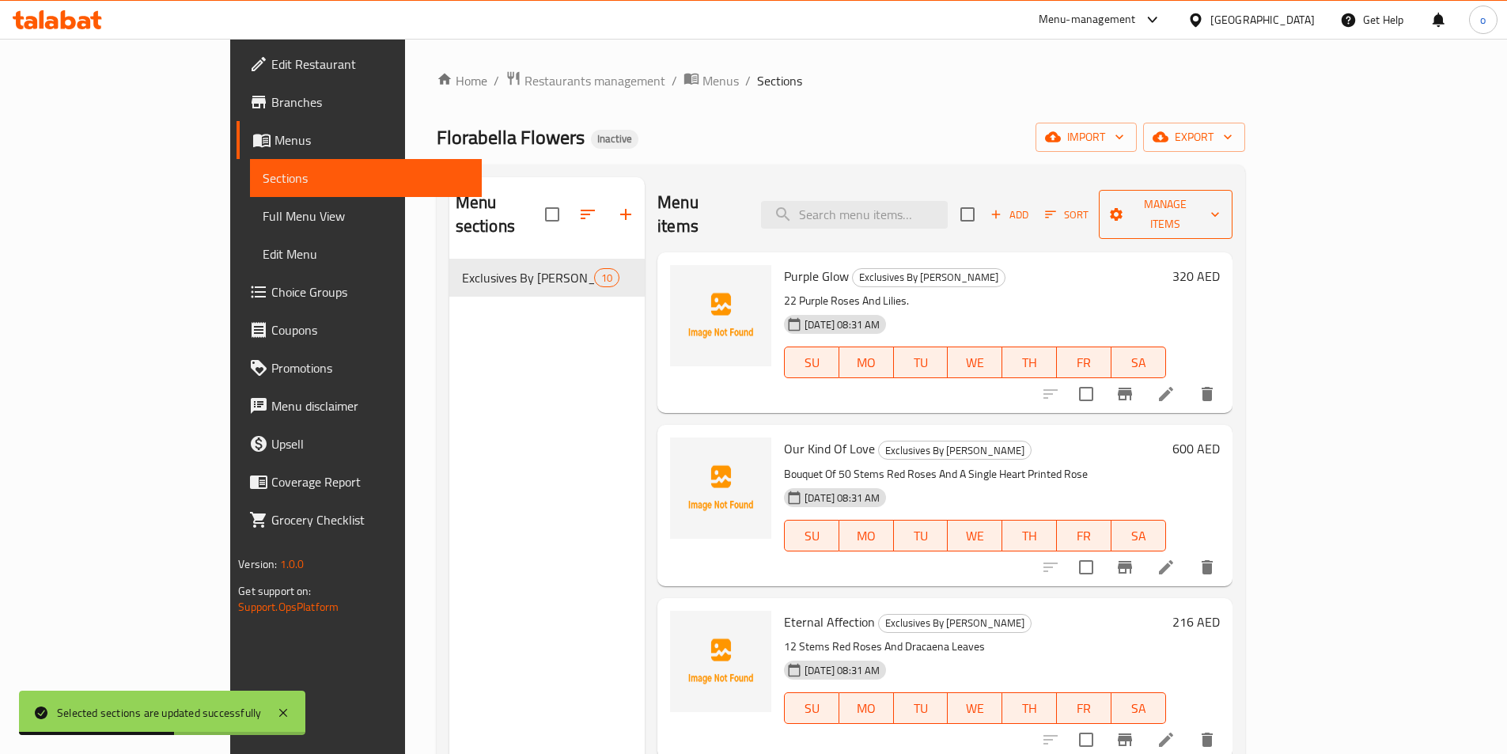
click at [1220, 206] on span "Manage items" at bounding box center [1165, 215] width 108 height 40
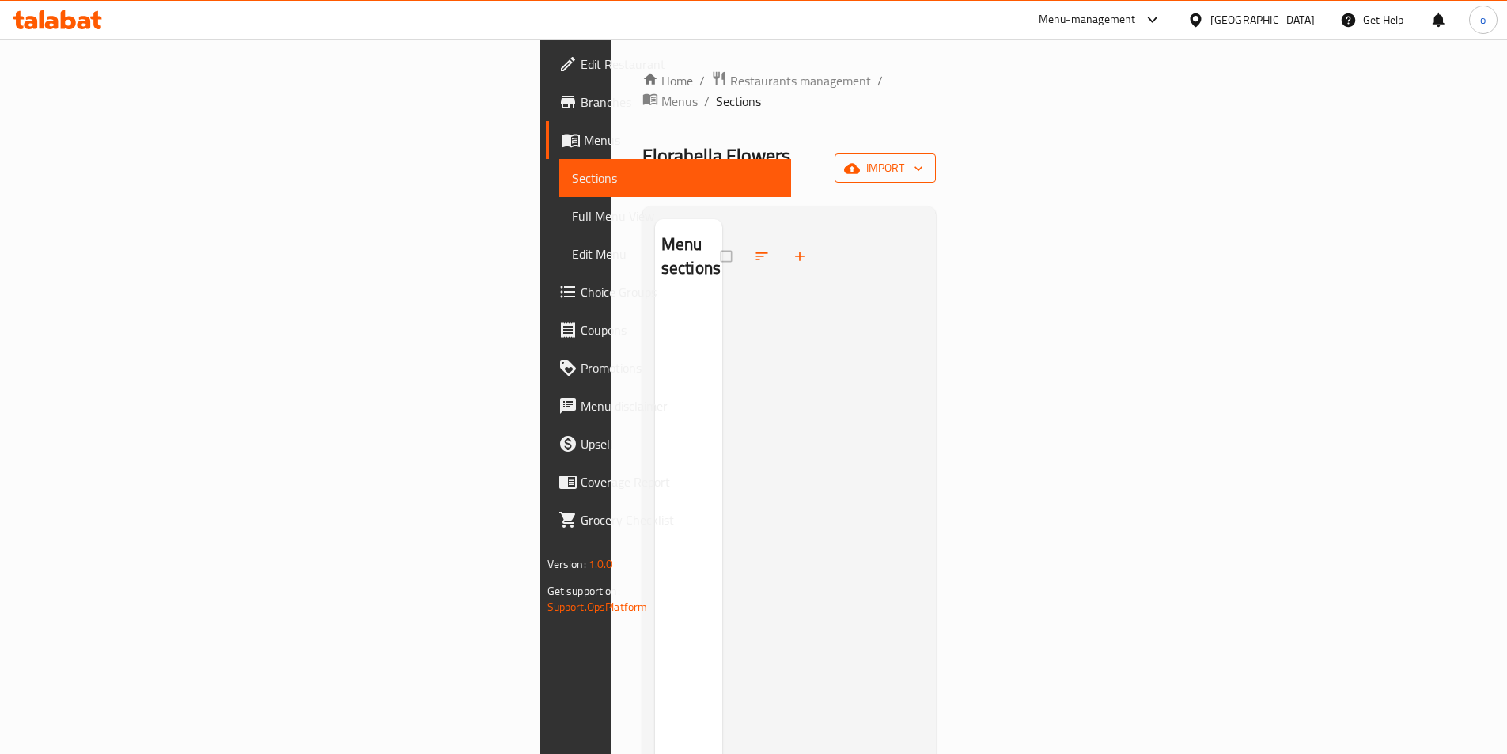
click at [936, 153] on button "import" at bounding box center [884, 167] width 101 height 29
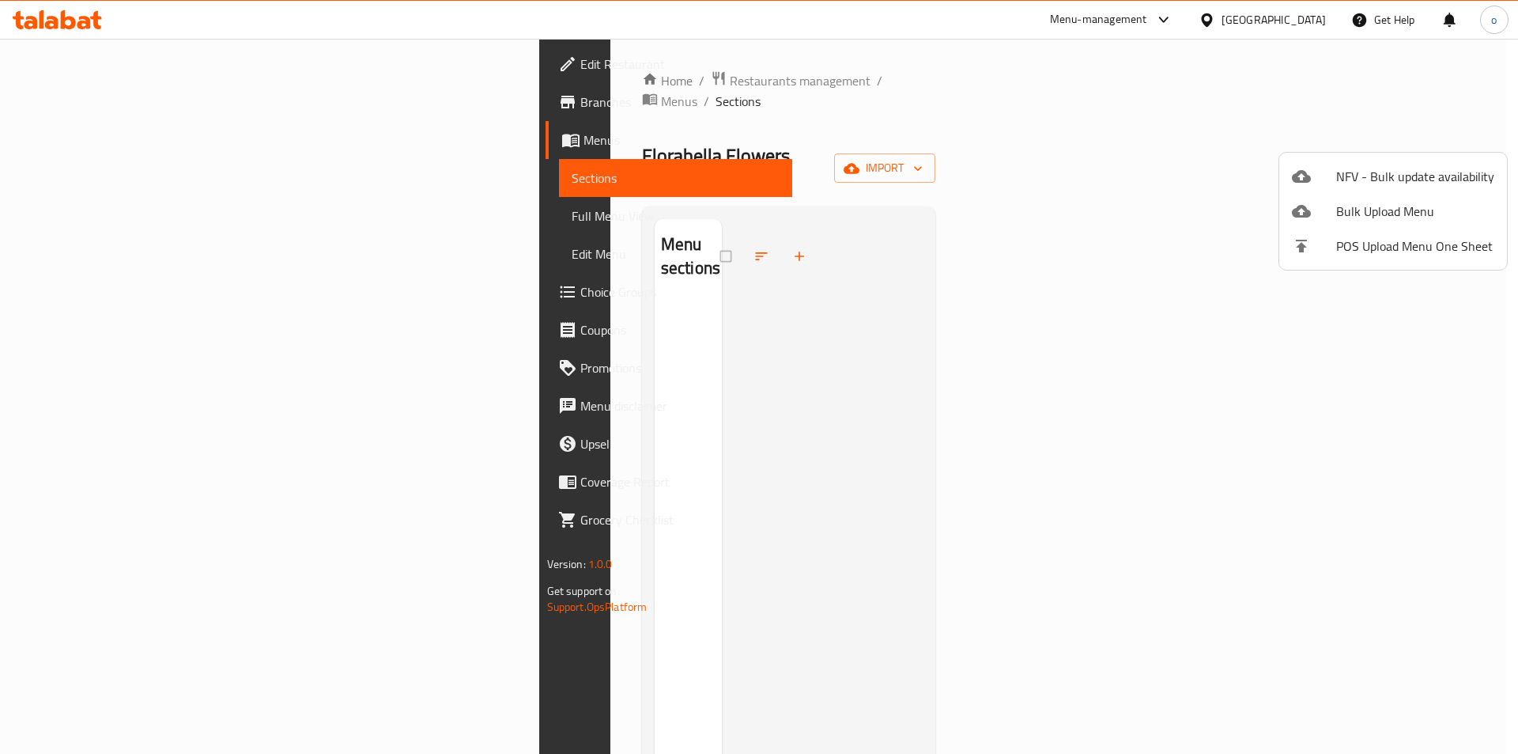
click at [1373, 206] on span "Bulk Upload Menu" at bounding box center [1416, 211] width 158 height 19
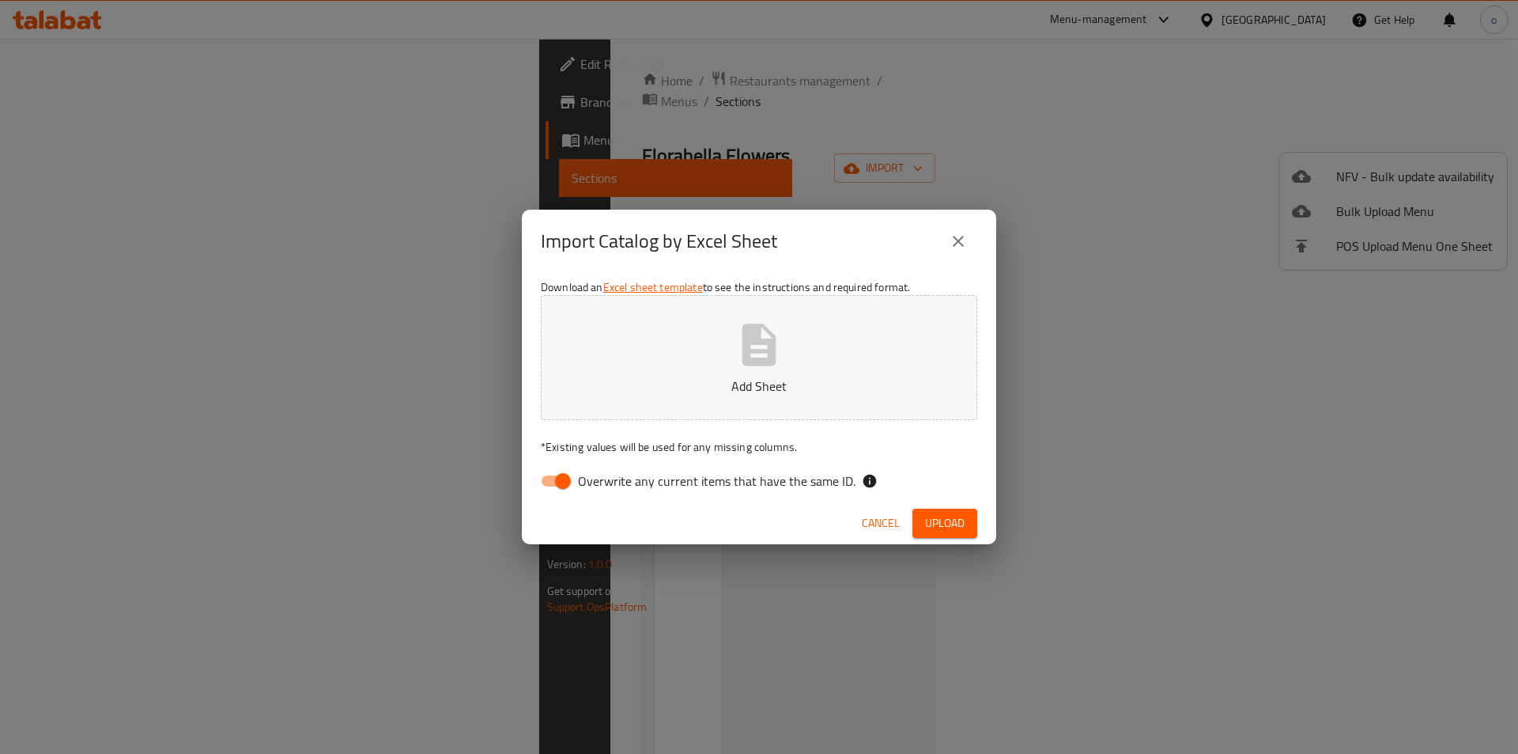
click at [554, 478] on input "Overwrite any current items that have the same ID." at bounding box center [563, 481] width 90 height 30
checkbox input "false"
click at [944, 524] on span "Upload" at bounding box center [945, 523] width 40 height 20
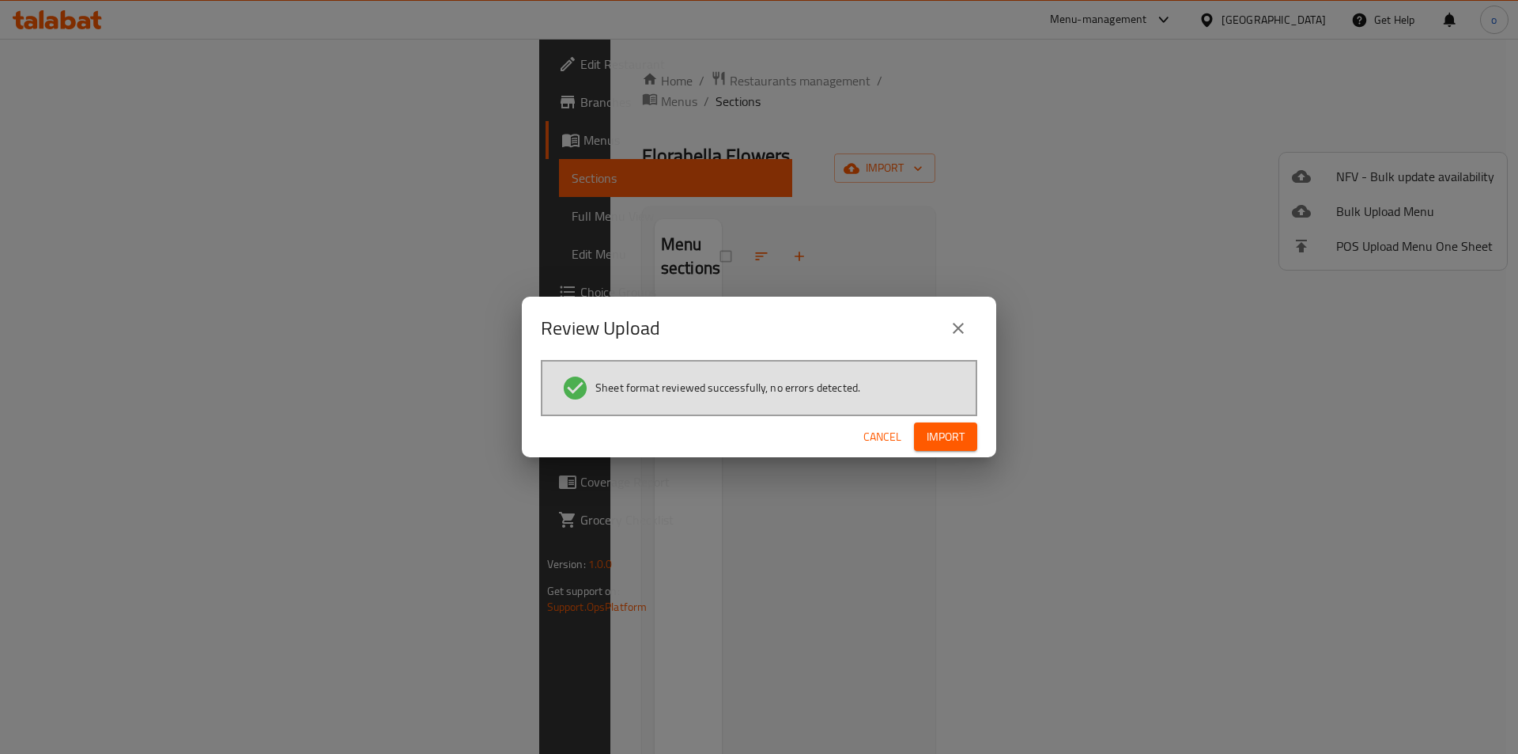
click at [947, 436] on span "Import" at bounding box center [946, 437] width 38 height 20
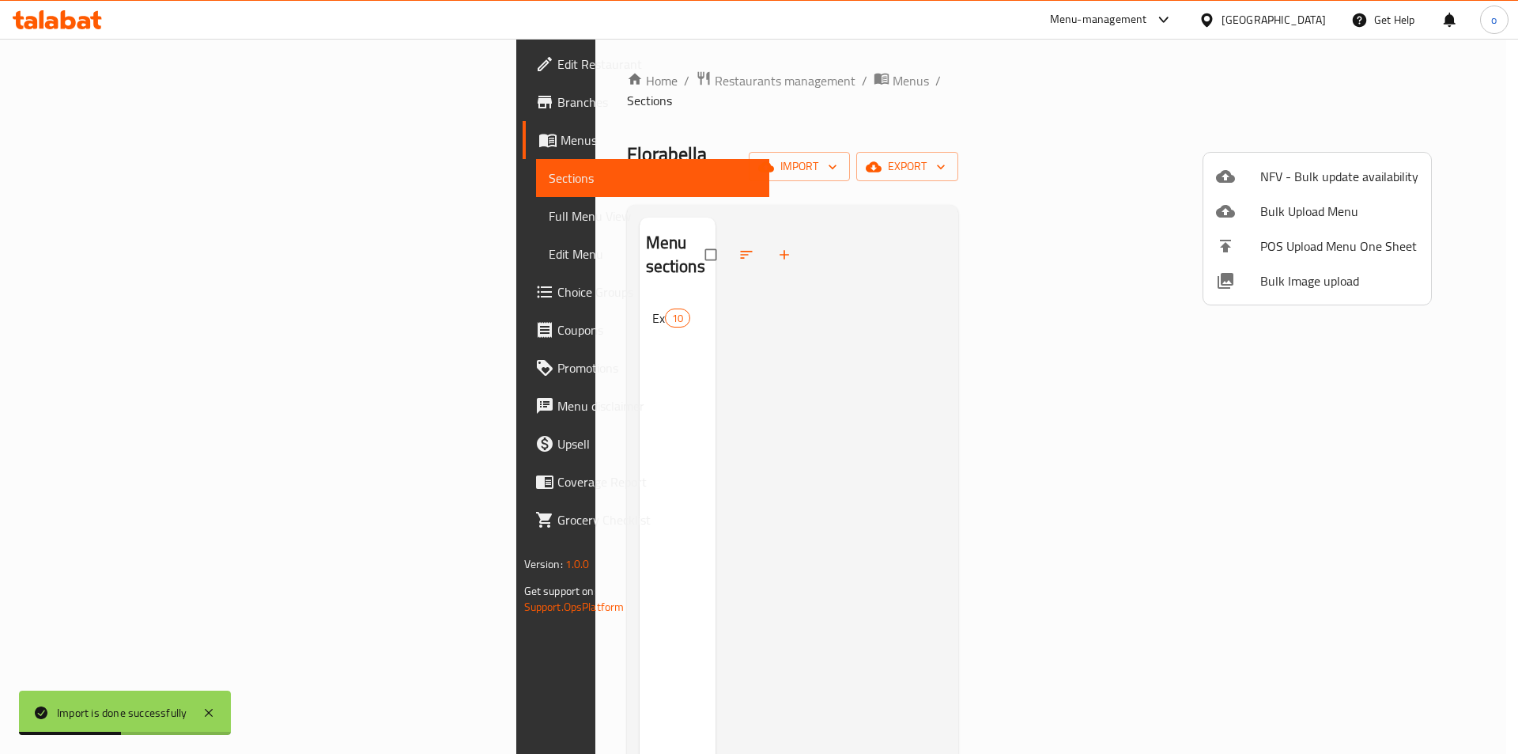
click at [102, 214] on div at bounding box center [759, 377] width 1518 height 754
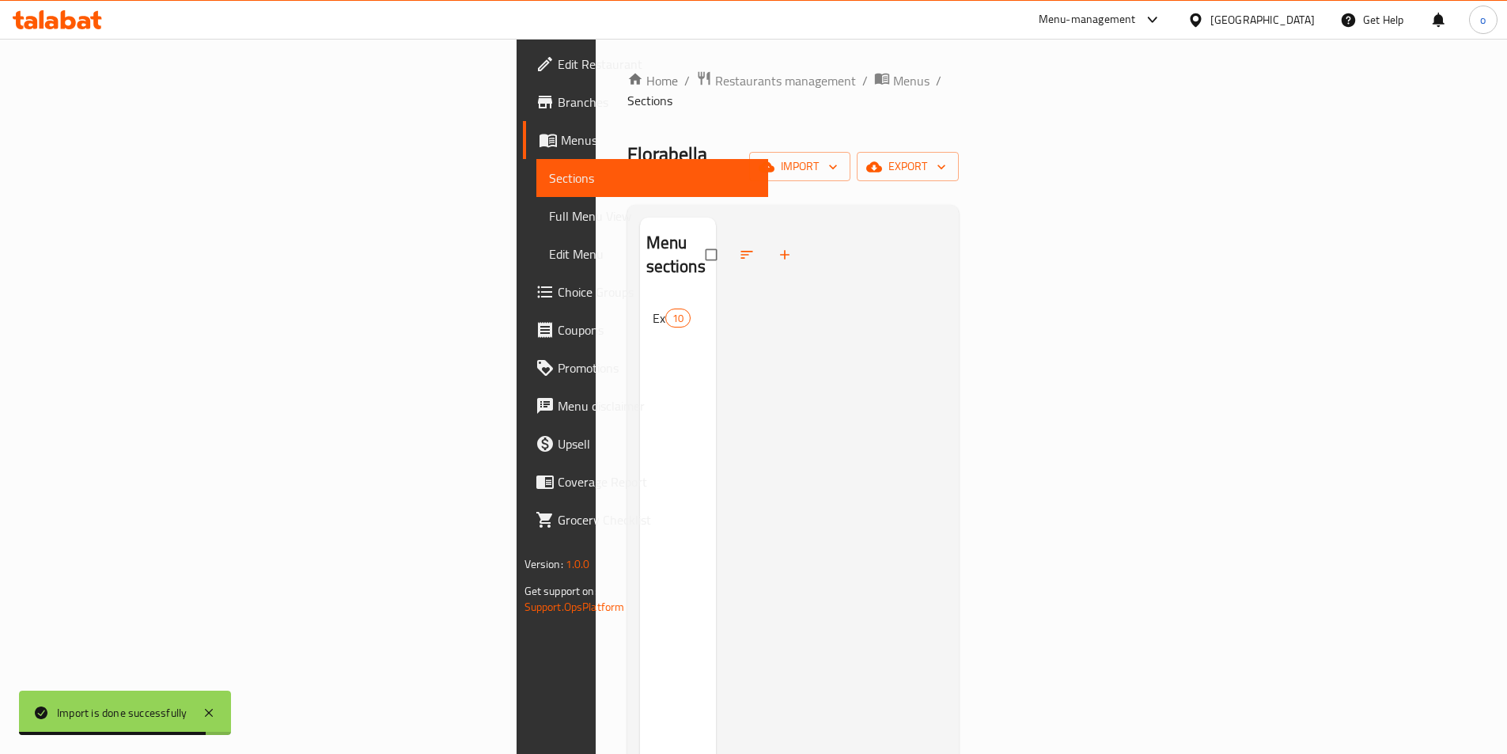
click at [549, 214] on span "Full Menu View" at bounding box center [652, 215] width 206 height 19
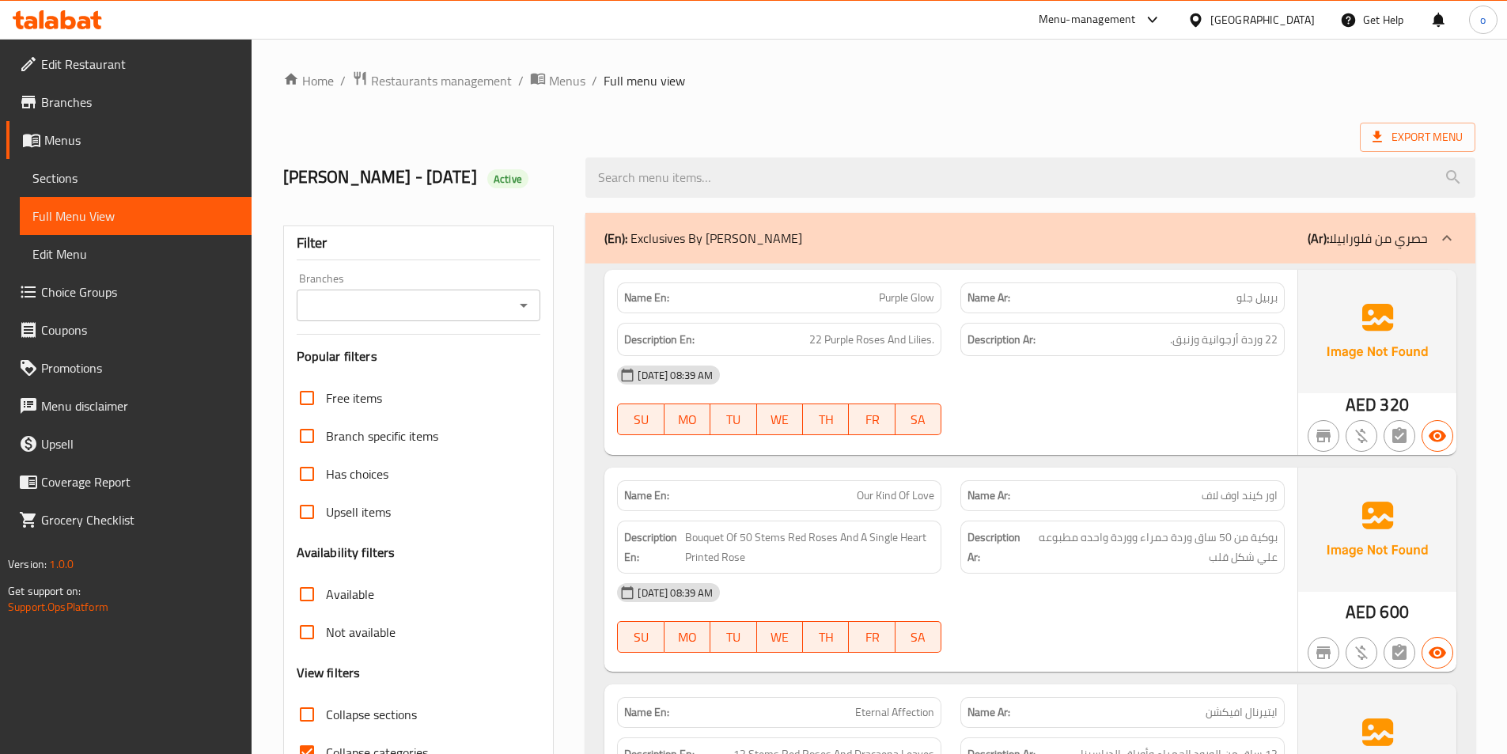
click at [800, 74] on ol "Home / Restaurants management / Menus / Full menu view" at bounding box center [879, 80] width 1192 height 21
click at [818, 124] on div "Export Menu" at bounding box center [879, 137] width 1192 height 29
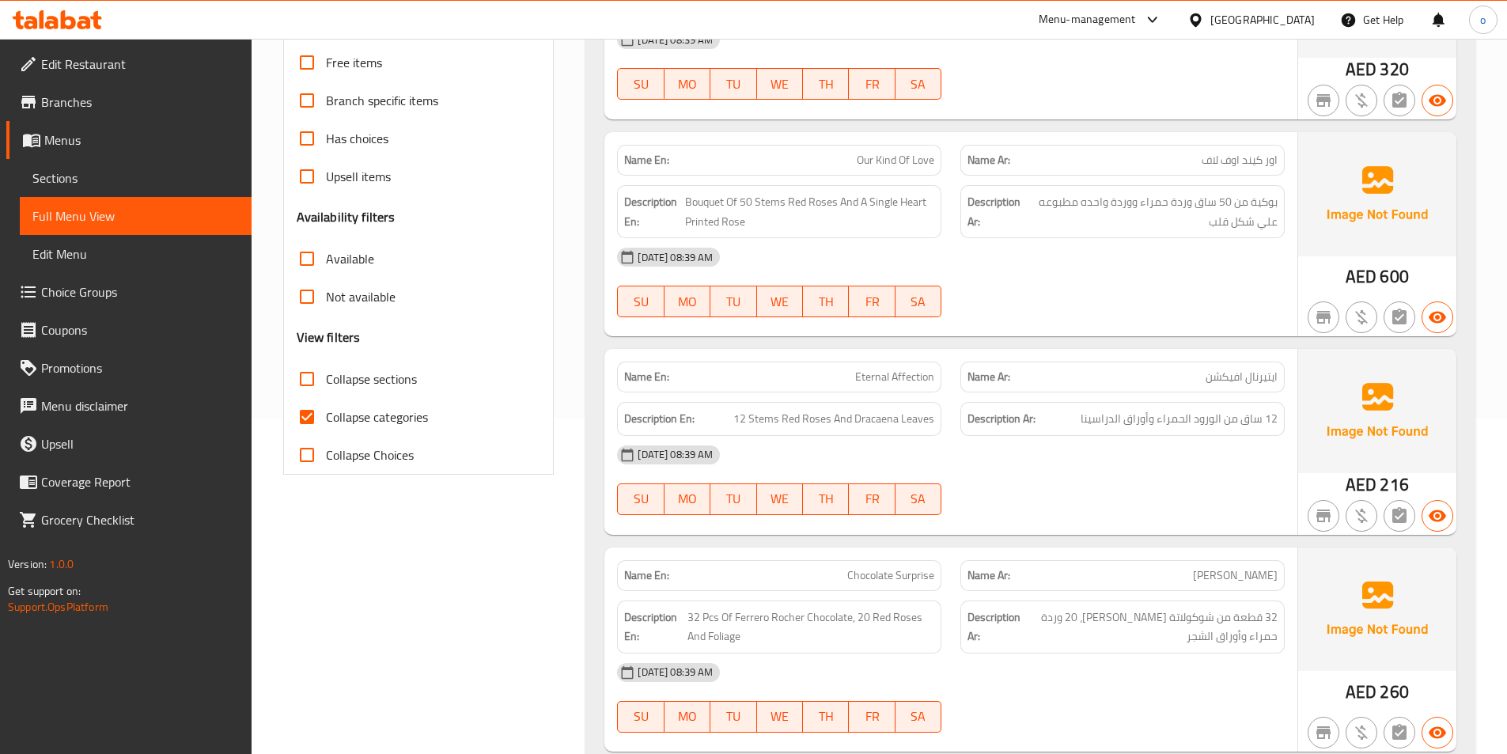
scroll to position [316, 0]
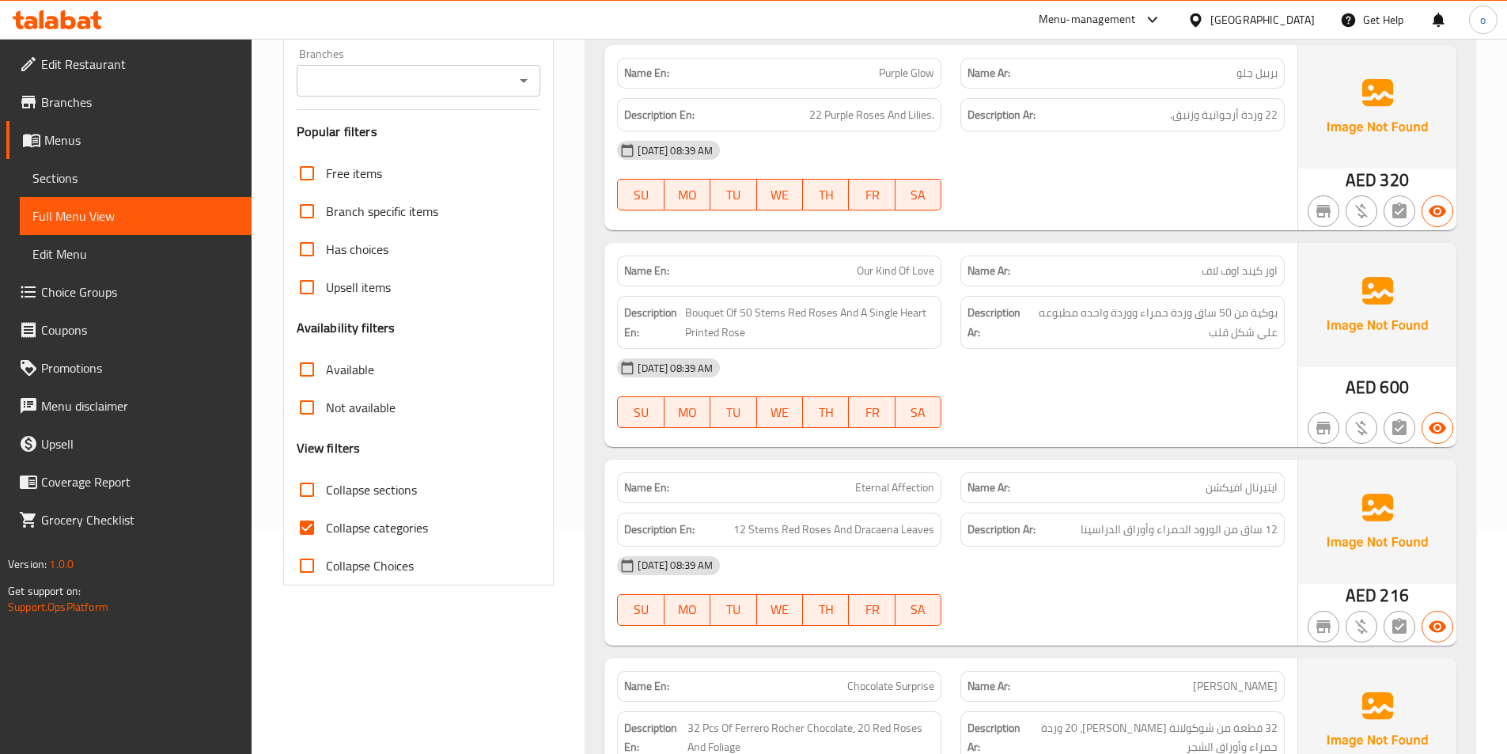
scroll to position [316, 0]
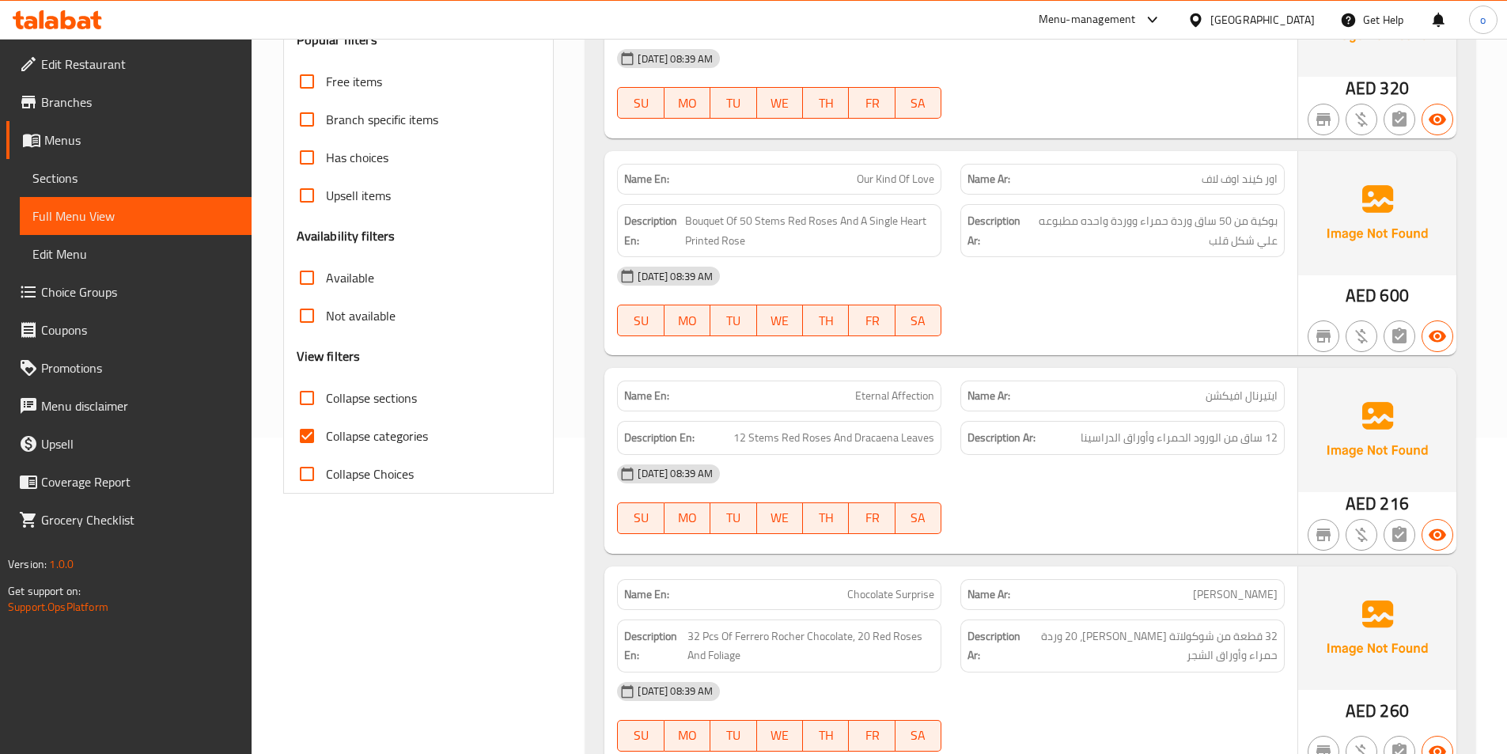
click at [342, 445] on span "Collapse categories" at bounding box center [377, 435] width 102 height 19
click at [326, 455] on input "Collapse categories" at bounding box center [307, 436] width 38 height 38
checkbox input "false"
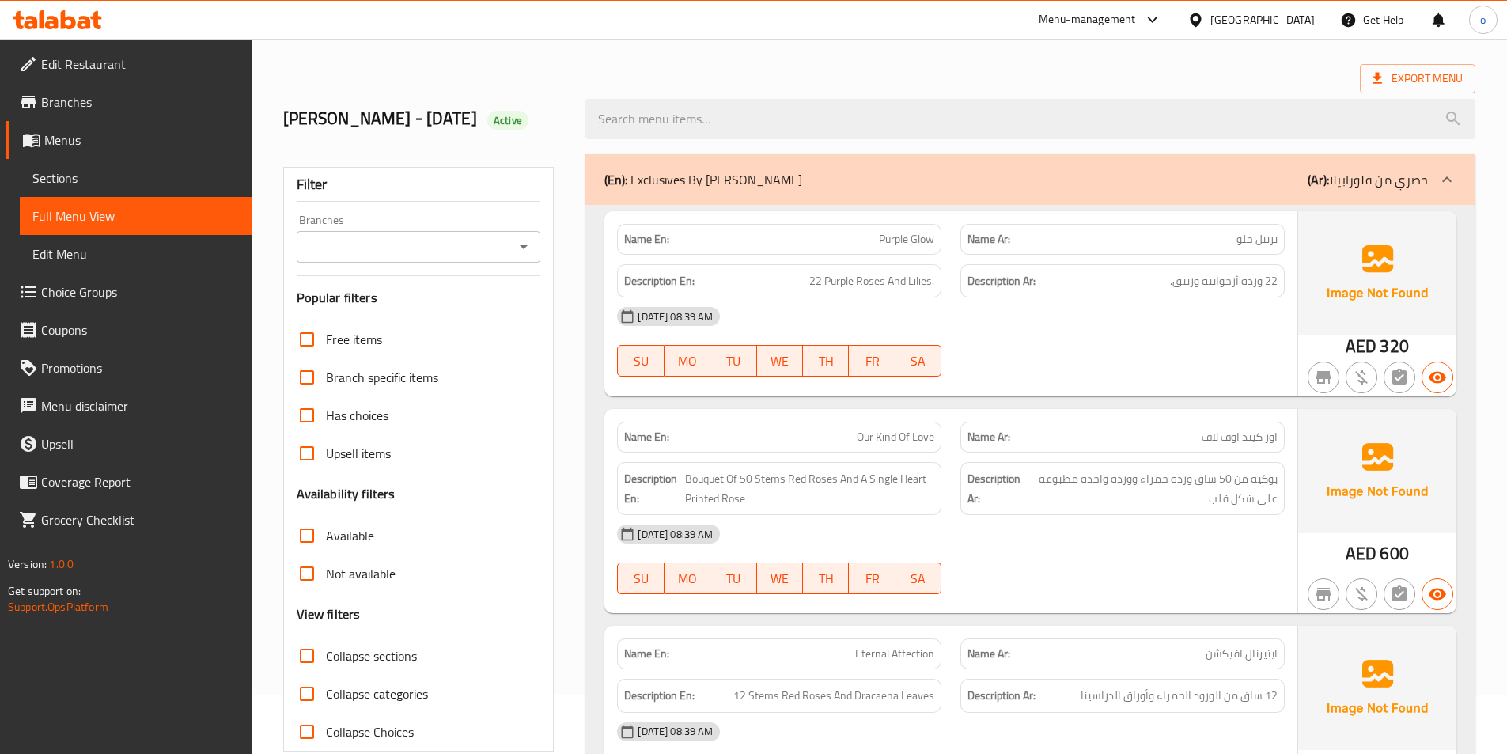
scroll to position [0, 0]
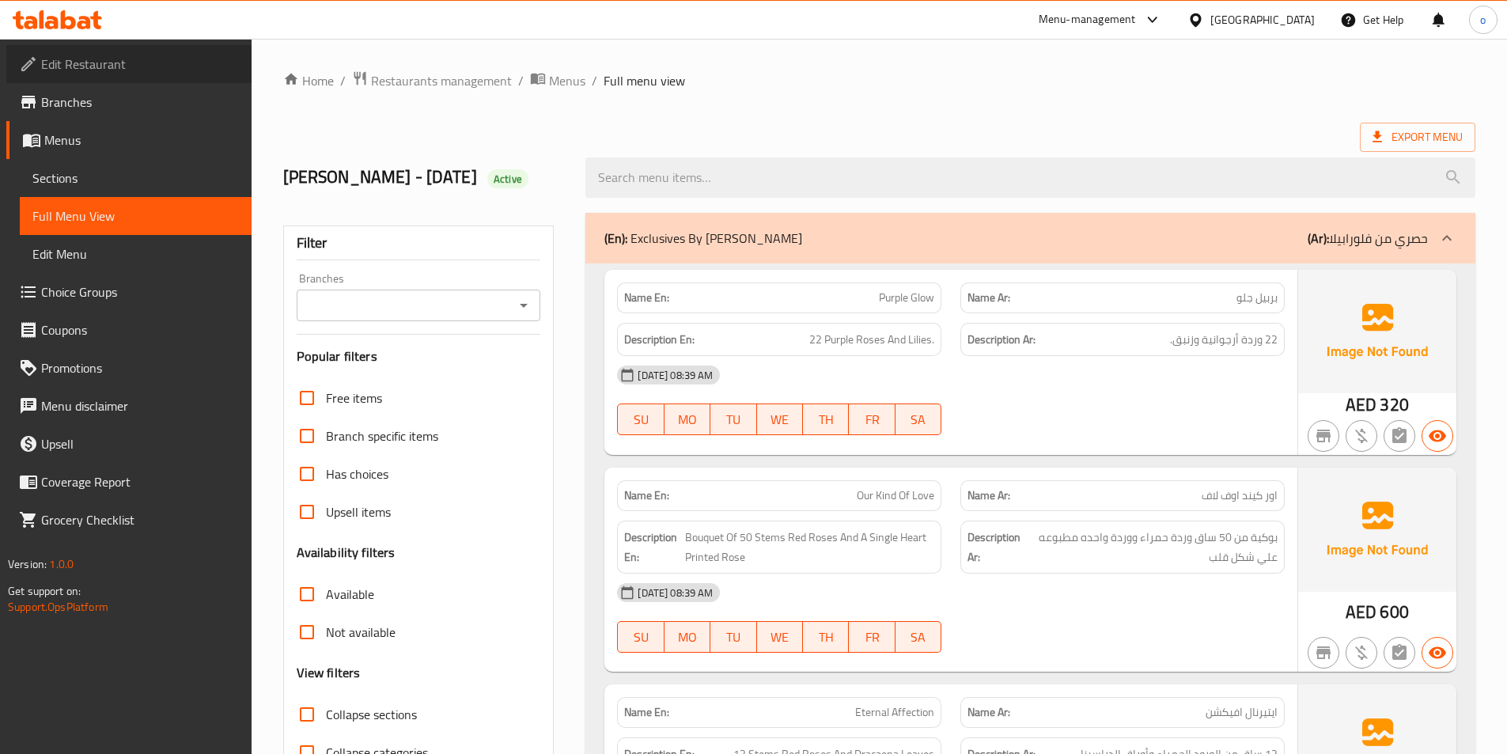
click at [98, 67] on span "Edit Restaurant" at bounding box center [140, 64] width 198 height 19
